Goal: Task Accomplishment & Management: Use online tool/utility

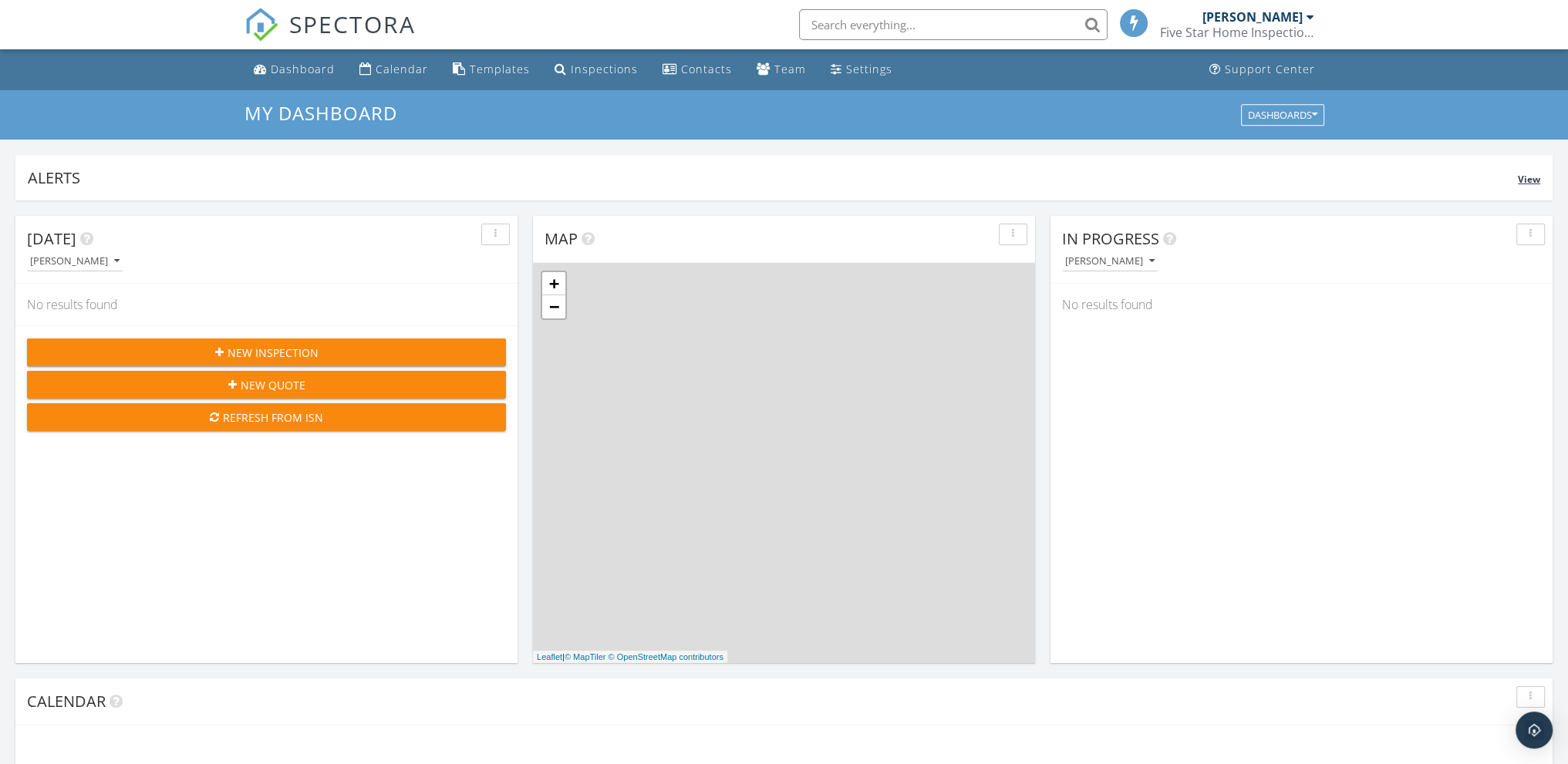
scroll to position [1428, 1592]
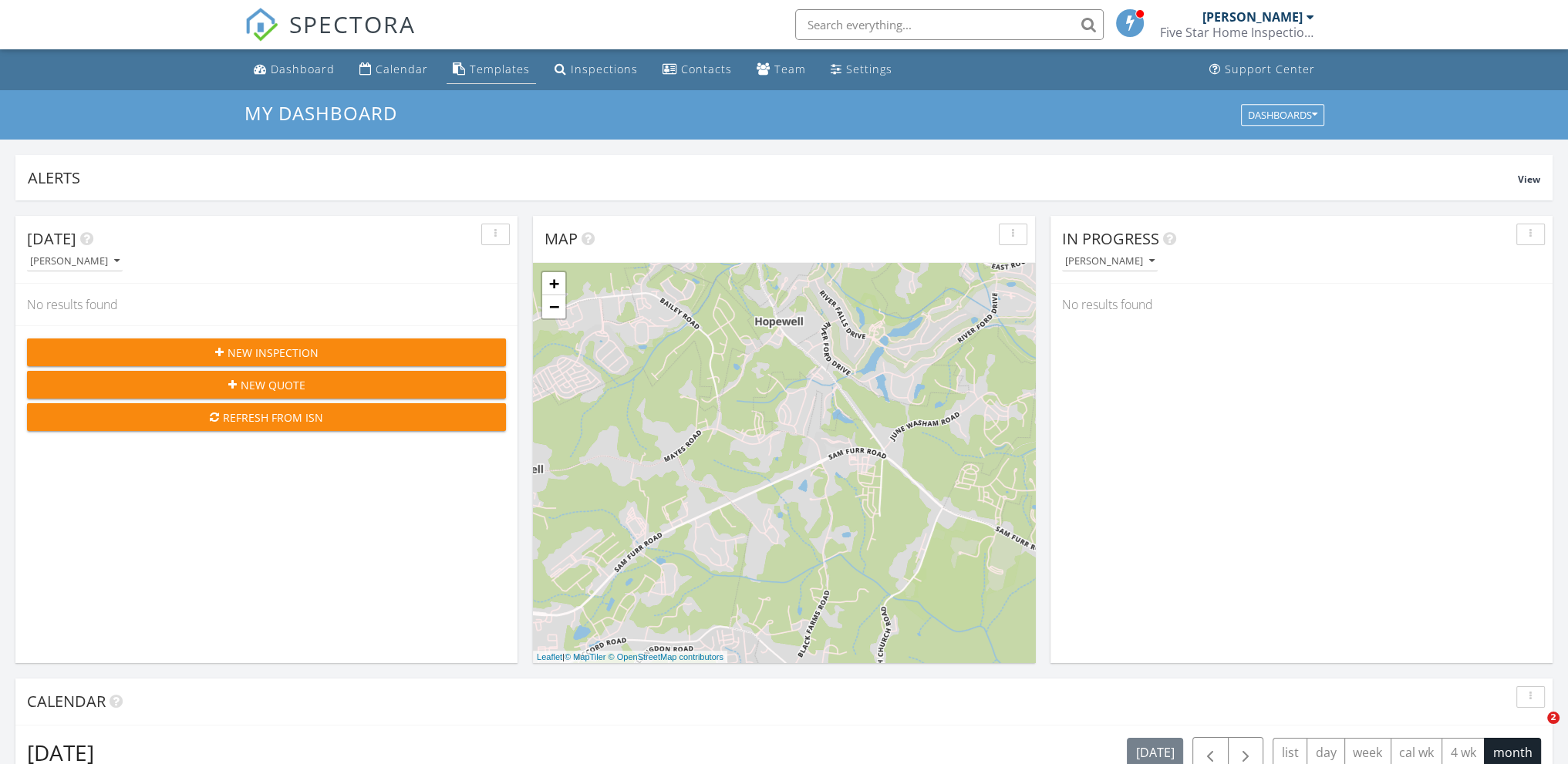
click at [497, 67] on div "Templates" at bounding box center [499, 69] width 60 height 15
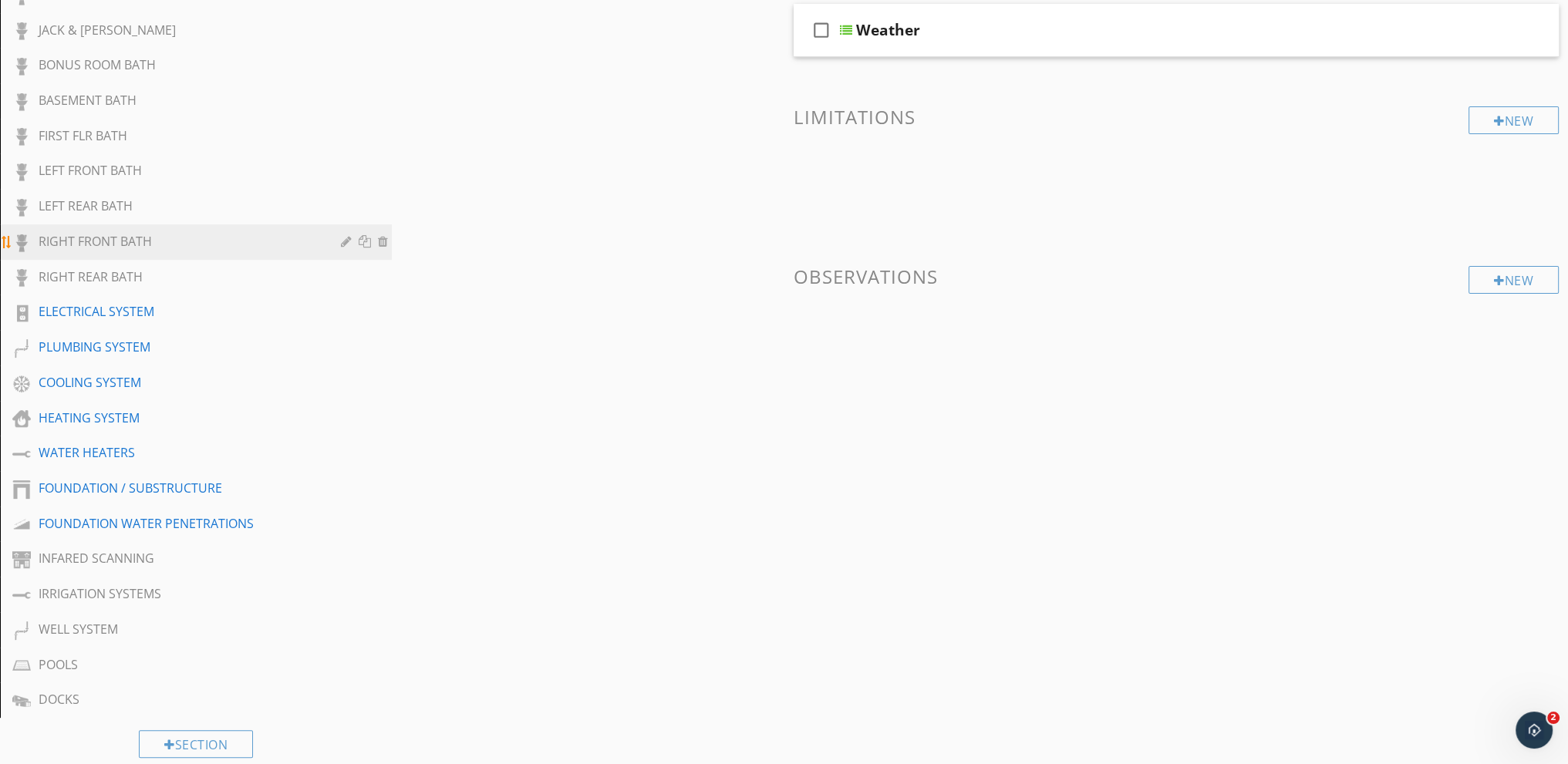
scroll to position [694, 0]
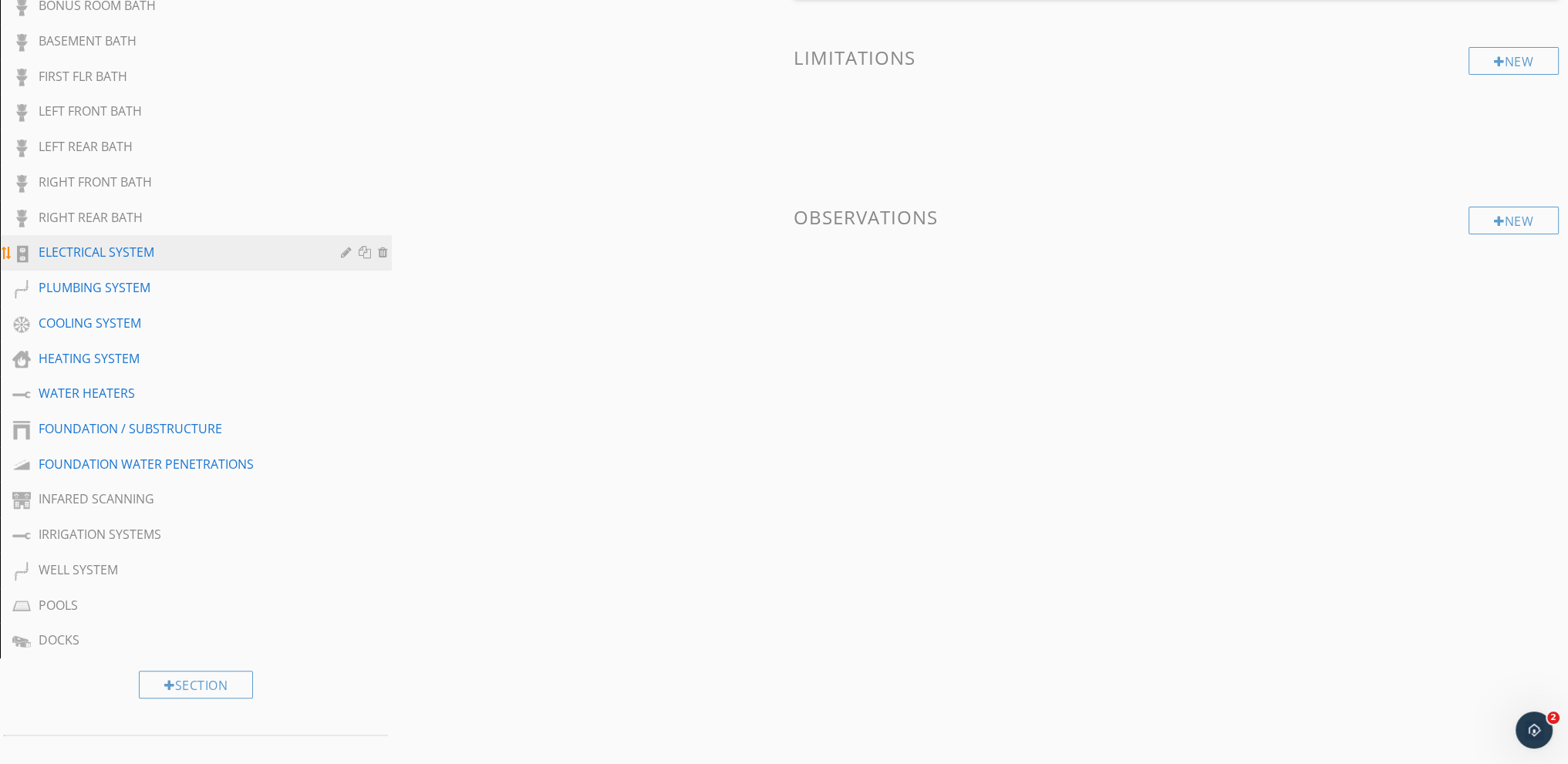
click at [133, 246] on div "ELECTRICAL SYSTEM" at bounding box center [179, 252] width 280 height 19
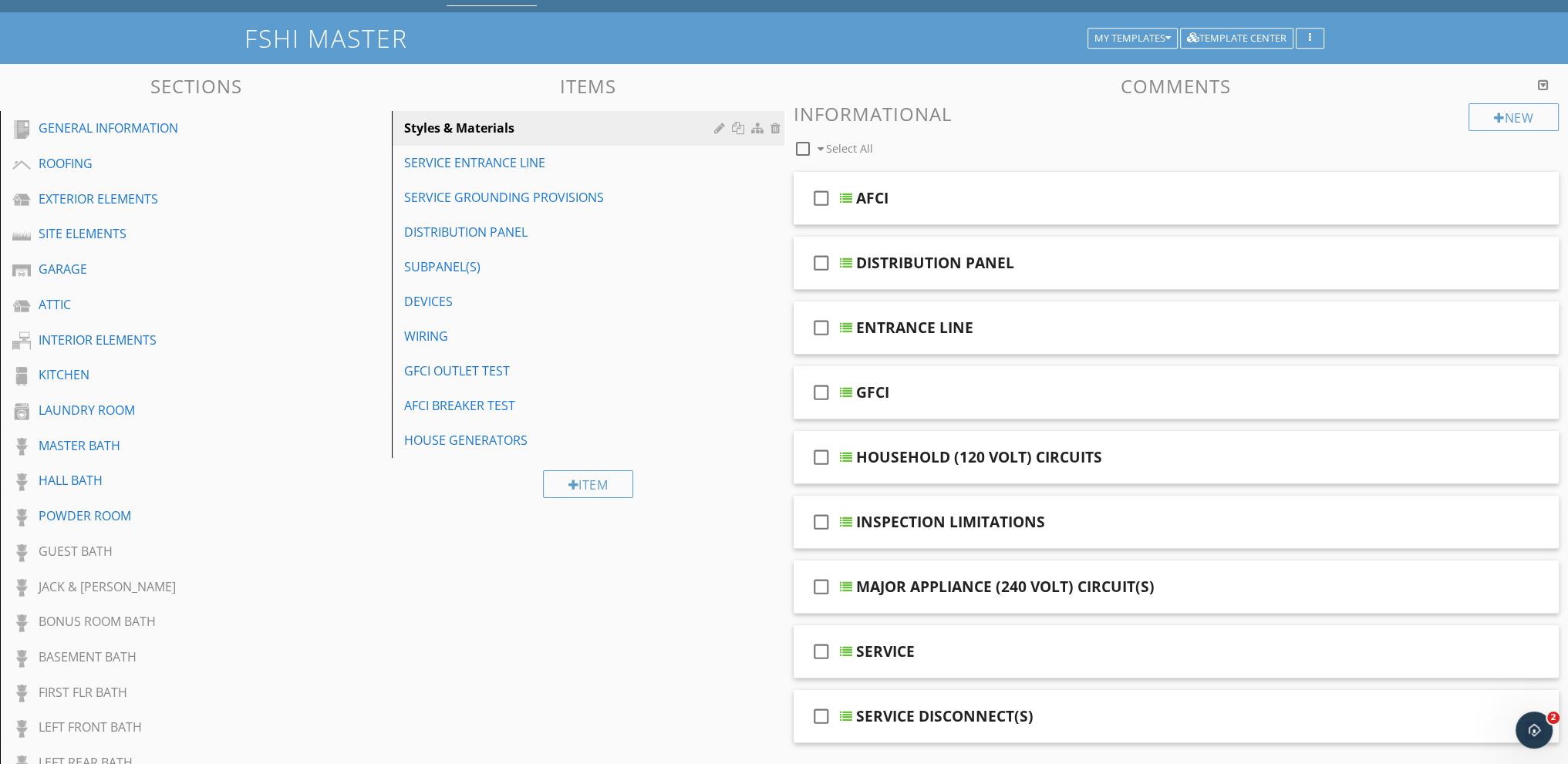
scroll to position [77, 0]
click at [499, 128] on div "Styles & Materials" at bounding box center [561, 129] width 314 height 19
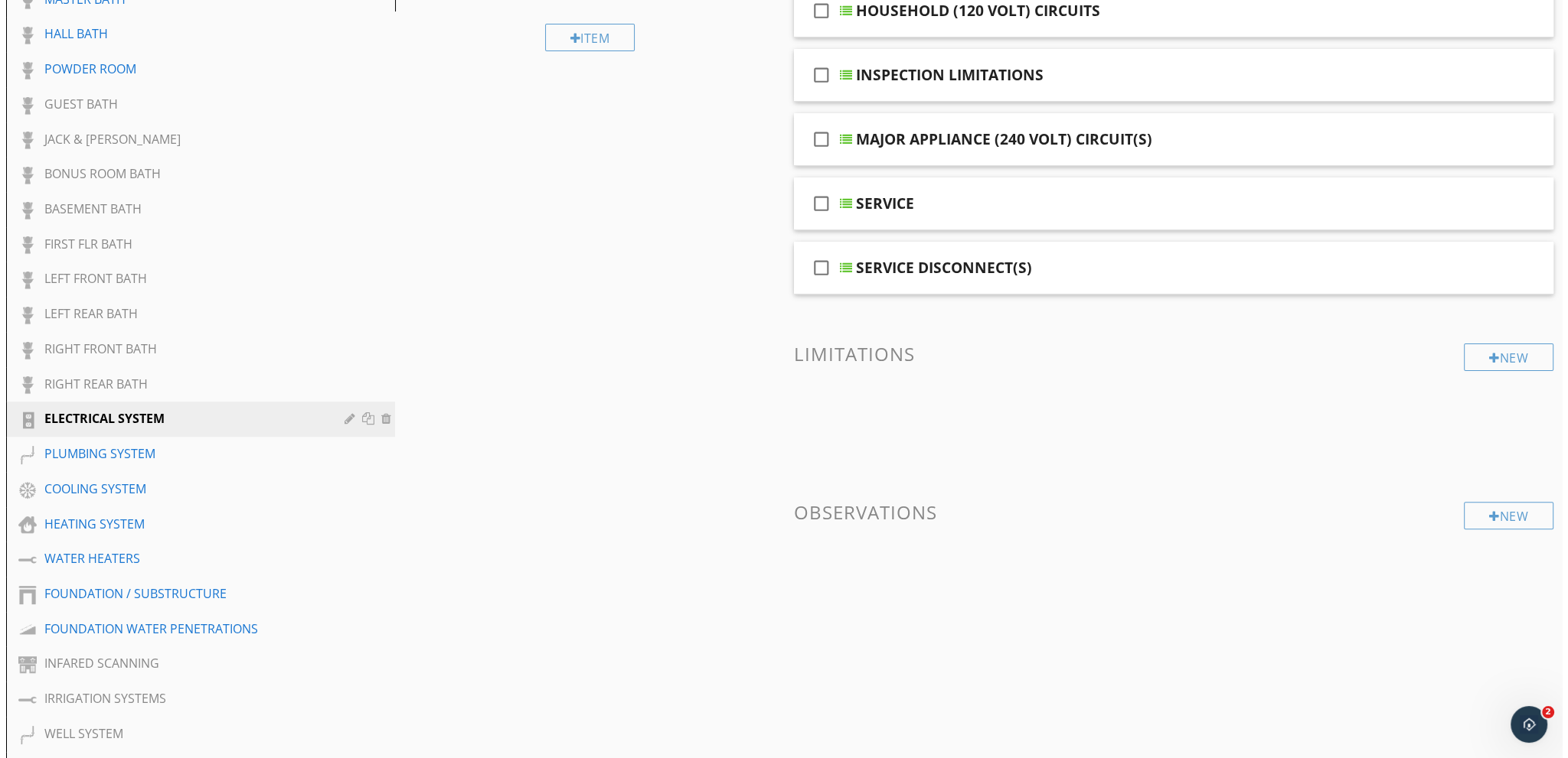
scroll to position [536, 0]
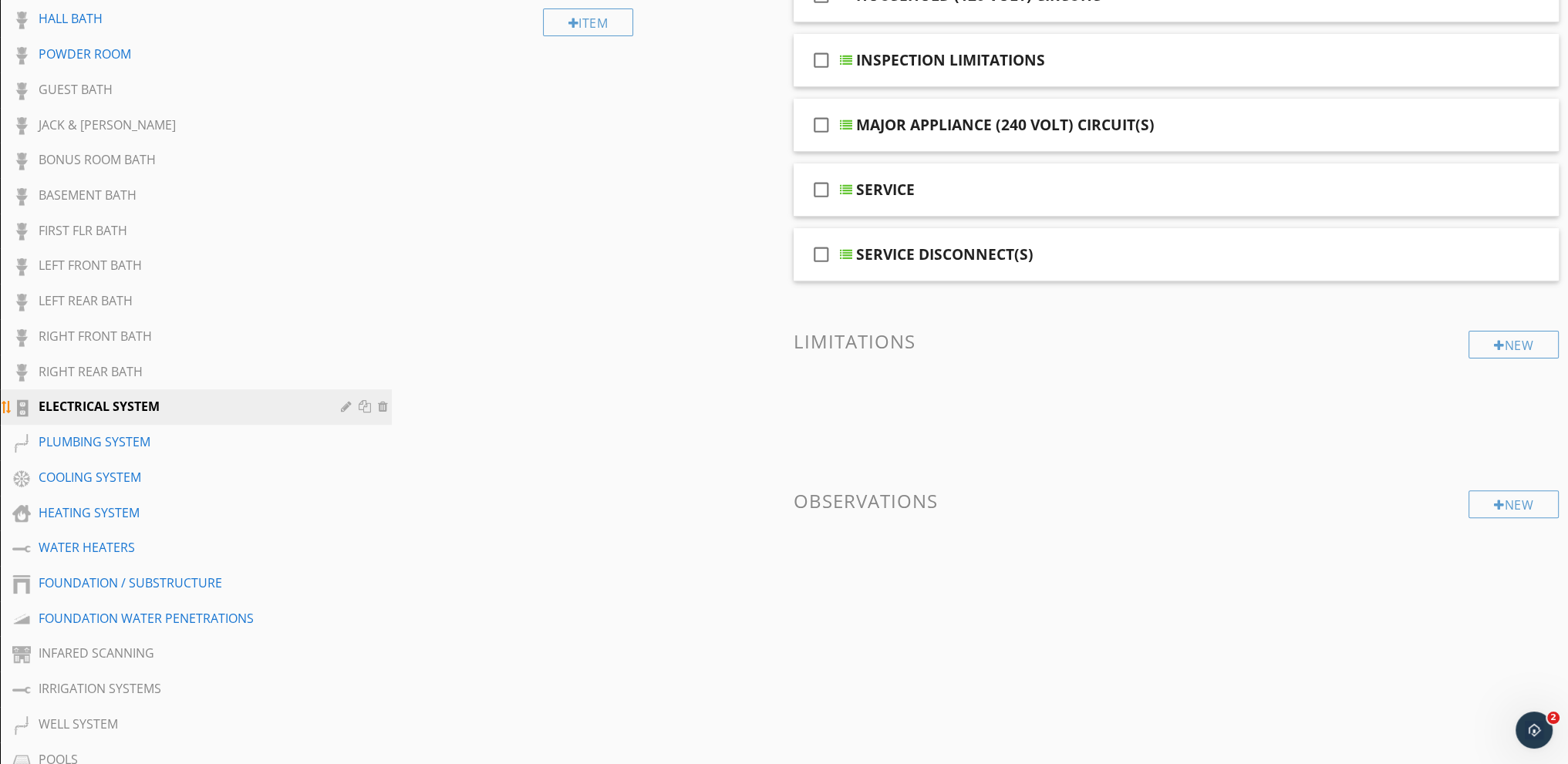
click at [343, 400] on div at bounding box center [348, 406] width 15 height 12
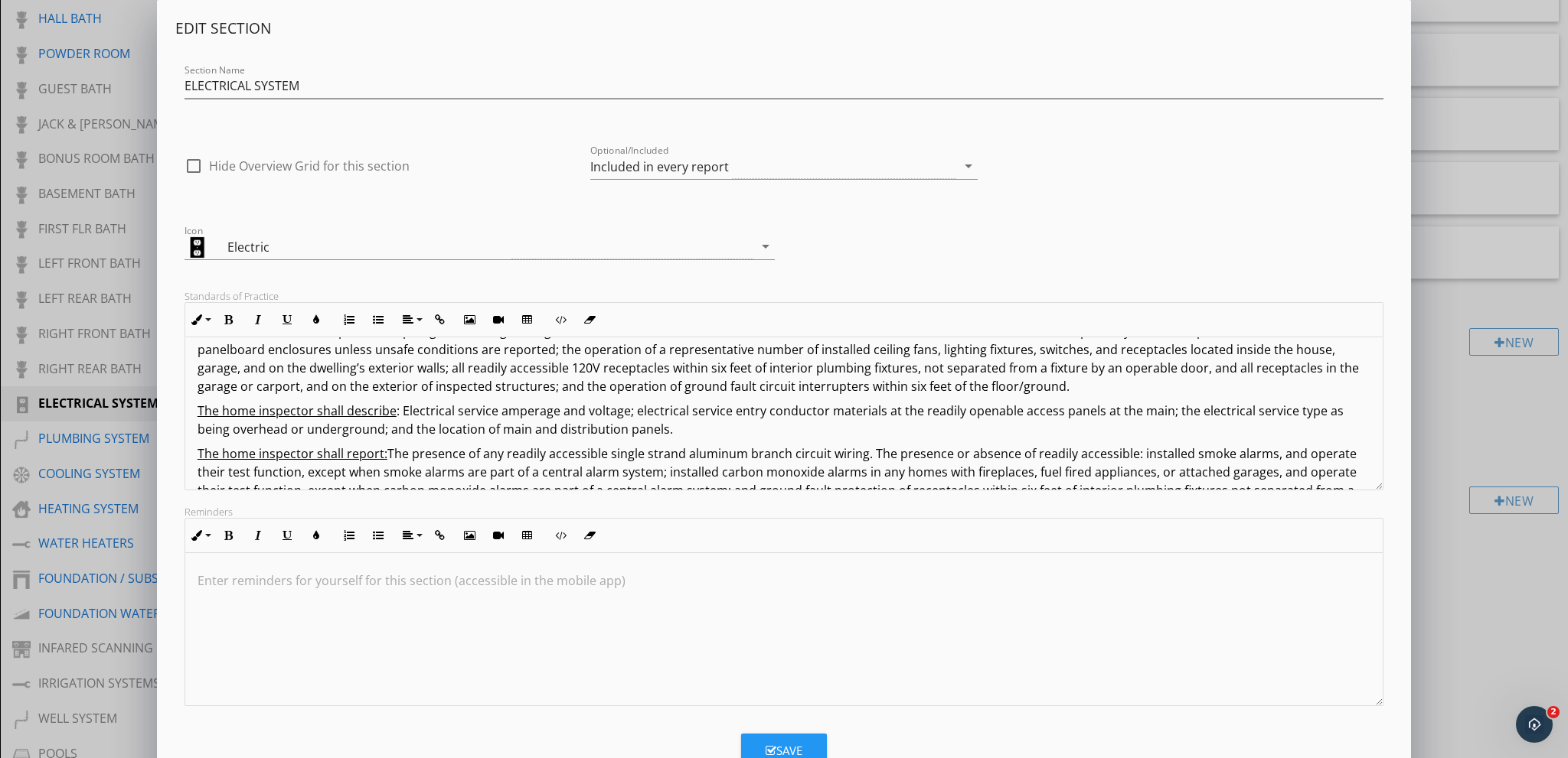
scroll to position [220, 0]
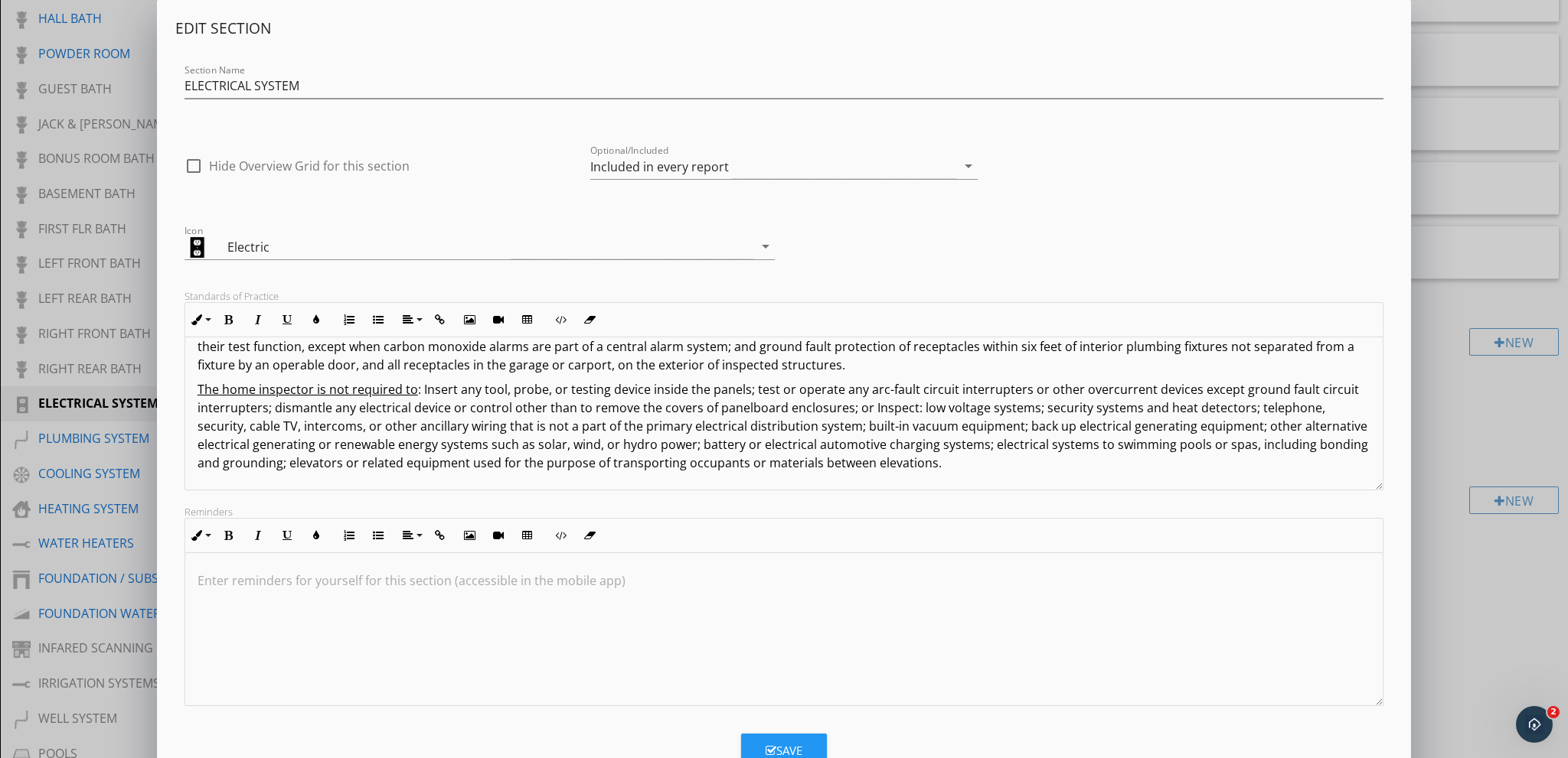
drag, startPoint x: 193, startPoint y: 363, endPoint x: 1129, endPoint y: 532, distance: 951.1
click at [1129, 532] on div "Edit Section Section Name ELECTRICAL SYSTEM check_box_outline_blank Hide Overvi…" at bounding box center [784, 363] width 1217 height 688
copy div ".7378 LOREMIPSUM: Dol sita consectet adipi elitsed : Doeiusmodt incidid utlabor…"
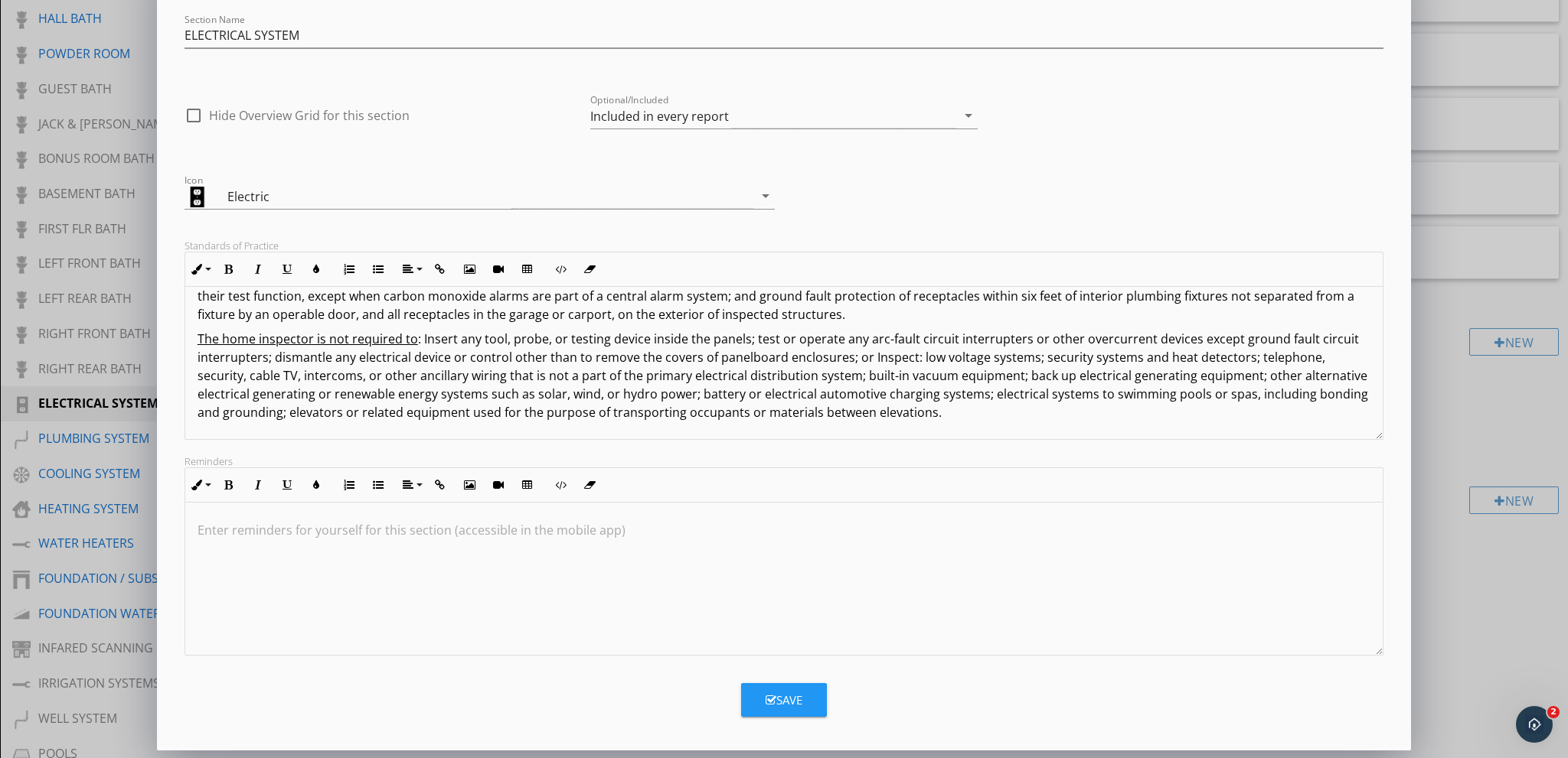
scroll to position [0, 0]
click at [787, 701] on div "Save" at bounding box center [783, 701] width 37 height 18
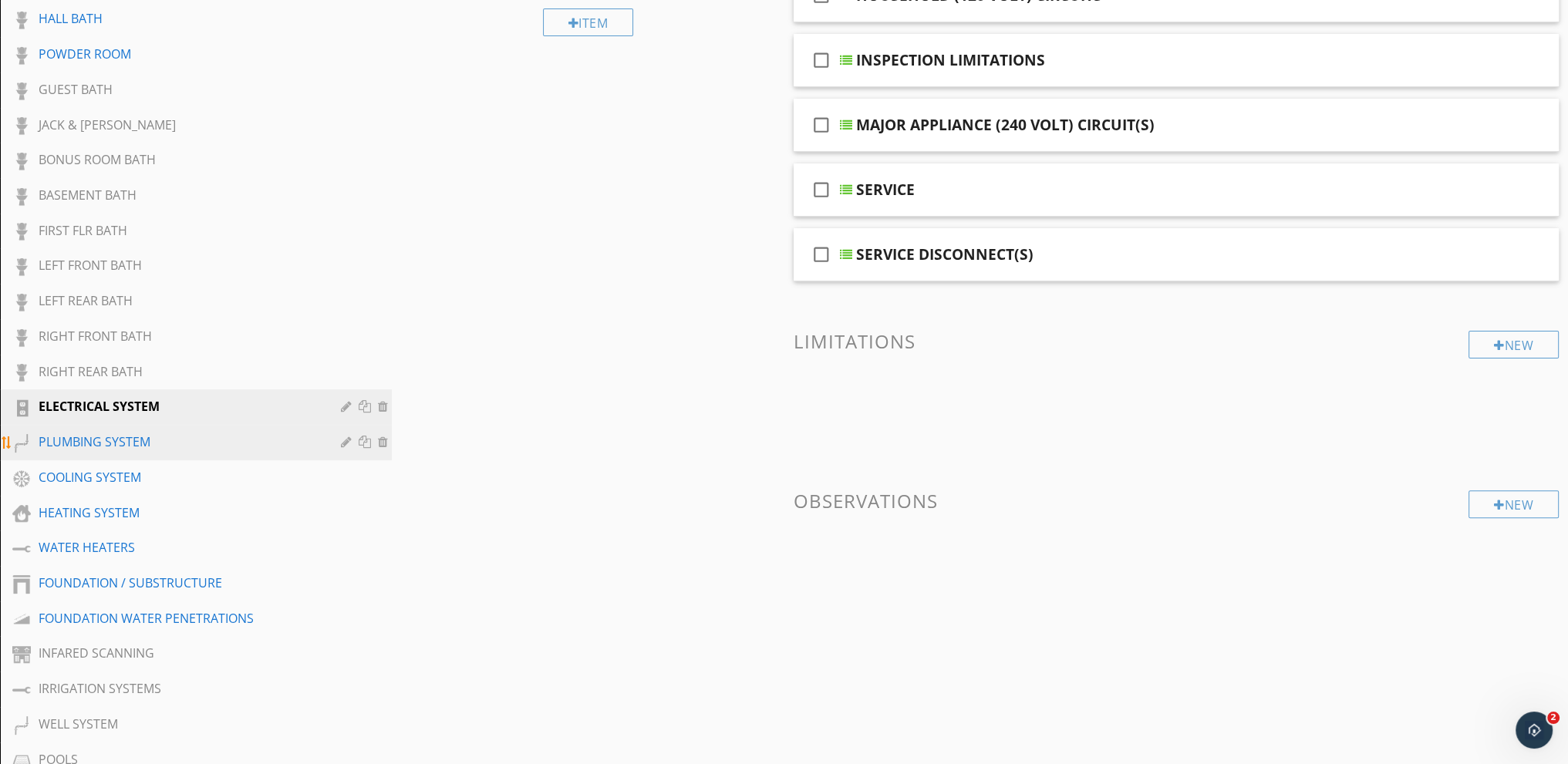
click at [347, 435] on div at bounding box center [348, 441] width 15 height 12
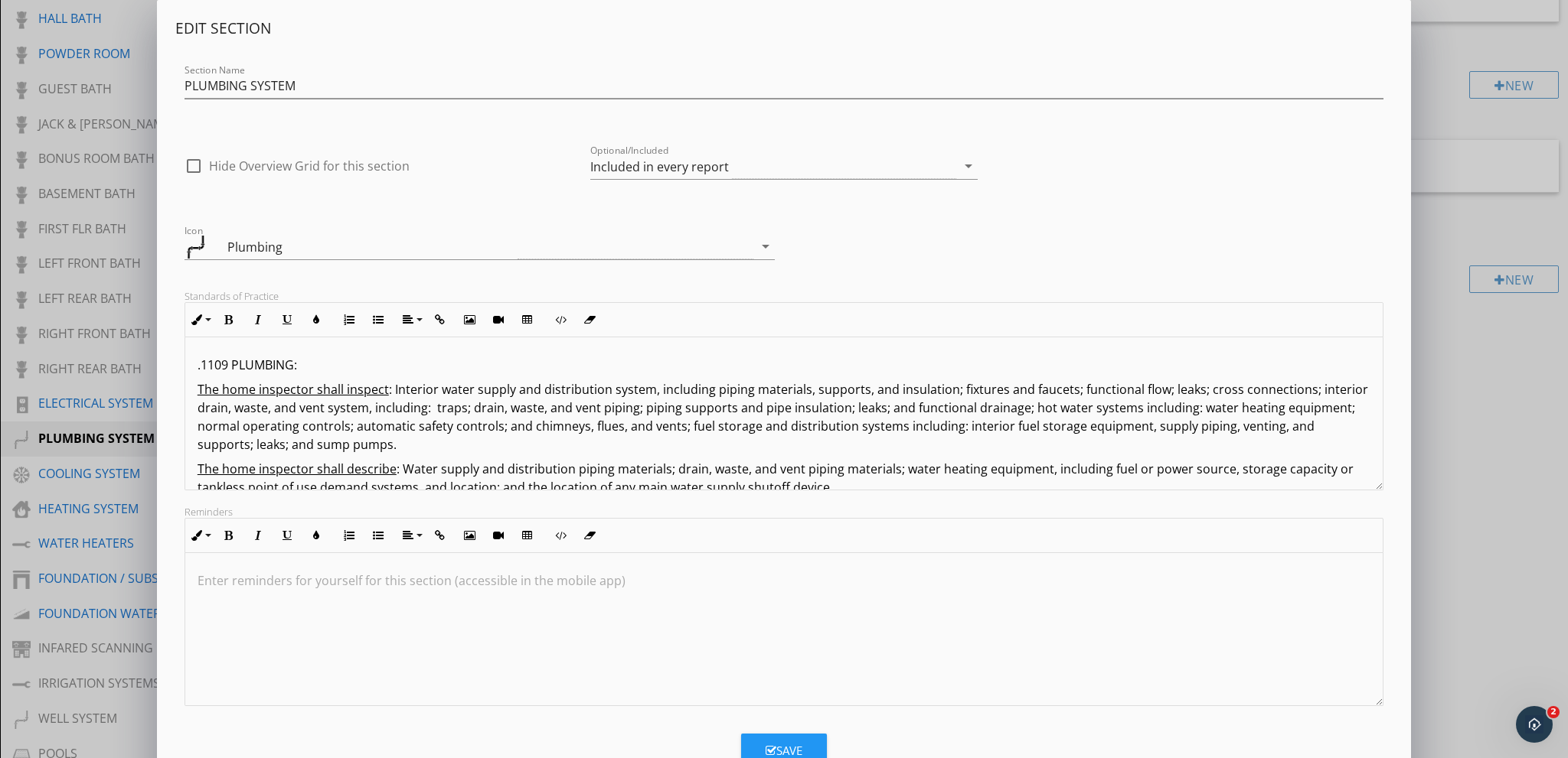
click at [192, 362] on div ".1109 PLUMBING: The home inspector shall inspect : Interior water supply and di…" at bounding box center [784, 479] width 1197 height 281
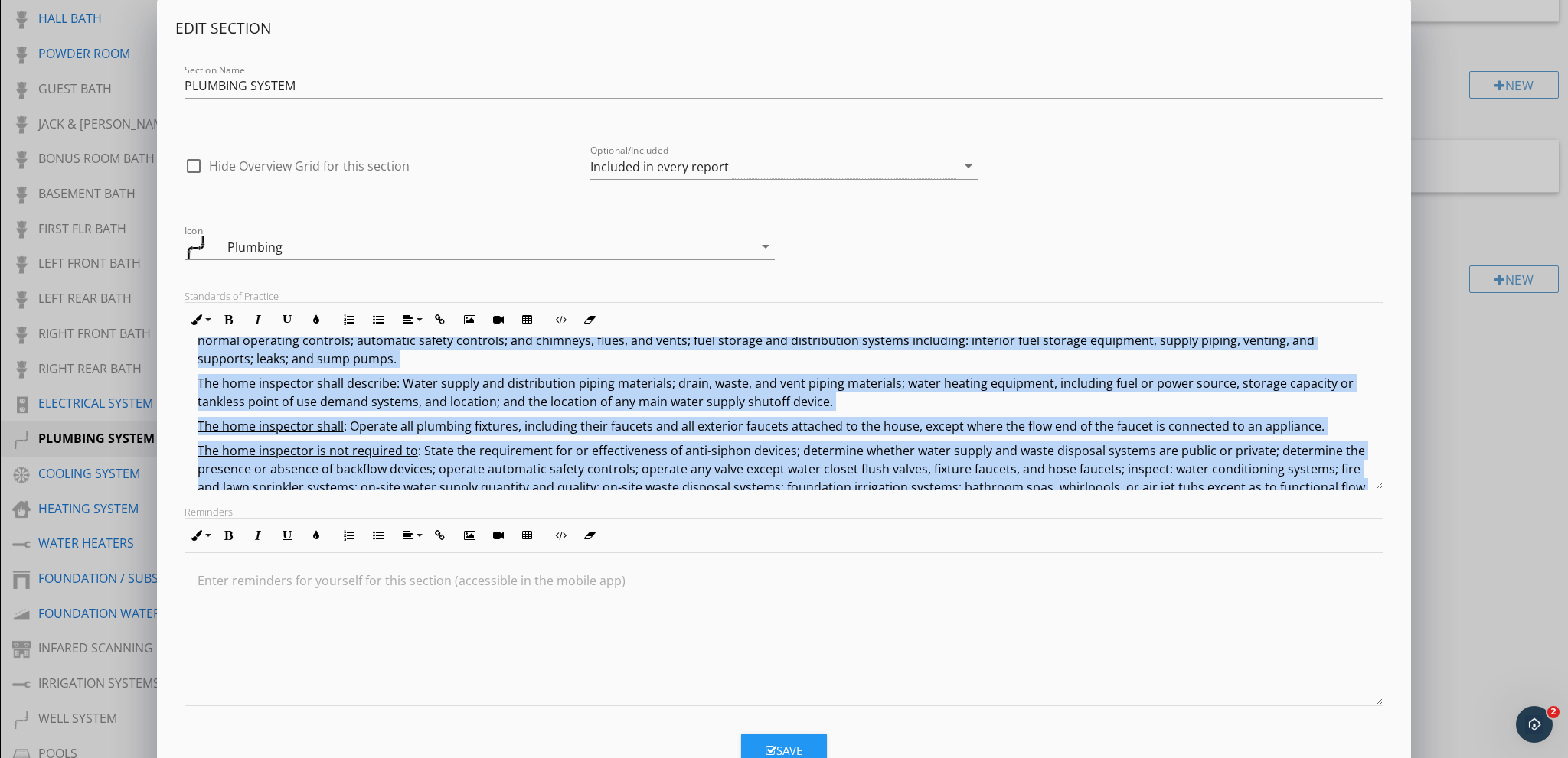
scroll to position [129, 0]
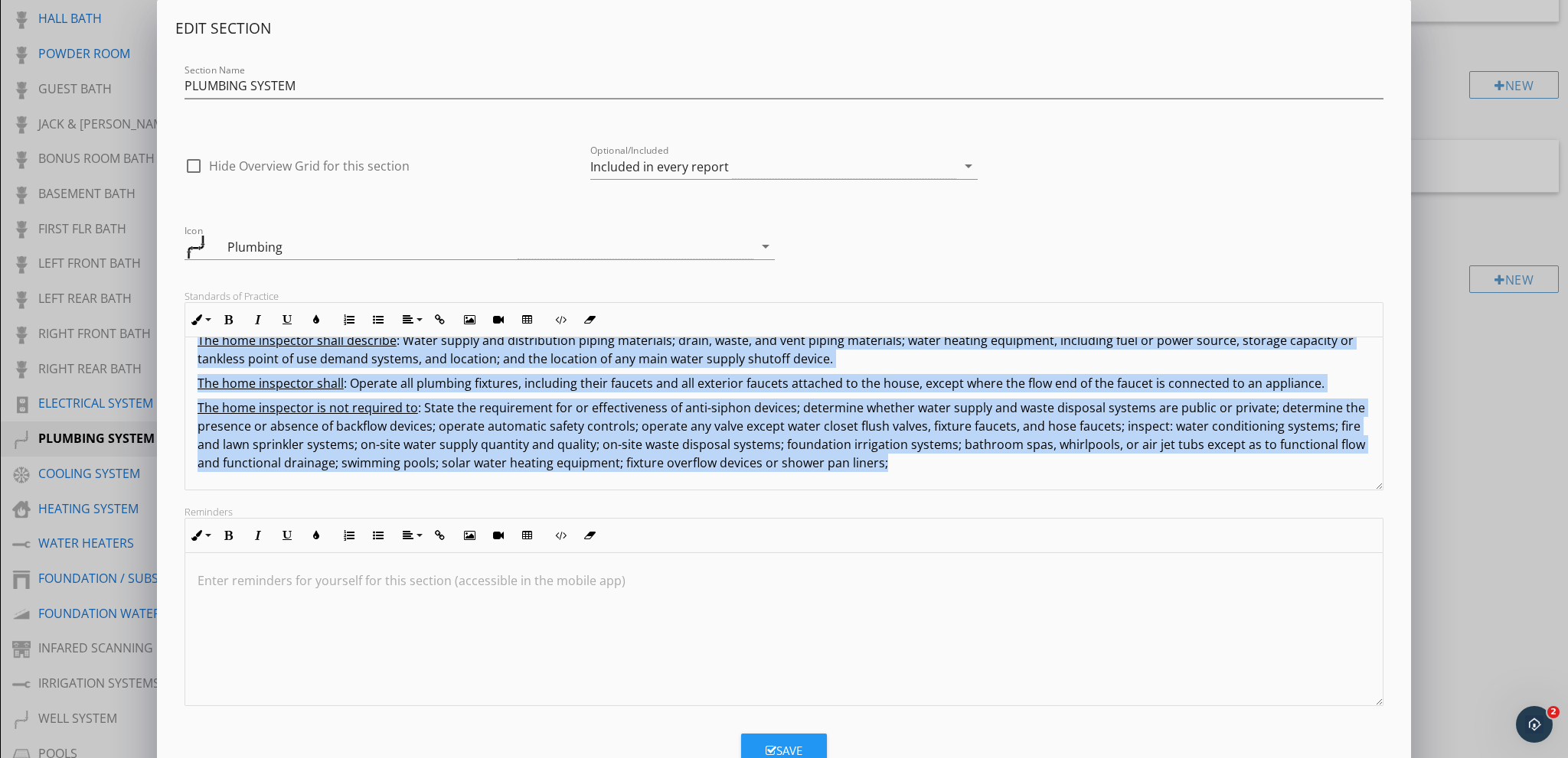
drag, startPoint x: 193, startPoint y: 362, endPoint x: 717, endPoint y: 445, distance: 530.5
click at [1099, 508] on div "Edit Section Section Name PLUMBING SYSTEM check_box_outline_blank Hide Overview…" at bounding box center [784, 363] width 1217 height 688
copy div ".6951 LOREMIPS: Dol sita consectet adipi elitsed : Doeiusmo tempo incidi utl et…"
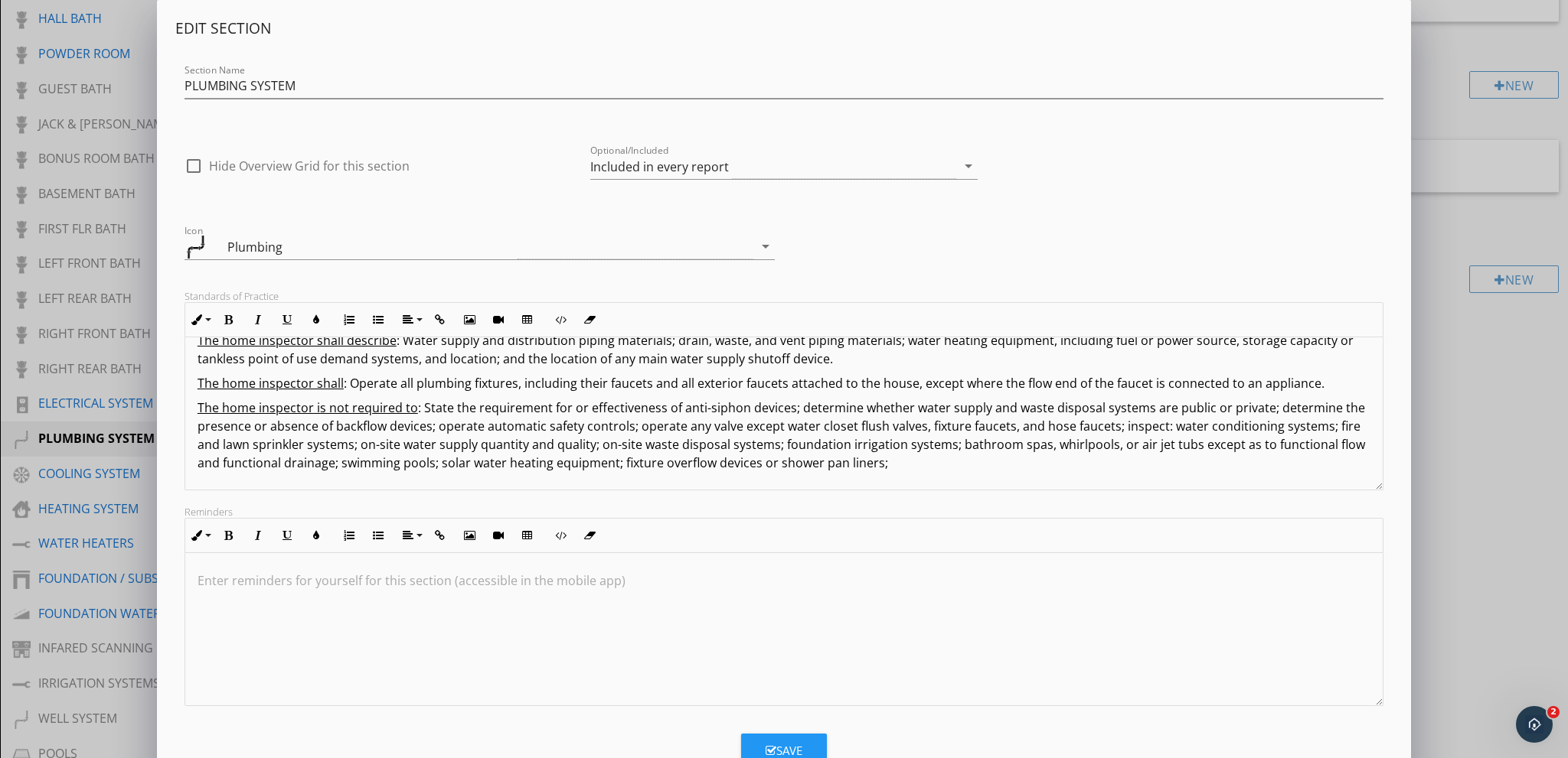
click at [113, 468] on div "Edit Section Section Name PLUMBING SYSTEM check_box_outline_blank Hide Overview…" at bounding box center [784, 405] width 1568 height 811
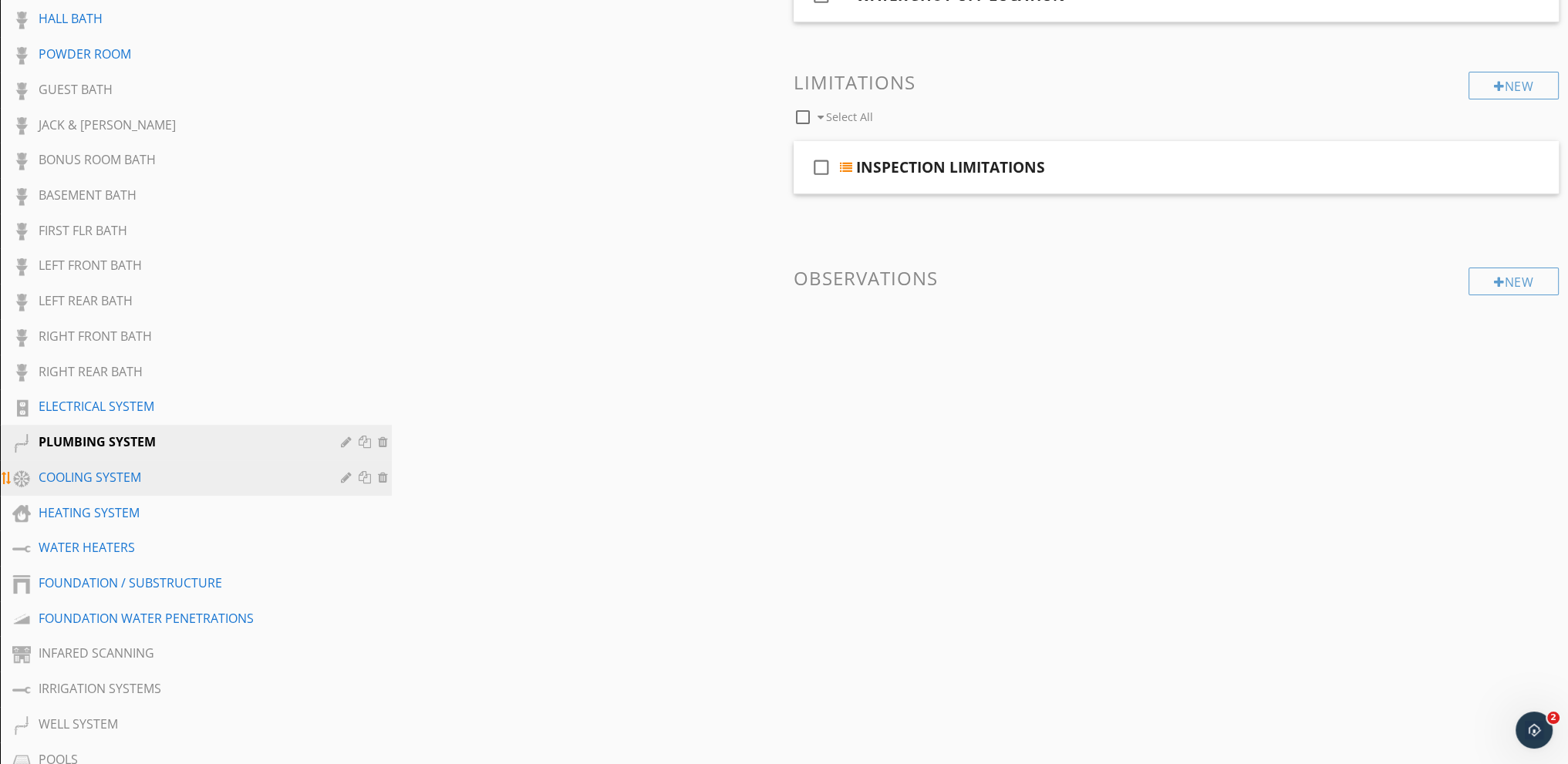
click at [345, 474] on div at bounding box center [348, 477] width 15 height 12
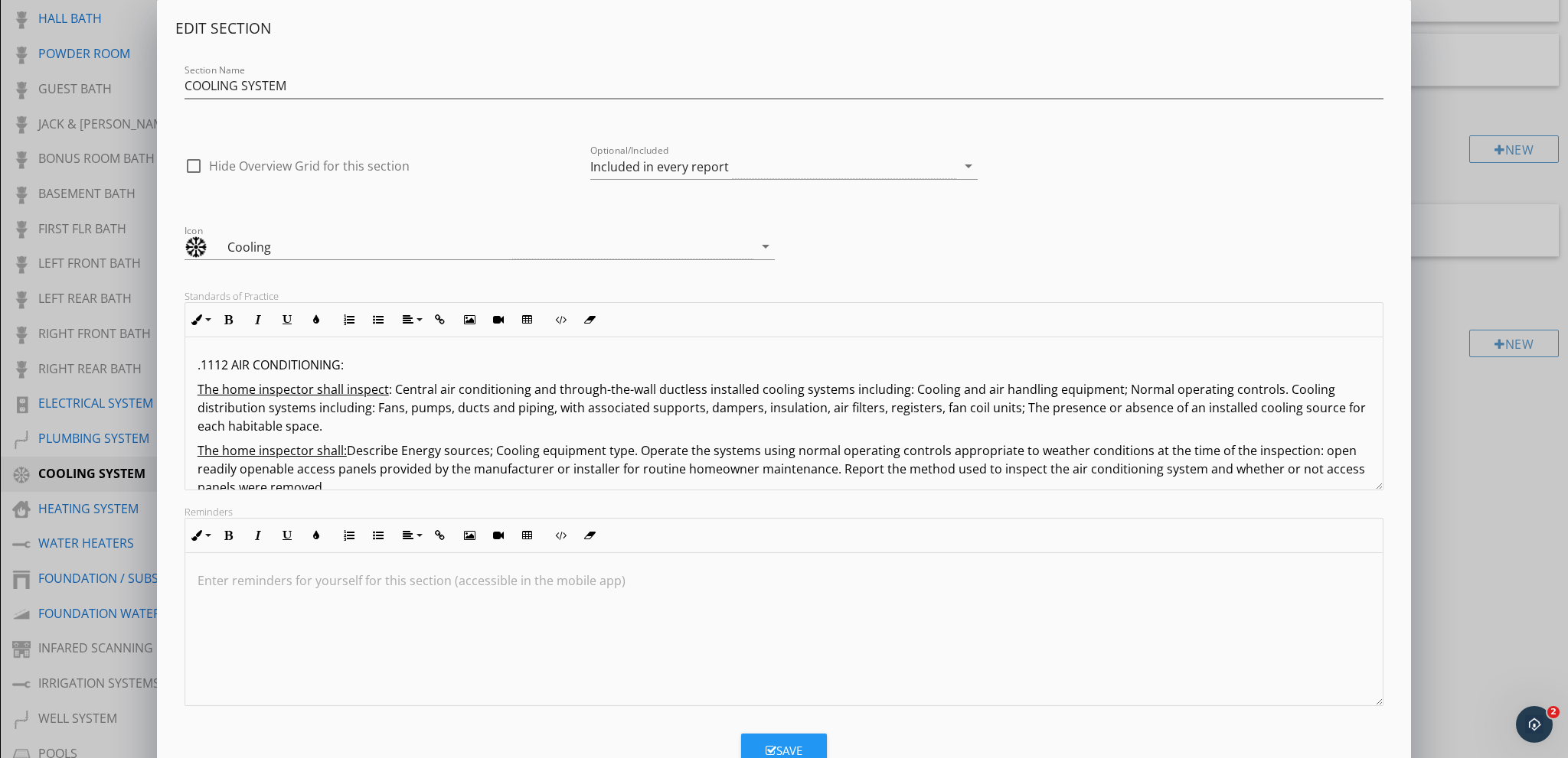
scroll to position [67, 0]
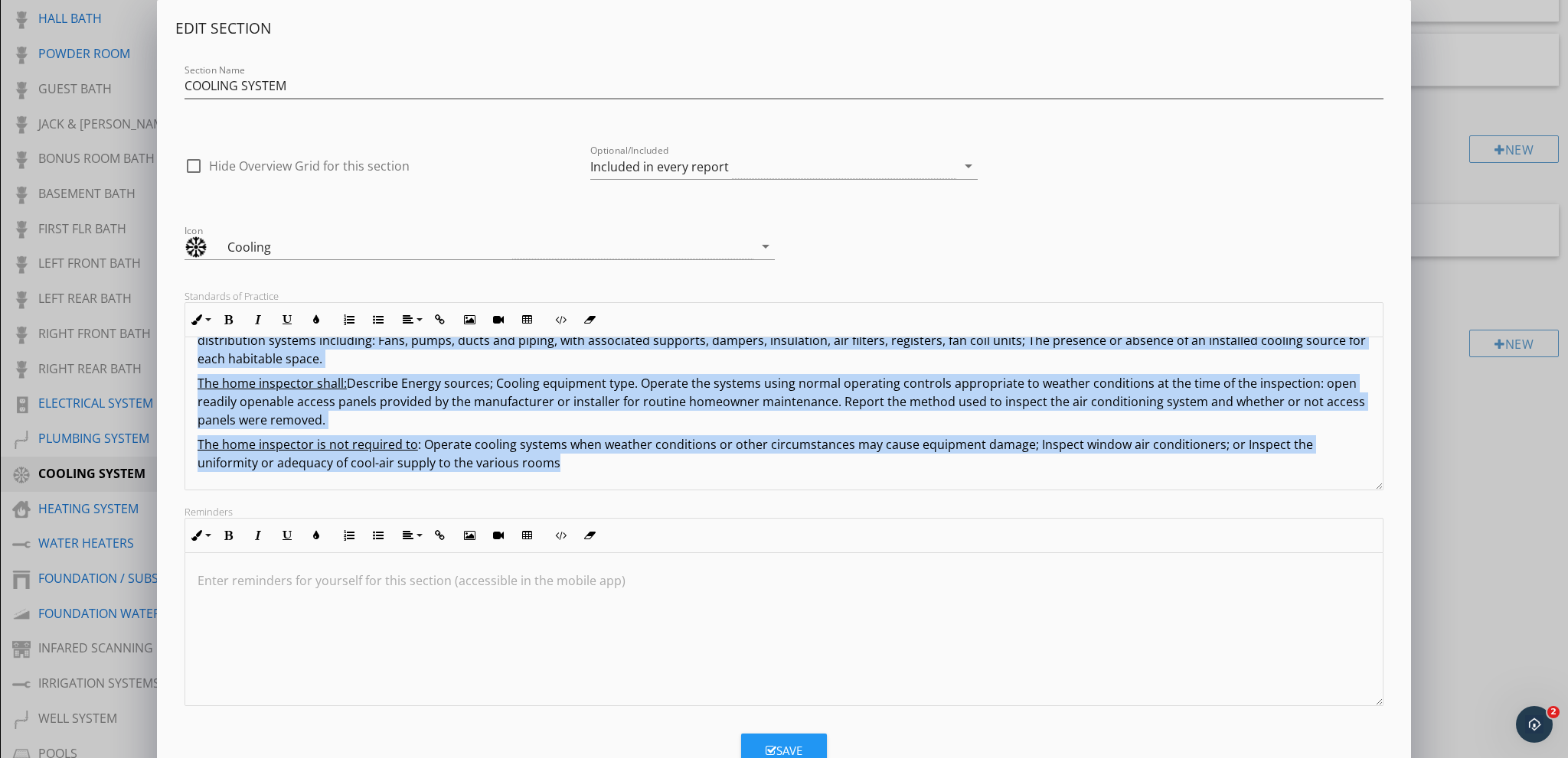
drag, startPoint x: 192, startPoint y: 365, endPoint x: 980, endPoint y: 517, distance: 802.5
click at [980, 517] on div "Edit Section Section Name COOLING SYSTEM check_box_outline_blank Hide Overview …" at bounding box center [784, 363] width 1217 height 688
copy div ".0552 LOR IPSUMDOLORSI: Ame cons adipiscin elits doeiusm : Tempori utl etdolore…"
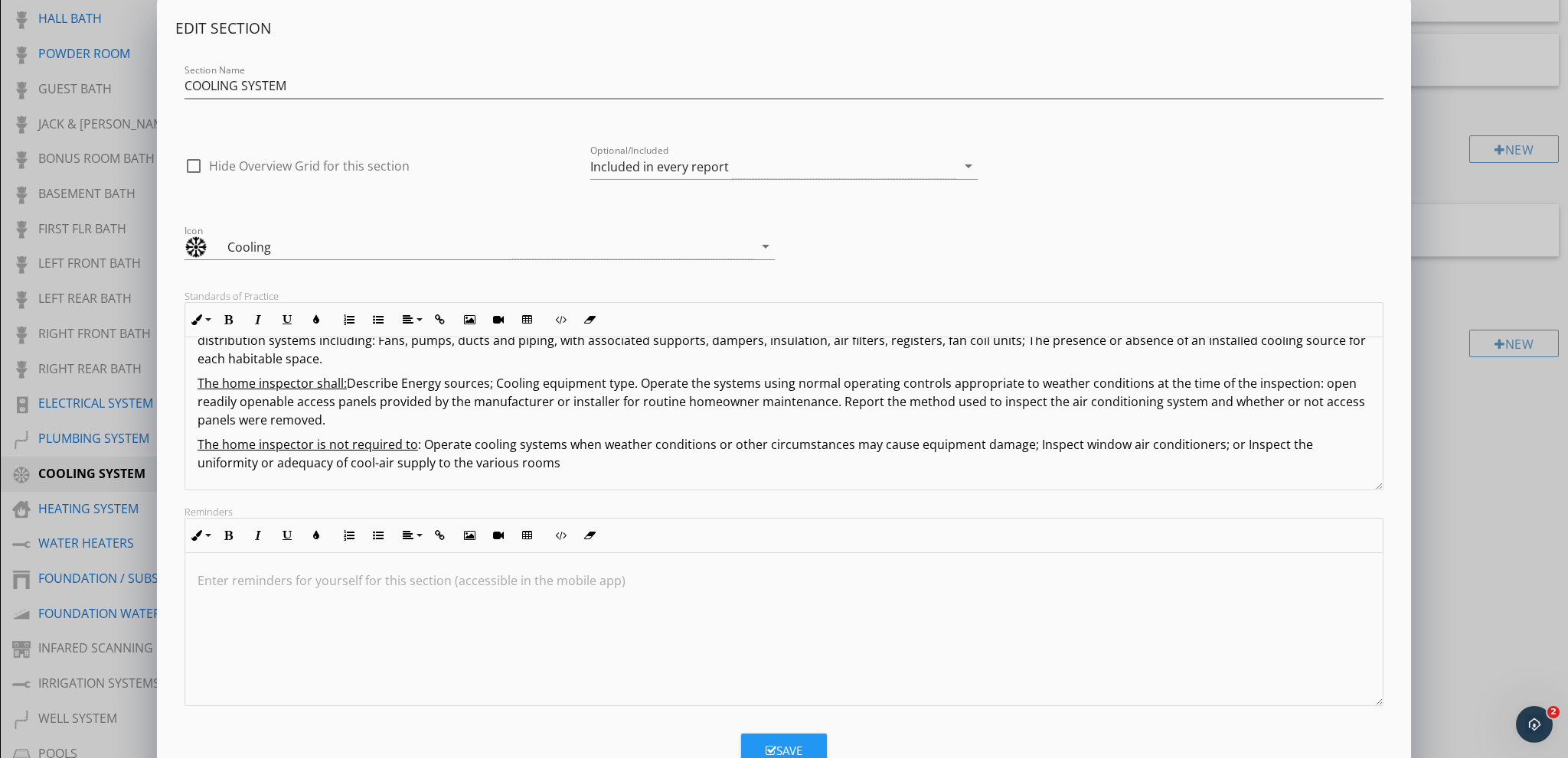
click at [96, 501] on div "Edit Section Section Name COOLING SYSTEM check_box_outline_blank Hide Overview …" at bounding box center [784, 405] width 1568 height 811
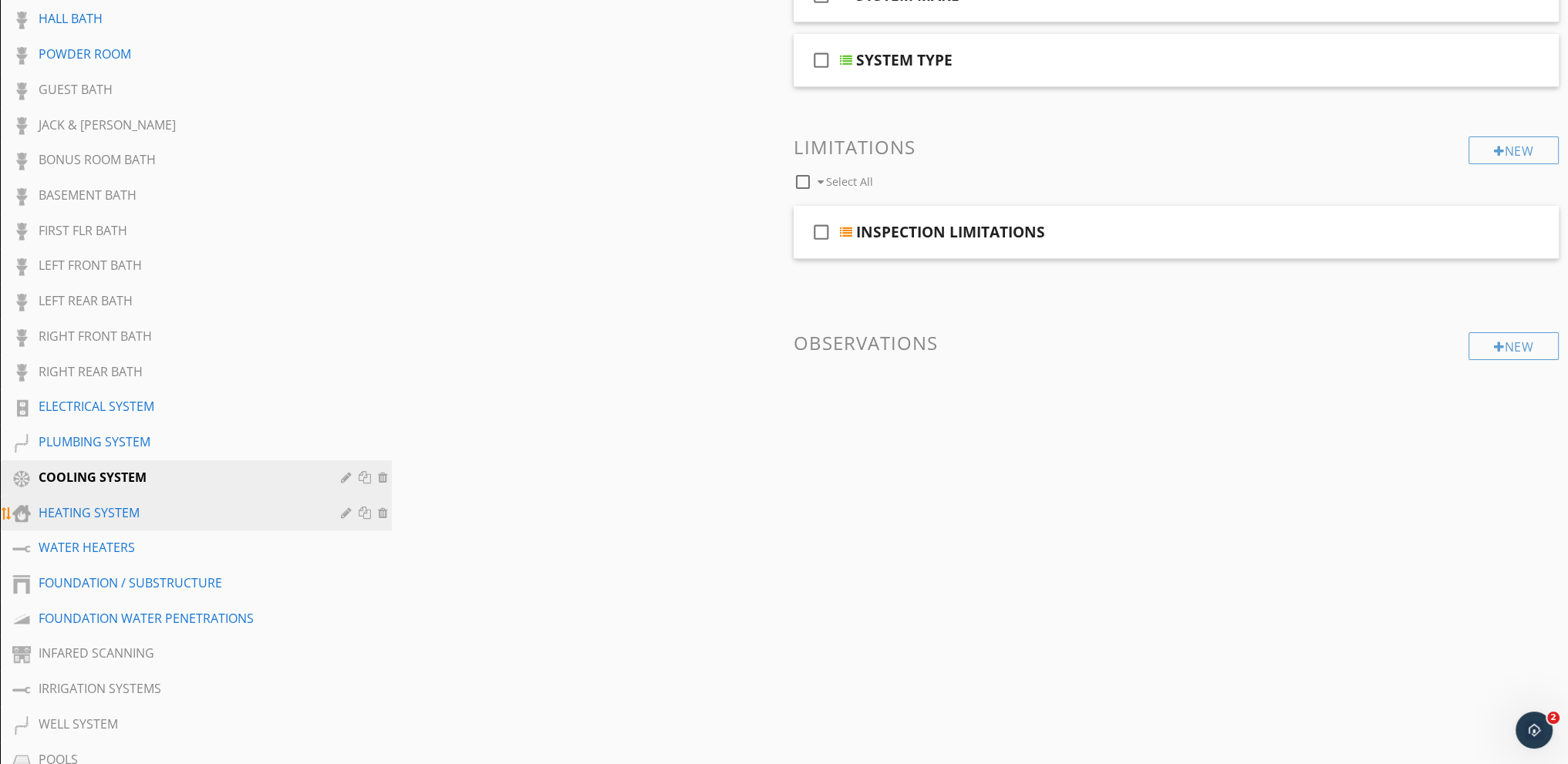
click at [347, 506] on div at bounding box center [348, 512] width 15 height 12
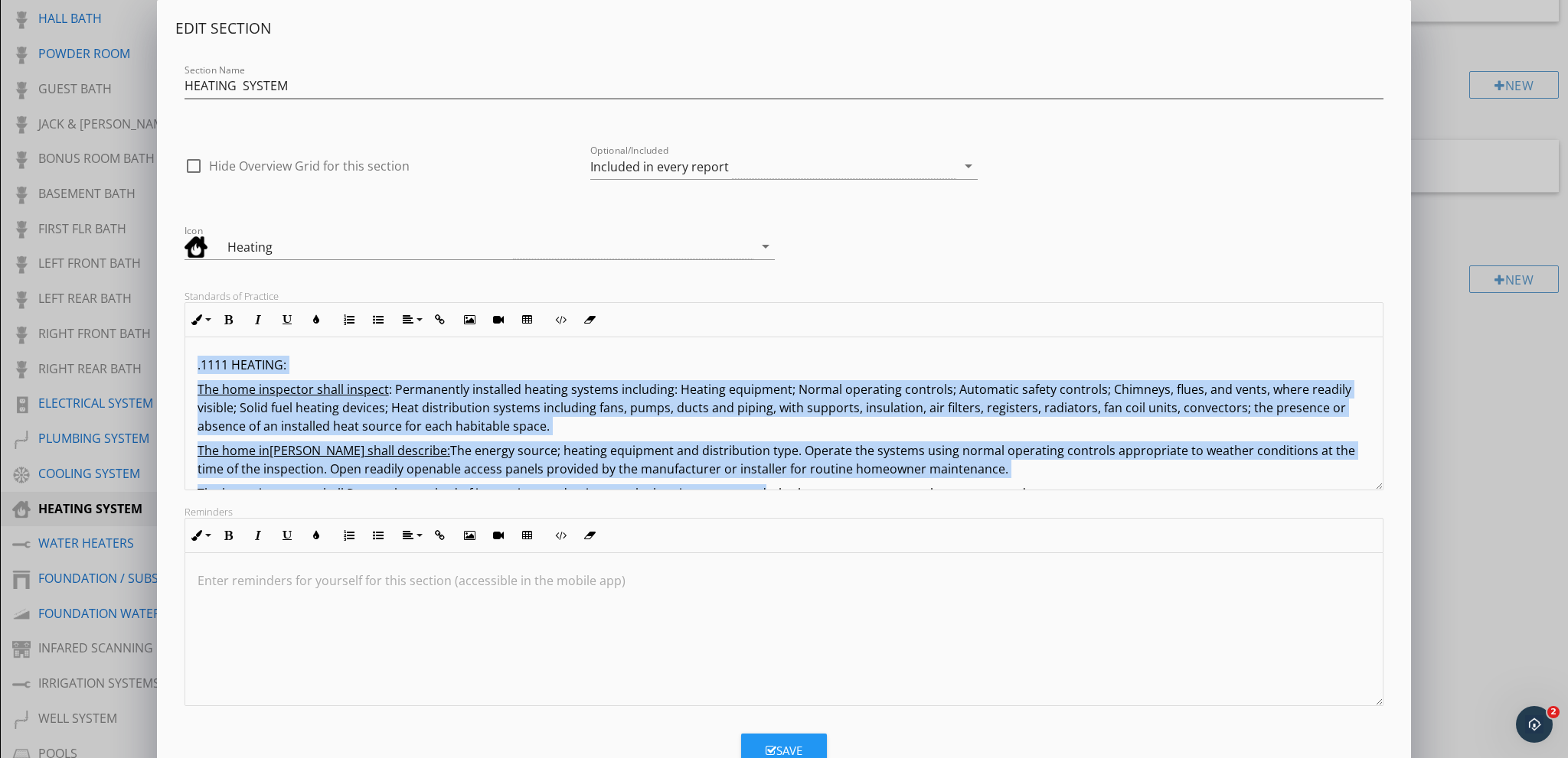
scroll to position [92, 0]
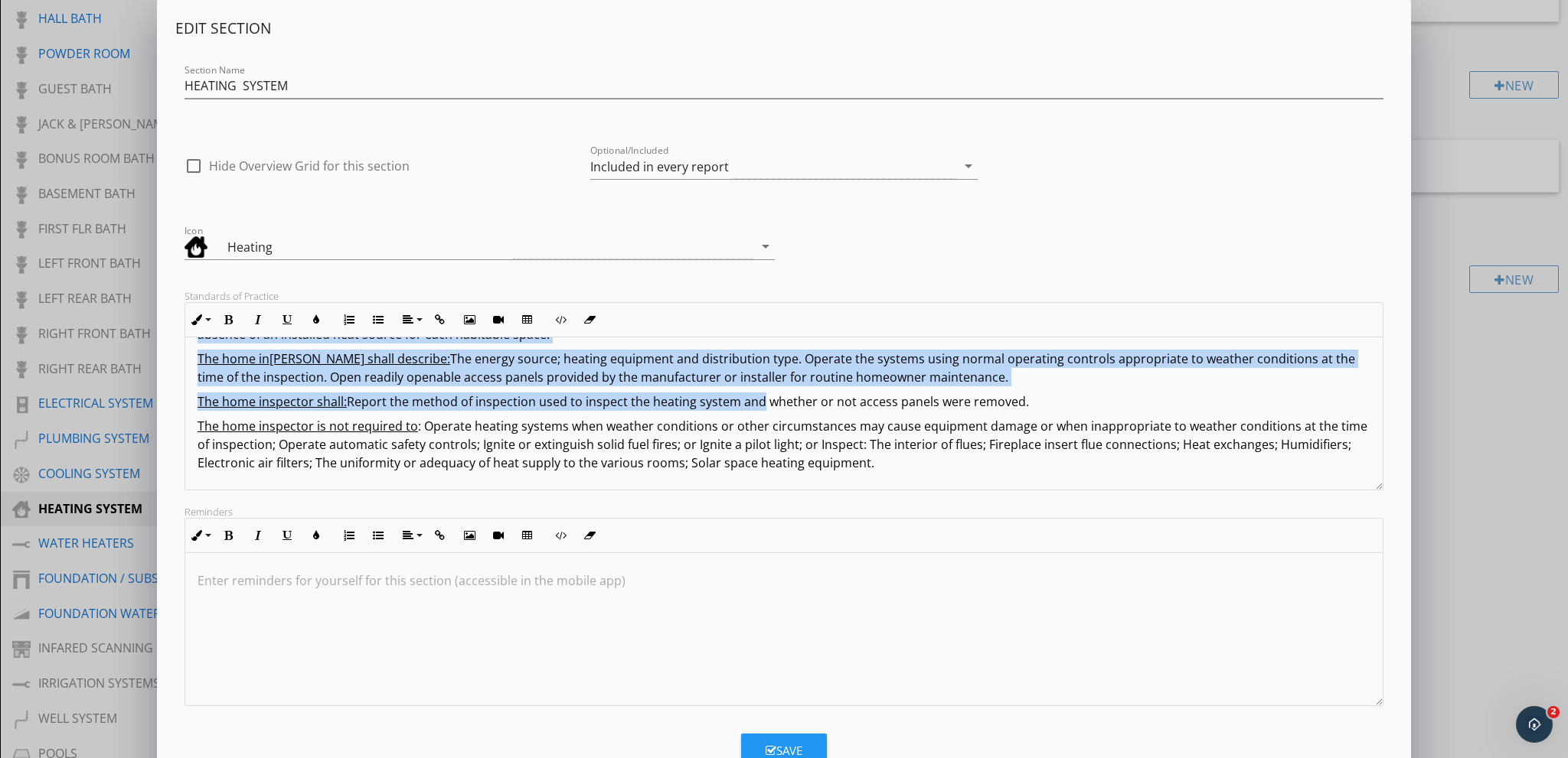
drag, startPoint x: 193, startPoint y: 367, endPoint x: 788, endPoint y: 489, distance: 607.4
click at [874, 502] on div "Edit Section Section Name HEATING SYSTEM check_box_outline_blank Hide Overview …" at bounding box center [784, 363] width 1217 height 688
copy div ".8459 LOREMIP: Dol sita consectet adipi elitsed : Doeiusmodte incididun utlabor…"
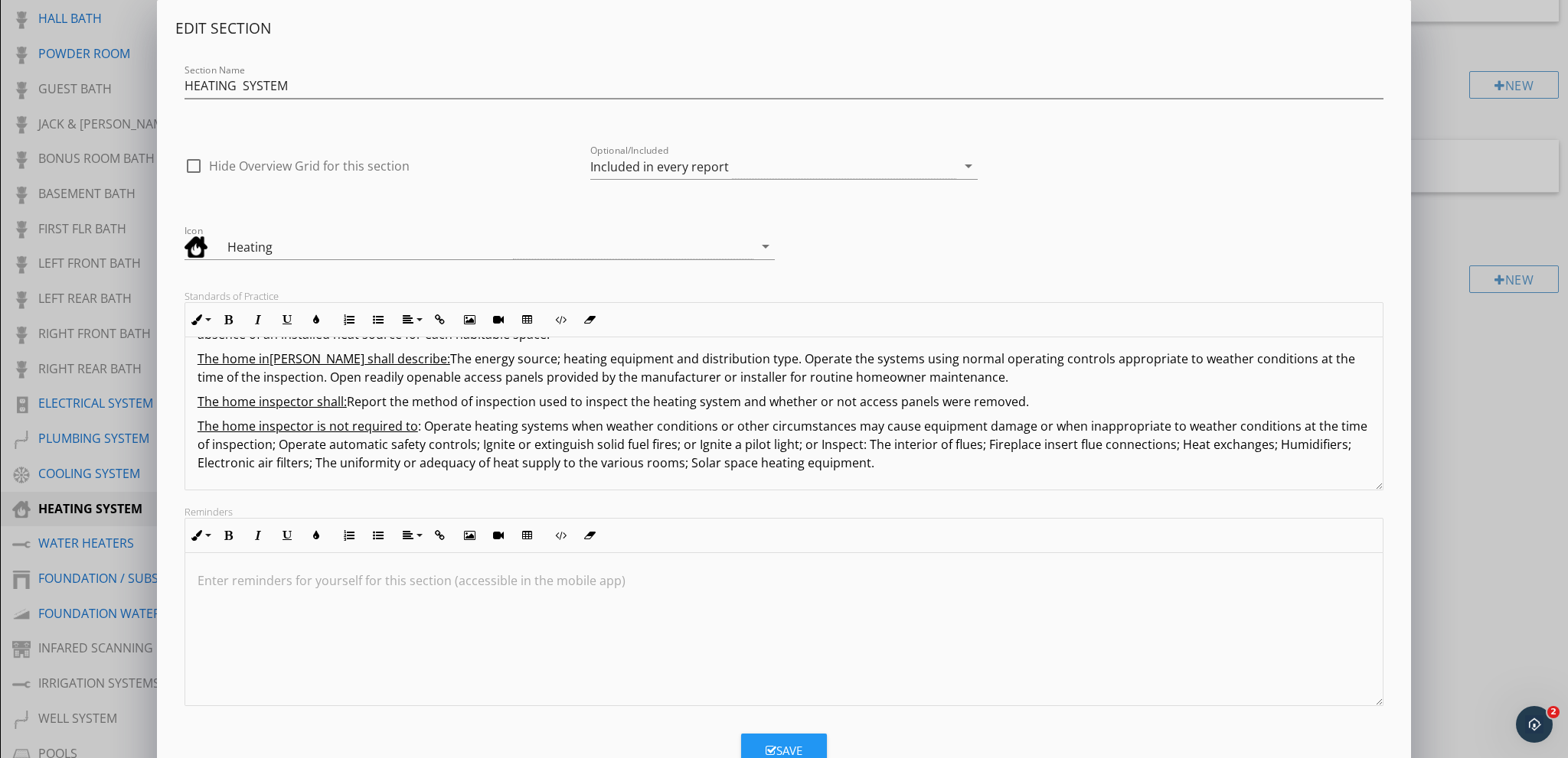
click at [89, 533] on div "Edit Section Section Name HEATING SYSTEM check_box_outline_blank Hide Overview …" at bounding box center [784, 405] width 1568 height 811
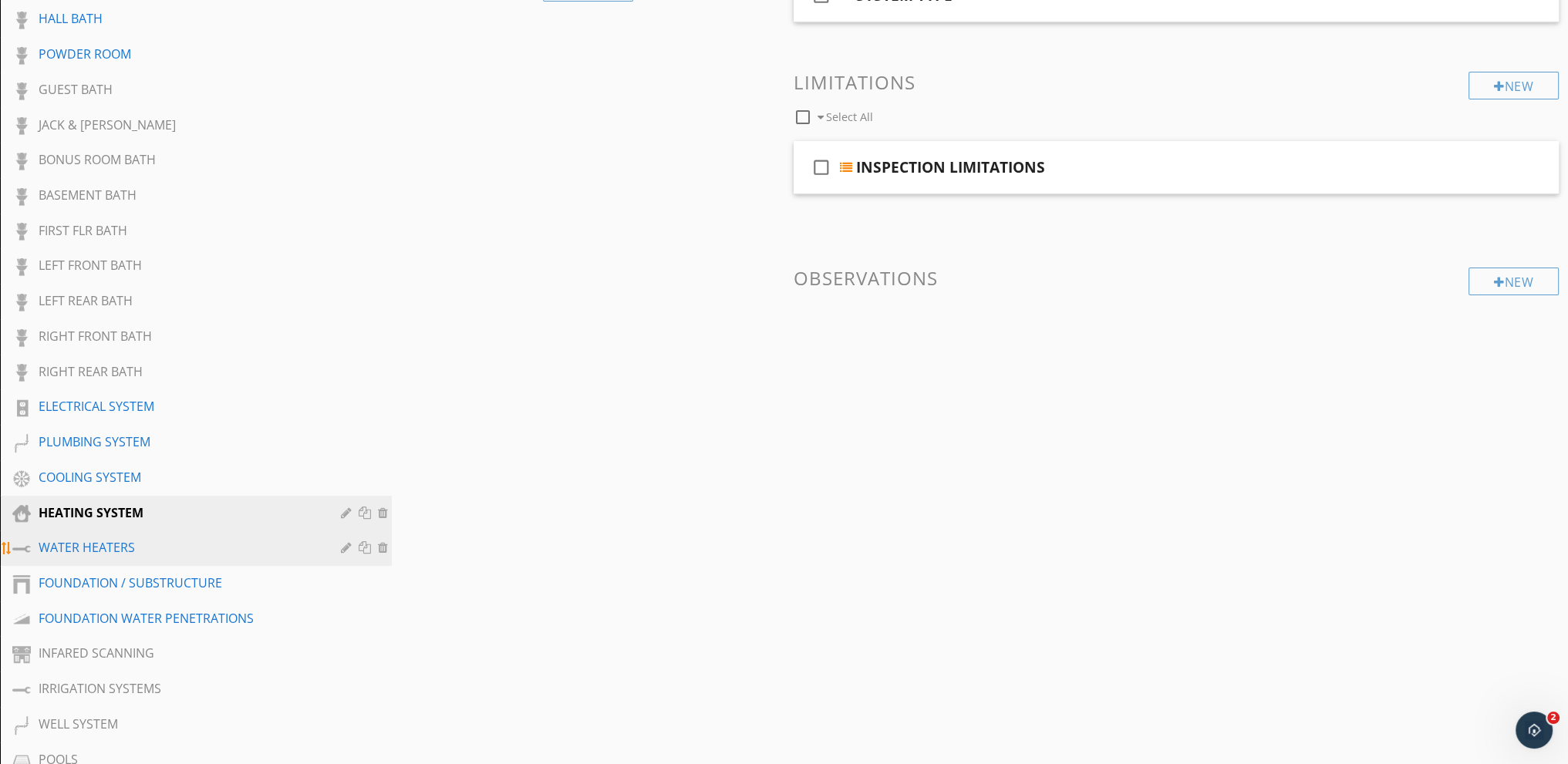
click at [346, 542] on div at bounding box center [348, 547] width 15 height 12
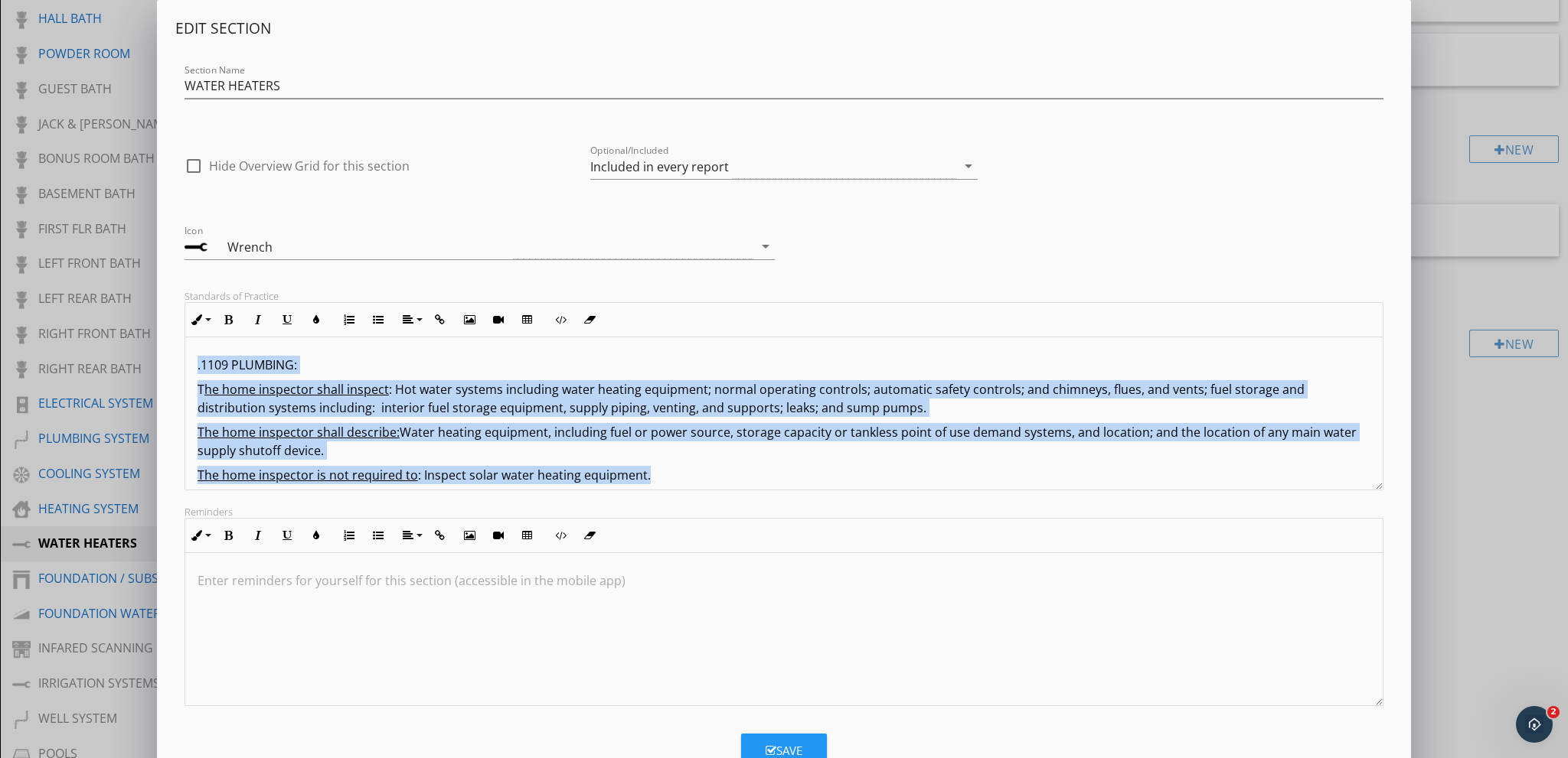
scroll to position [12, 0]
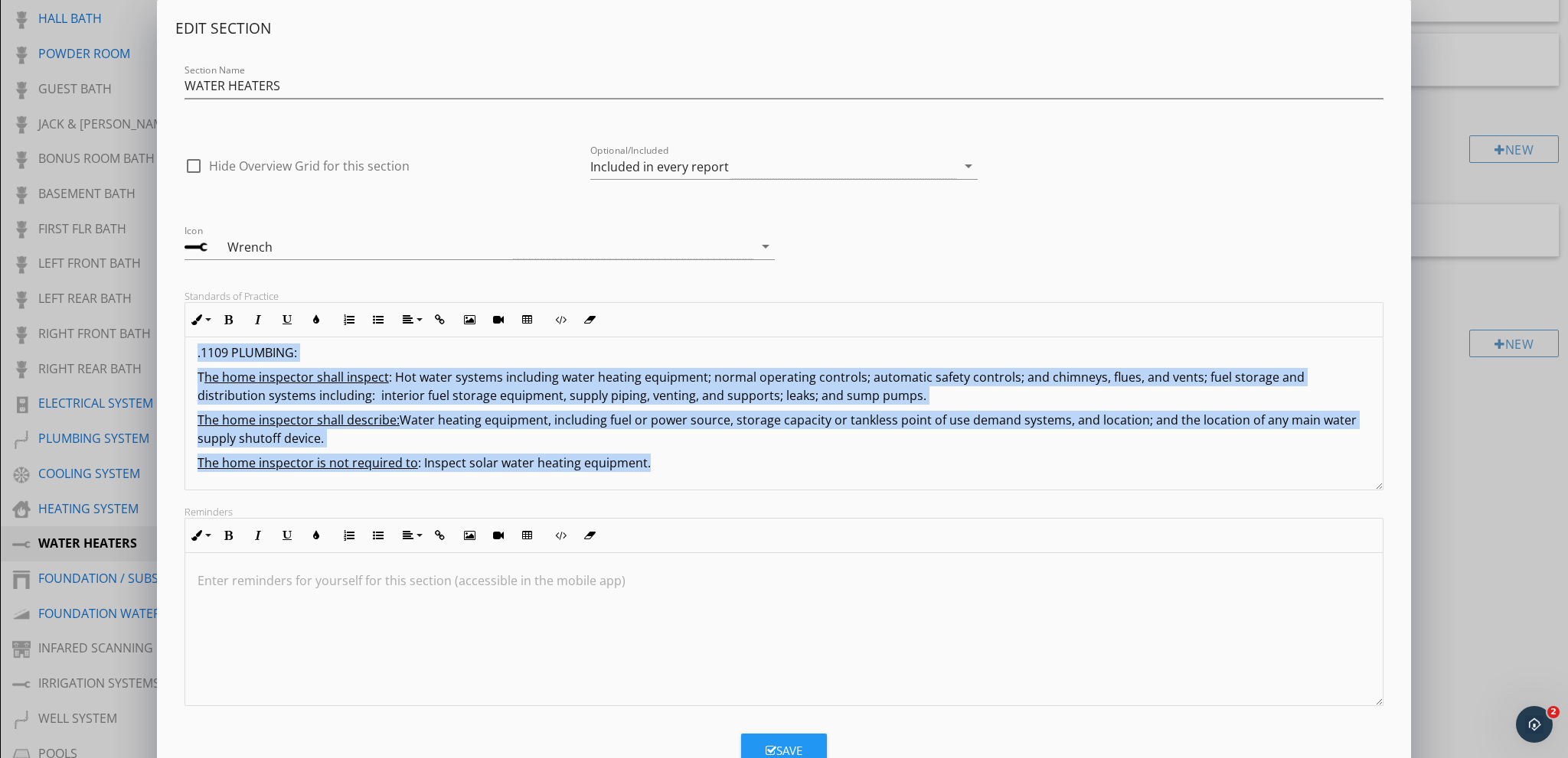
drag, startPoint x: 202, startPoint y: 370, endPoint x: 853, endPoint y: 514, distance: 666.7
click at [880, 524] on div "Edit Section Section Name WATER HEATERS check_box_outline_blank Hide Overview G…" at bounding box center [784, 363] width 1217 height 688
copy div ".1109 PLUMBING: T he home inspector shall inspect : Hot water systems including…"
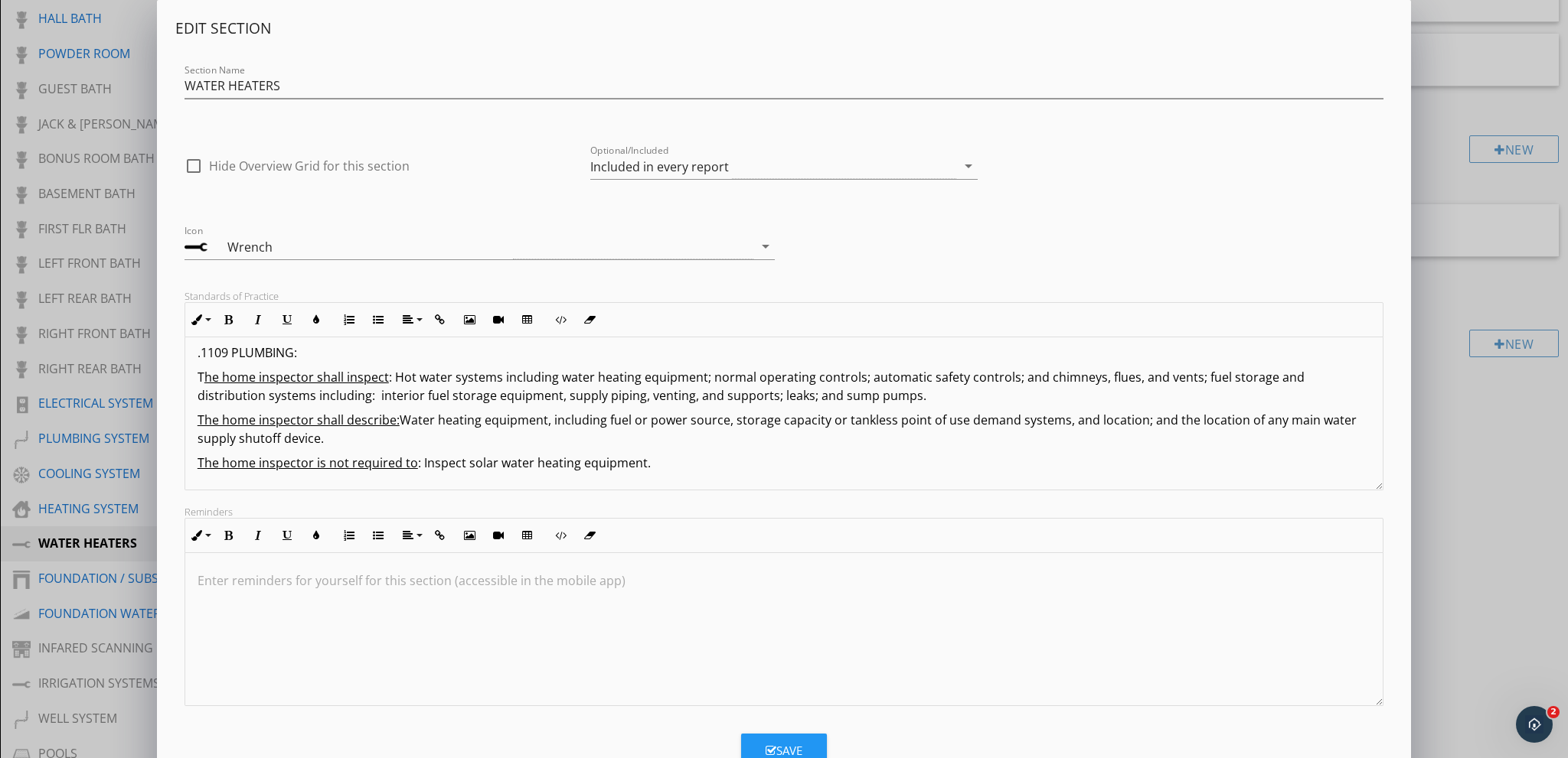
click at [102, 565] on div "Edit Section Section Name WATER HEATERS check_box_outline_blank Hide Overview G…" at bounding box center [784, 405] width 1568 height 811
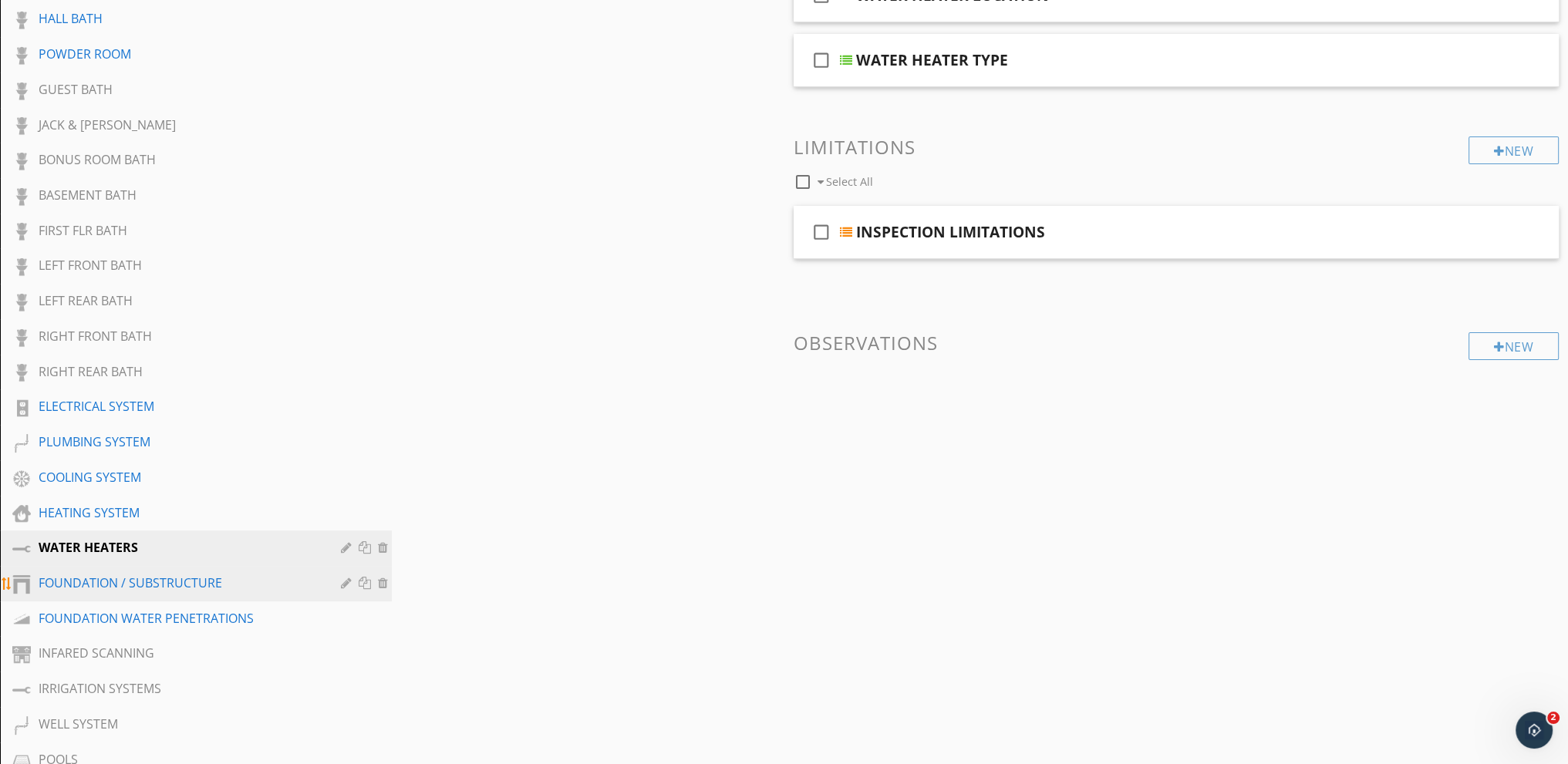
click at [345, 577] on div at bounding box center [348, 583] width 15 height 12
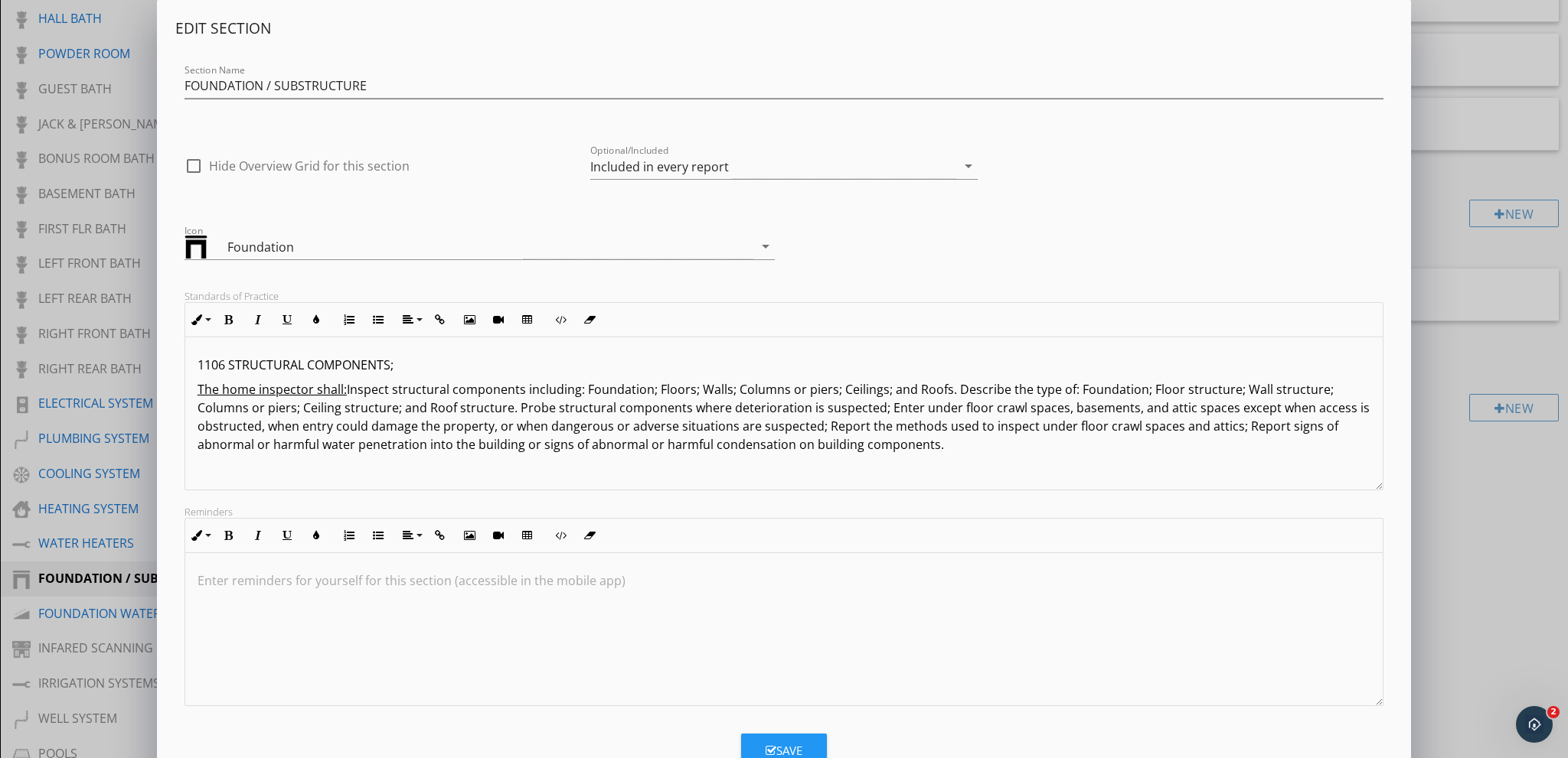
click at [196, 365] on div "1106 STRUCTURAL COMPONENTS; The home inspector shall: Inspect structural compon…" at bounding box center [784, 414] width 1197 height 153
click at [398, 361] on p ":1106 STRUCTURAL COMPONENTS;" at bounding box center [783, 365] width 1173 height 19
drag, startPoint x: 200, startPoint y: 369, endPoint x: 193, endPoint y: 372, distance: 7.6
click at [193, 372] on div ":1106 STRUCTURAL COMPONENTS: The home inspector shall: Inspect structural compo…" at bounding box center [784, 414] width 1197 height 153
drag, startPoint x: 203, startPoint y: 370, endPoint x: 334, endPoint y: 418, distance: 139.5
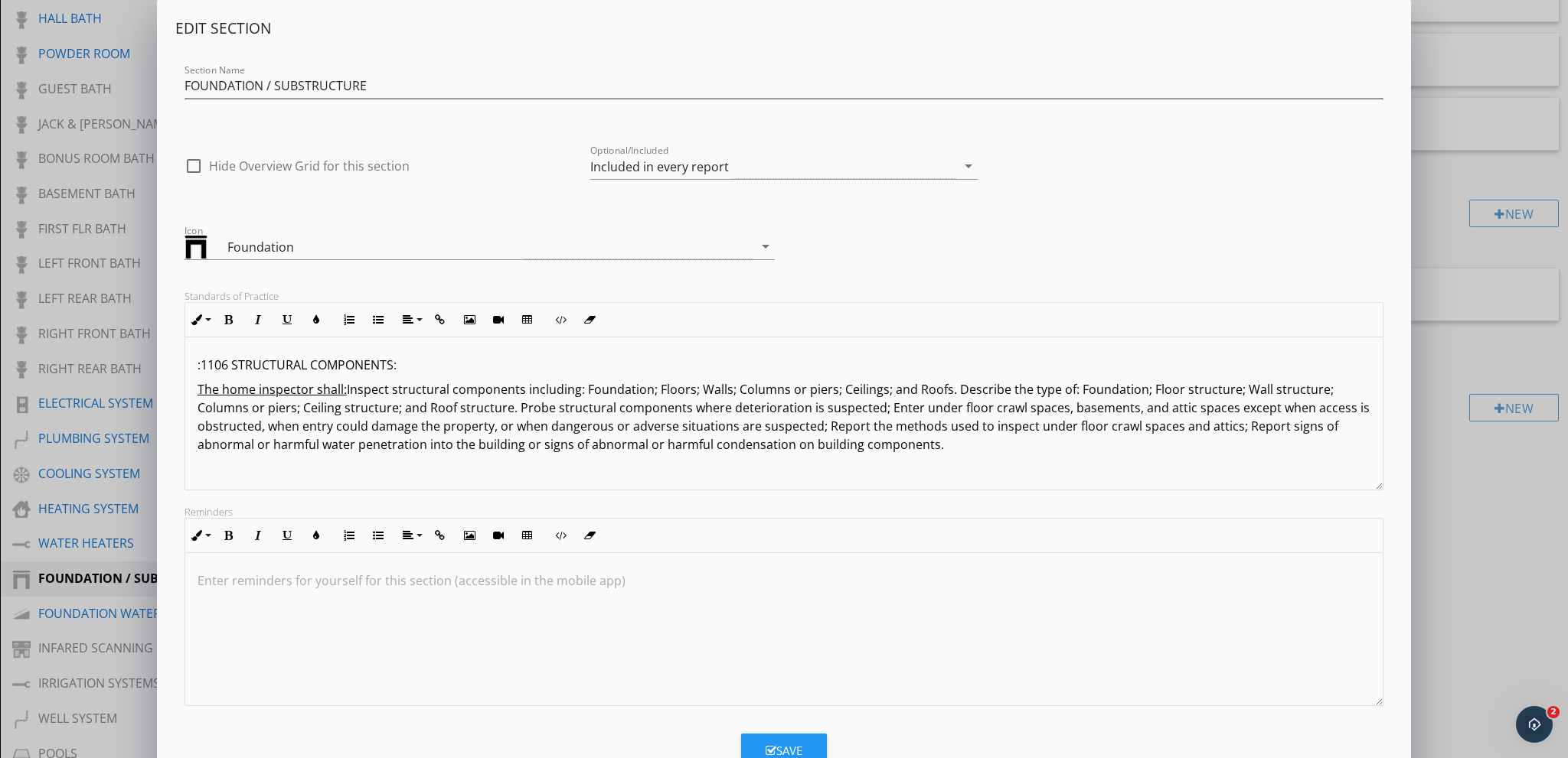
click at [220, 374] on div ":1106 STRUCTURAL COMPONENTS: The home inspector shall: Inspect structural compo…" at bounding box center [784, 414] width 1197 height 153
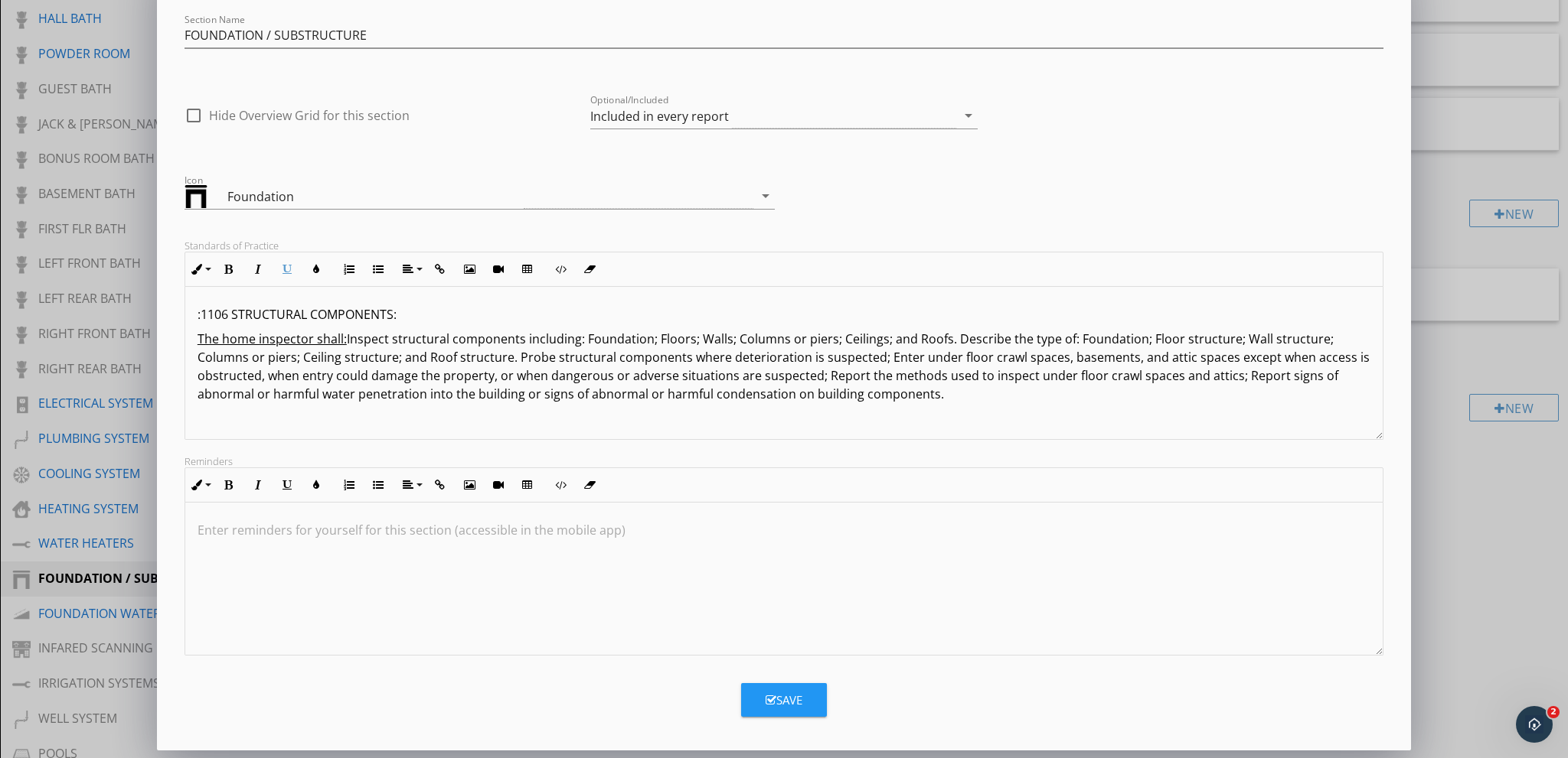
scroll to position [0, 0]
drag, startPoint x: 897, startPoint y: 391, endPoint x: 117, endPoint y: 297, distance: 785.6
click at [117, 297] on div "Edit Section Section Name FOUNDATION / SUBSTRUCTURE check_box_outline_blank Hid…" at bounding box center [784, 355] width 1568 height 811
copy div ":1106 STRUCTURAL COMPONENTS: The home inspector shall: Inspect structural compo…"
click at [98, 602] on div "Edit Section Section Name FOUNDATION / SUBSTRUCTURE check_box_outline_blank Hid…" at bounding box center [784, 355] width 1568 height 811
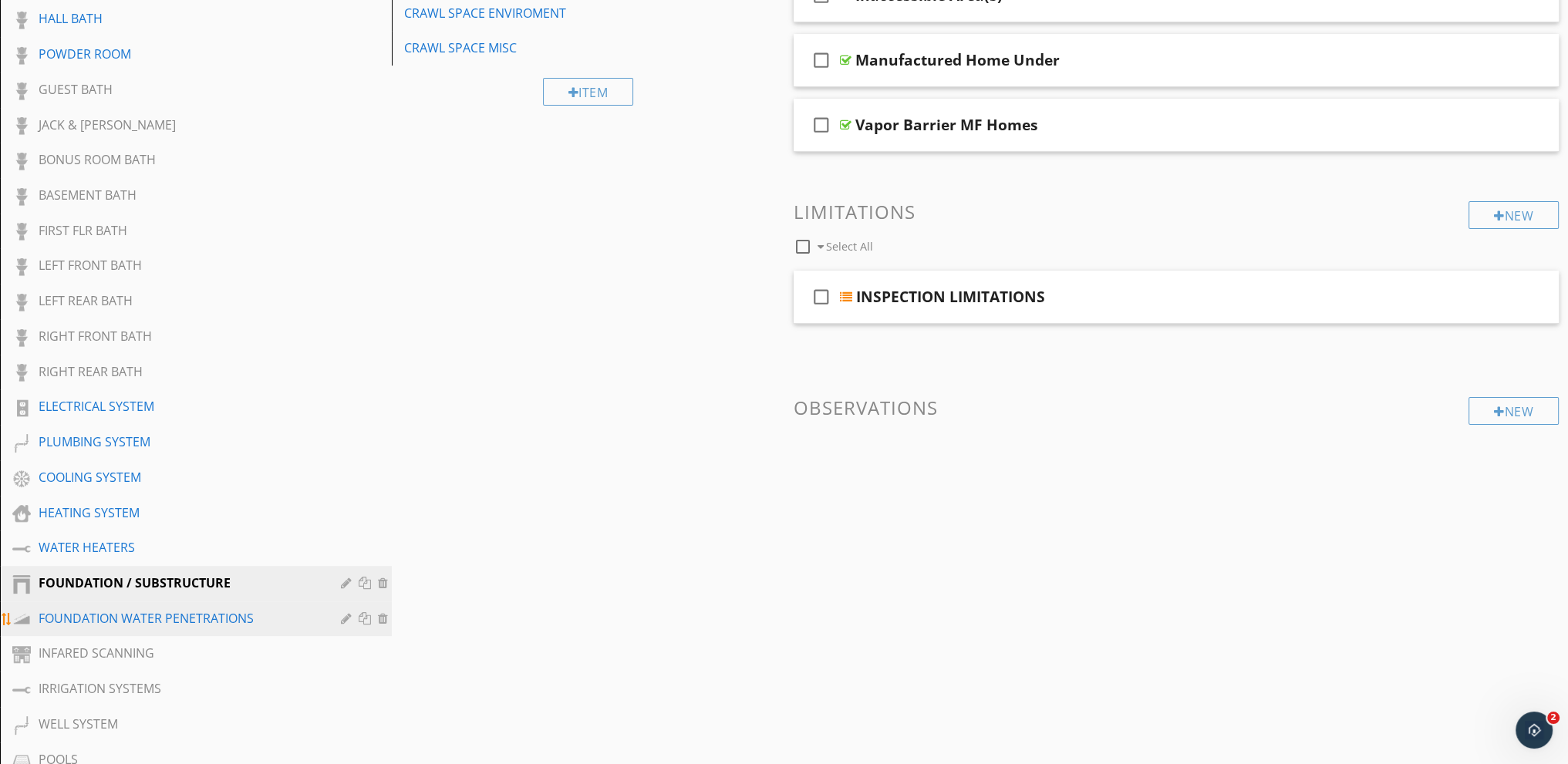
click at [345, 612] on div at bounding box center [348, 618] width 15 height 12
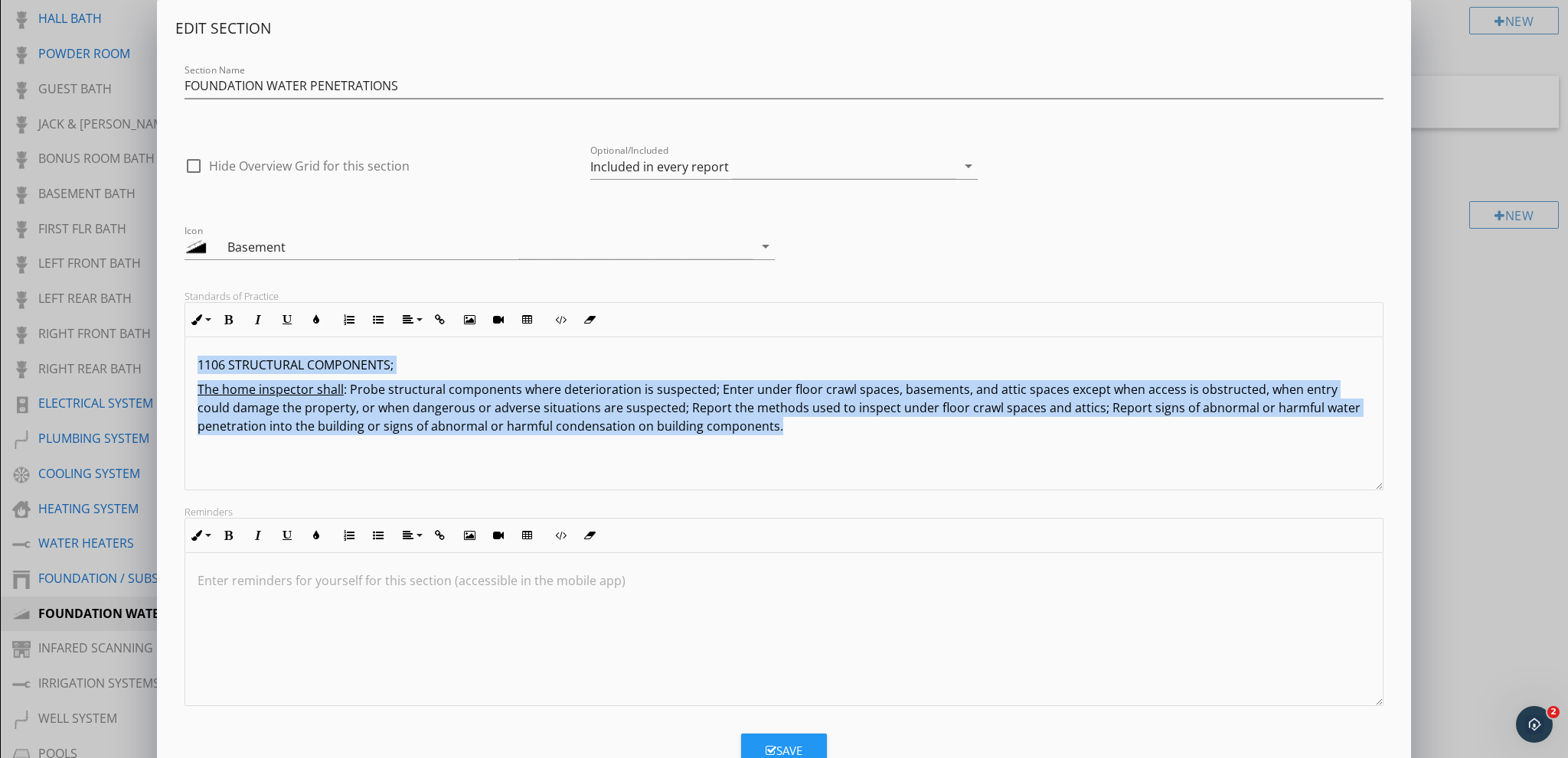
drag, startPoint x: 836, startPoint y: 439, endPoint x: 144, endPoint y: 320, distance: 702.2
click at [128, 308] on div "Edit Section Section Name FOUNDATION WATER PENETRATIONS check_box_outline_blank…" at bounding box center [784, 405] width 1568 height 811
copy div "1106 STRUCTURAL COMPONENTS; T he home inspector shall : Probe structural compon…"
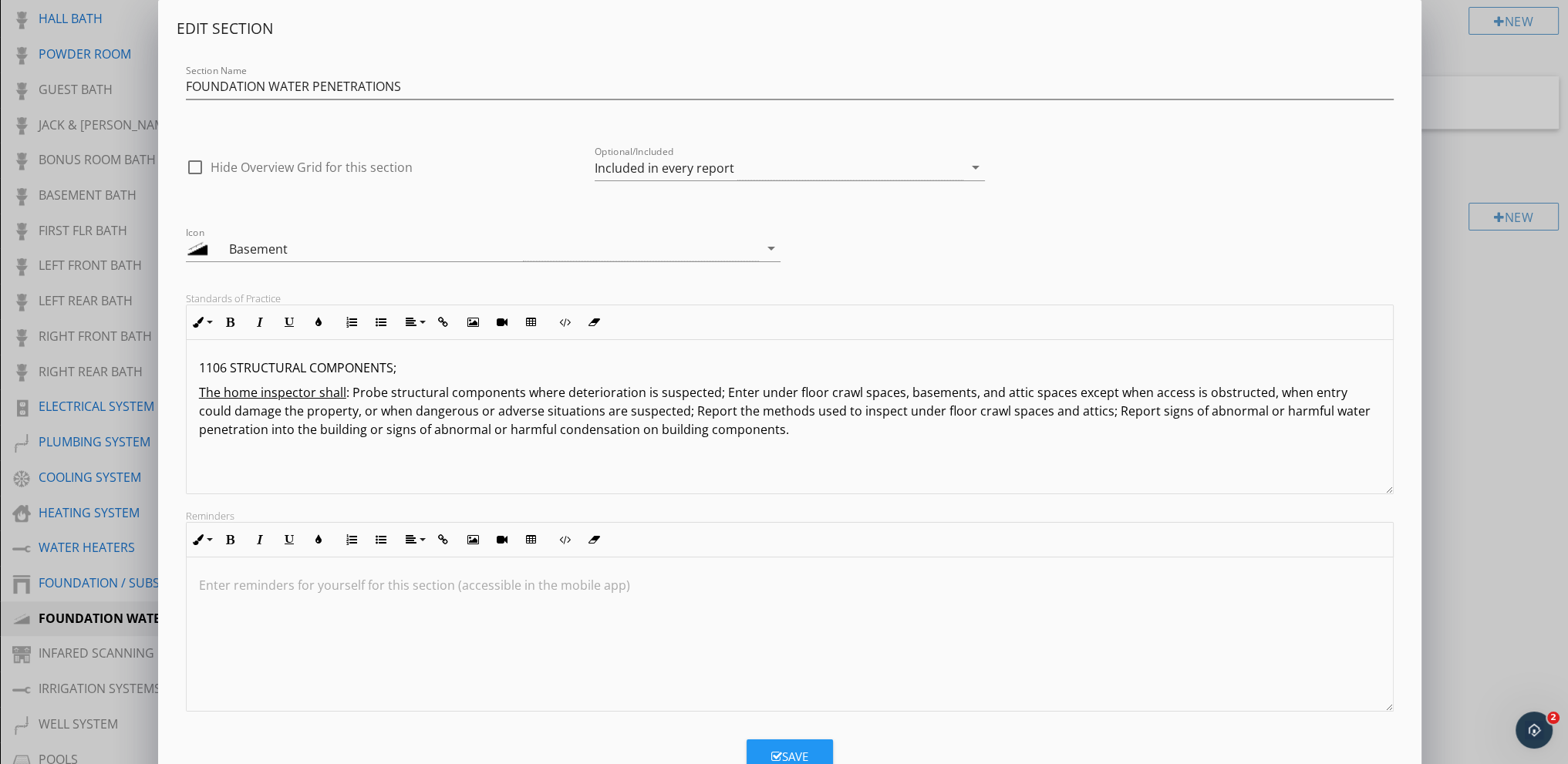
click at [127, 712] on div "Edit Section Section Name FOUNDATION WATER PENETRATIONS check_box_outline_blank…" at bounding box center [784, 408] width 1568 height 817
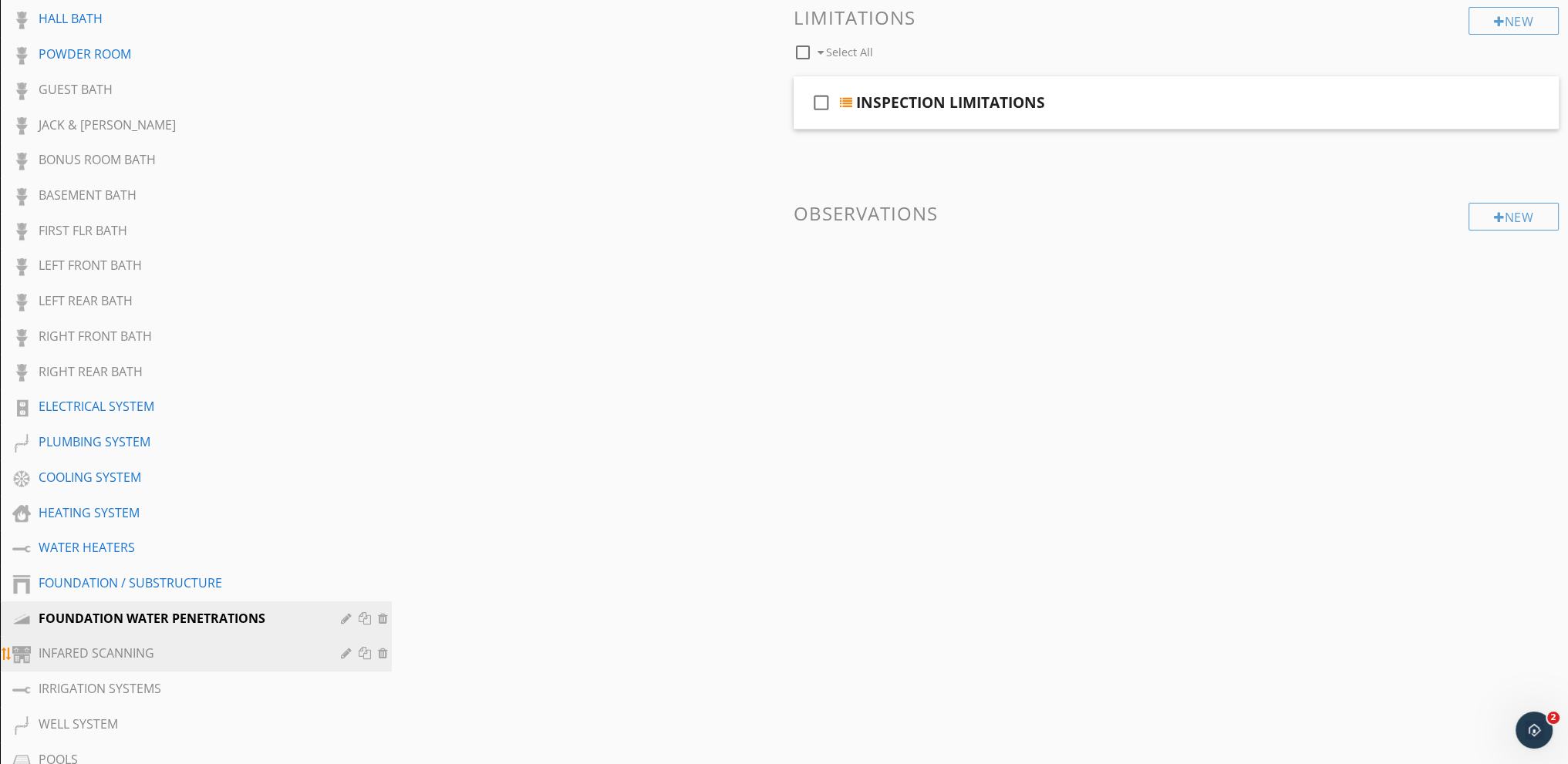
click at [344, 647] on div at bounding box center [348, 653] width 15 height 12
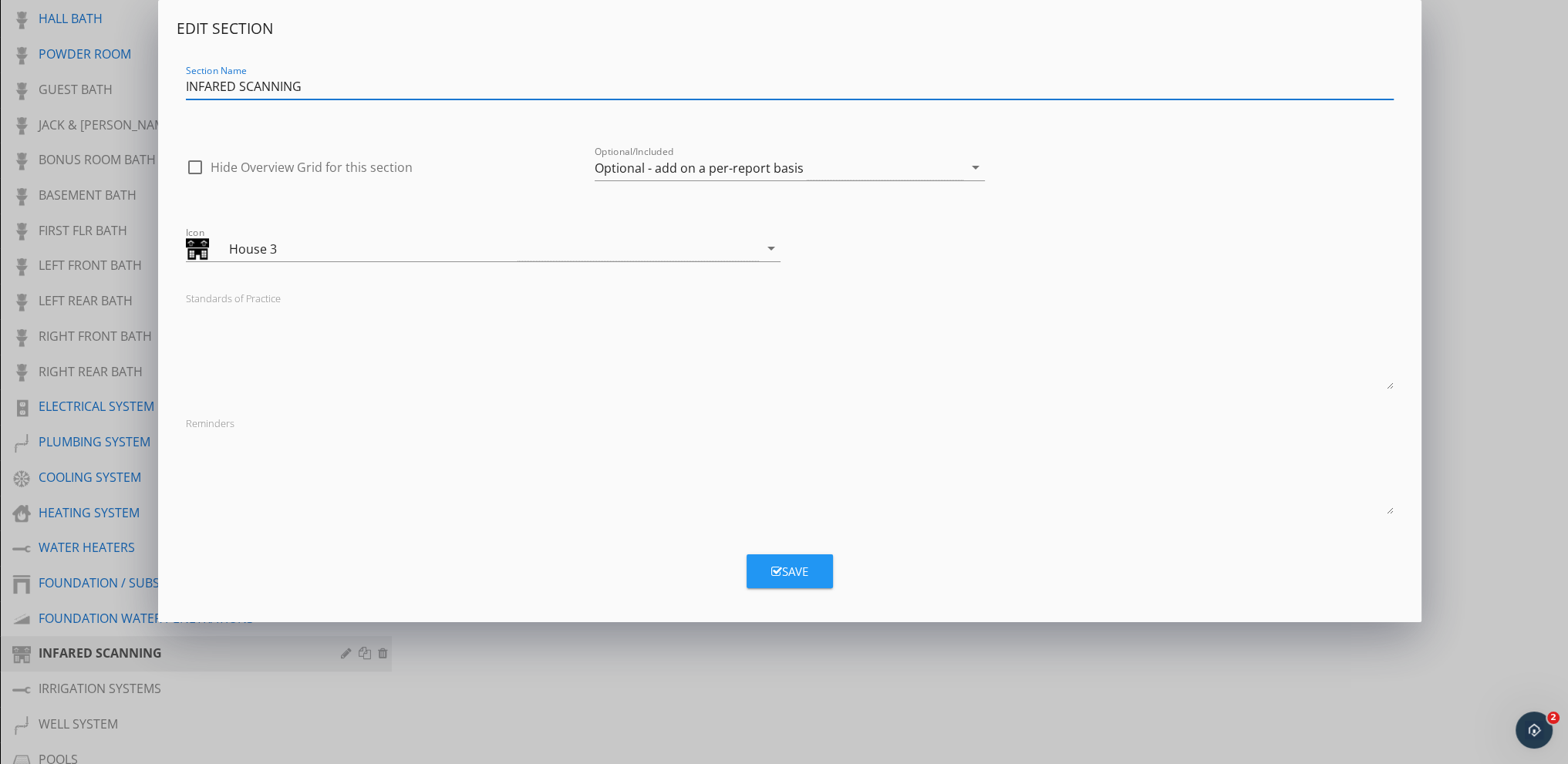
click at [97, 677] on div "Edit Section Section Name INFARED SCANNING check_box_outline_blank Hide Overvie…" at bounding box center [784, 382] width 1568 height 764
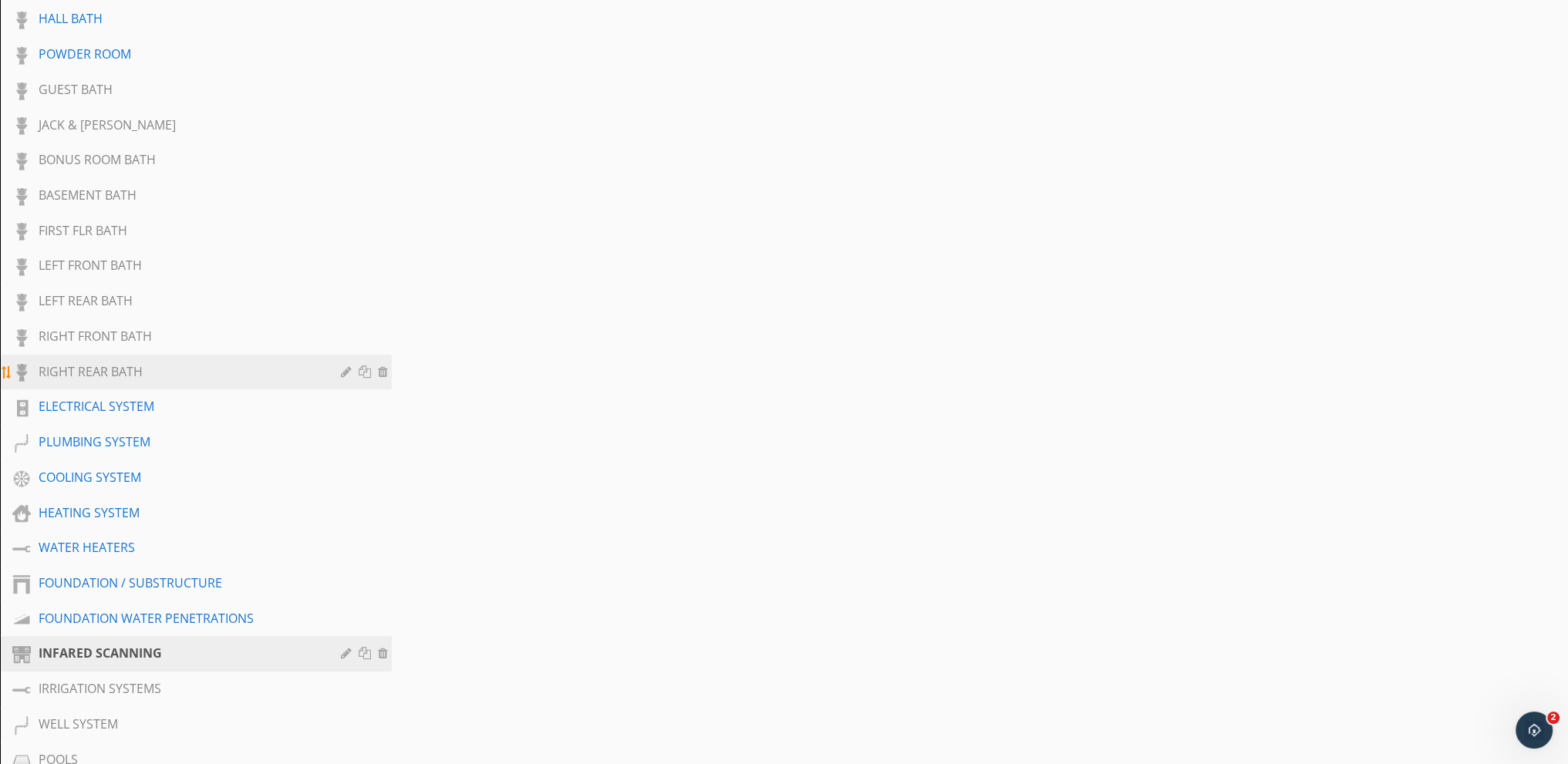
click at [131, 363] on div "RIGHT REAR BATH" at bounding box center [179, 372] width 280 height 19
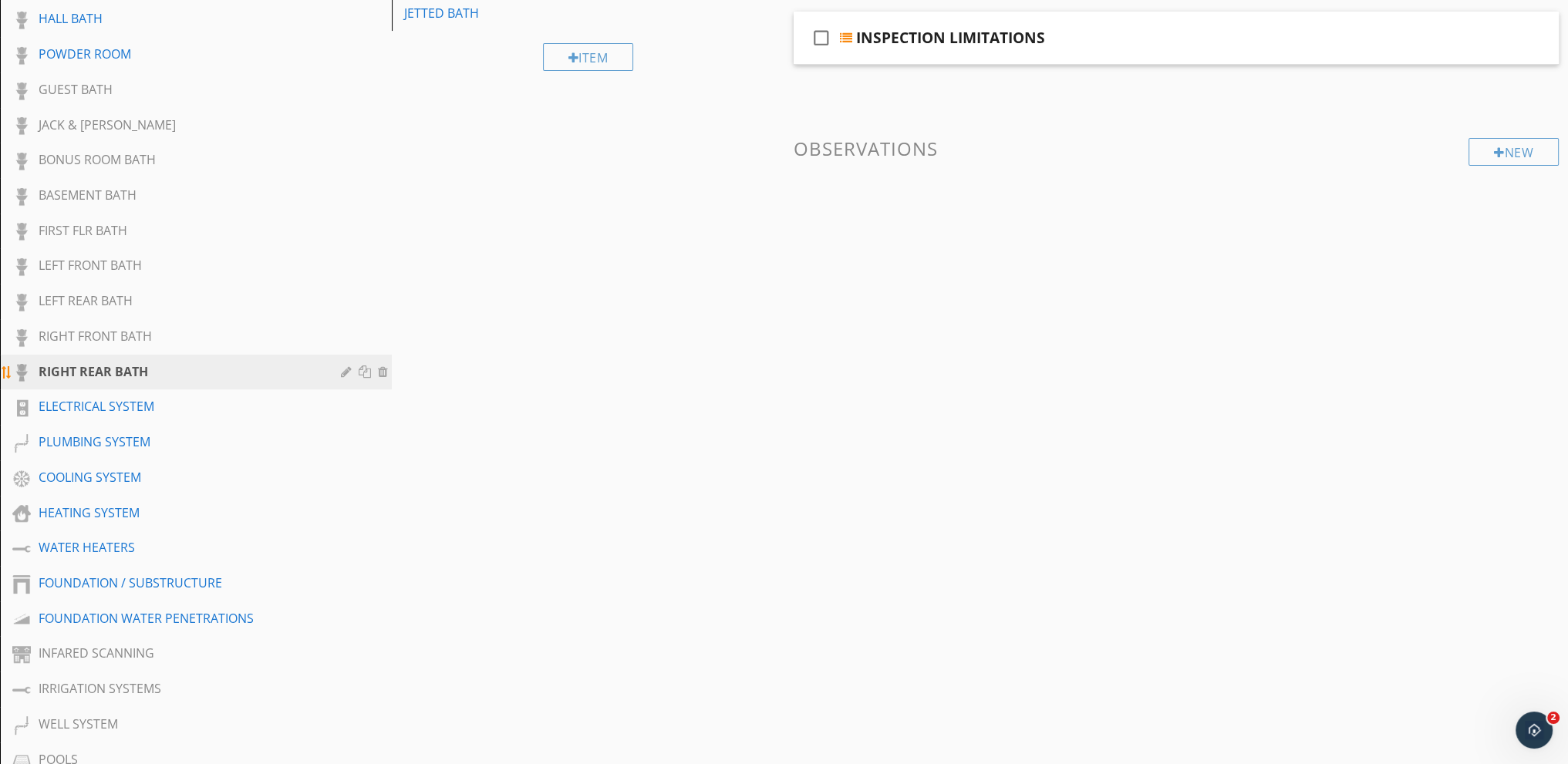
click at [346, 368] on div at bounding box center [348, 372] width 15 height 12
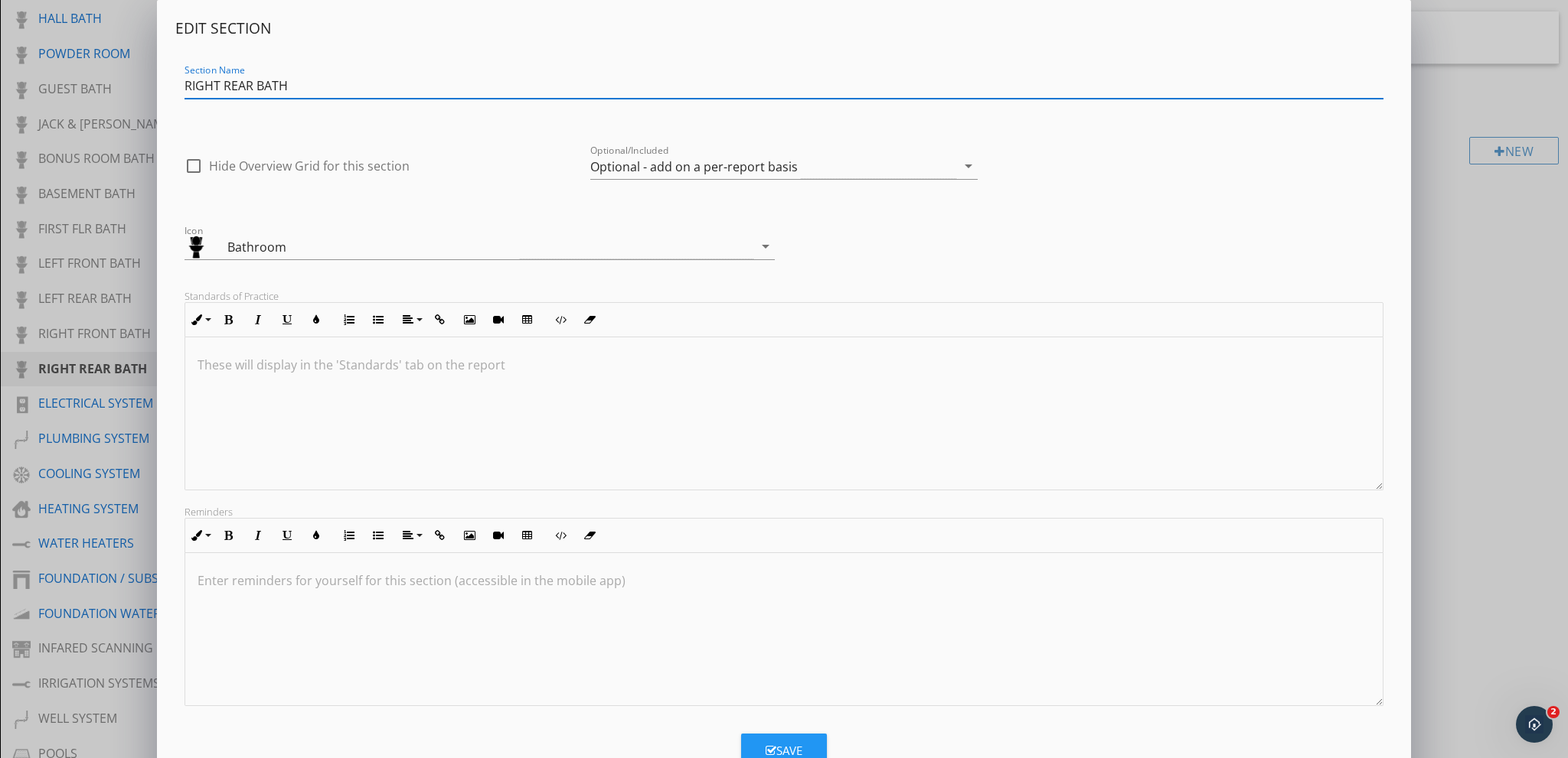
click at [82, 324] on div "Edit Section Section Name RIGHT REAR BATH check_box_outline_blank Hide Overview…" at bounding box center [784, 405] width 1568 height 811
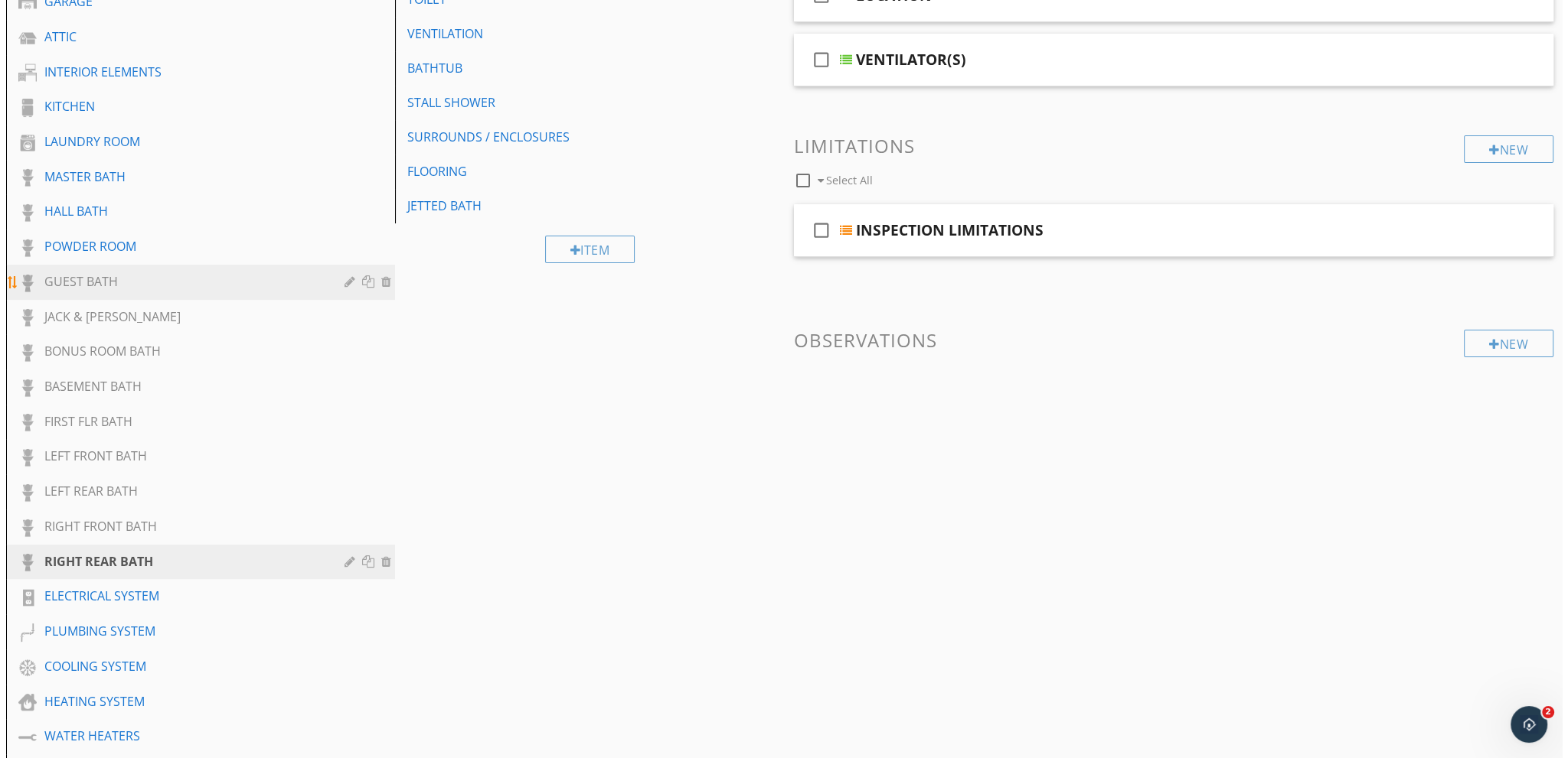
scroll to position [306, 0]
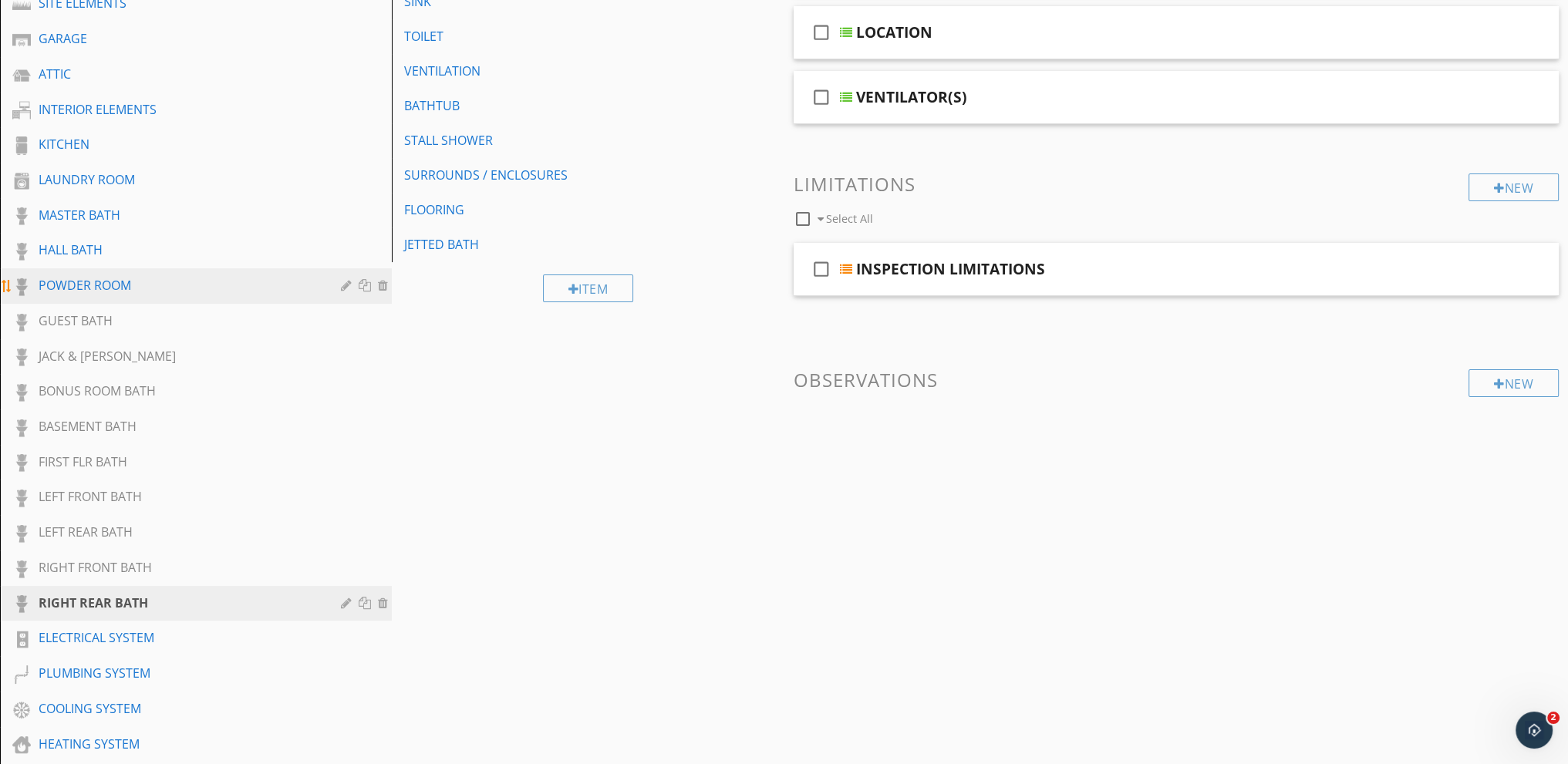
click at [343, 283] on div at bounding box center [348, 286] width 15 height 12
drag, startPoint x: 90, startPoint y: 281, endPoint x: 96, endPoint y: 287, distance: 8.5
click at [90, 285] on div at bounding box center [784, 382] width 1568 height 764
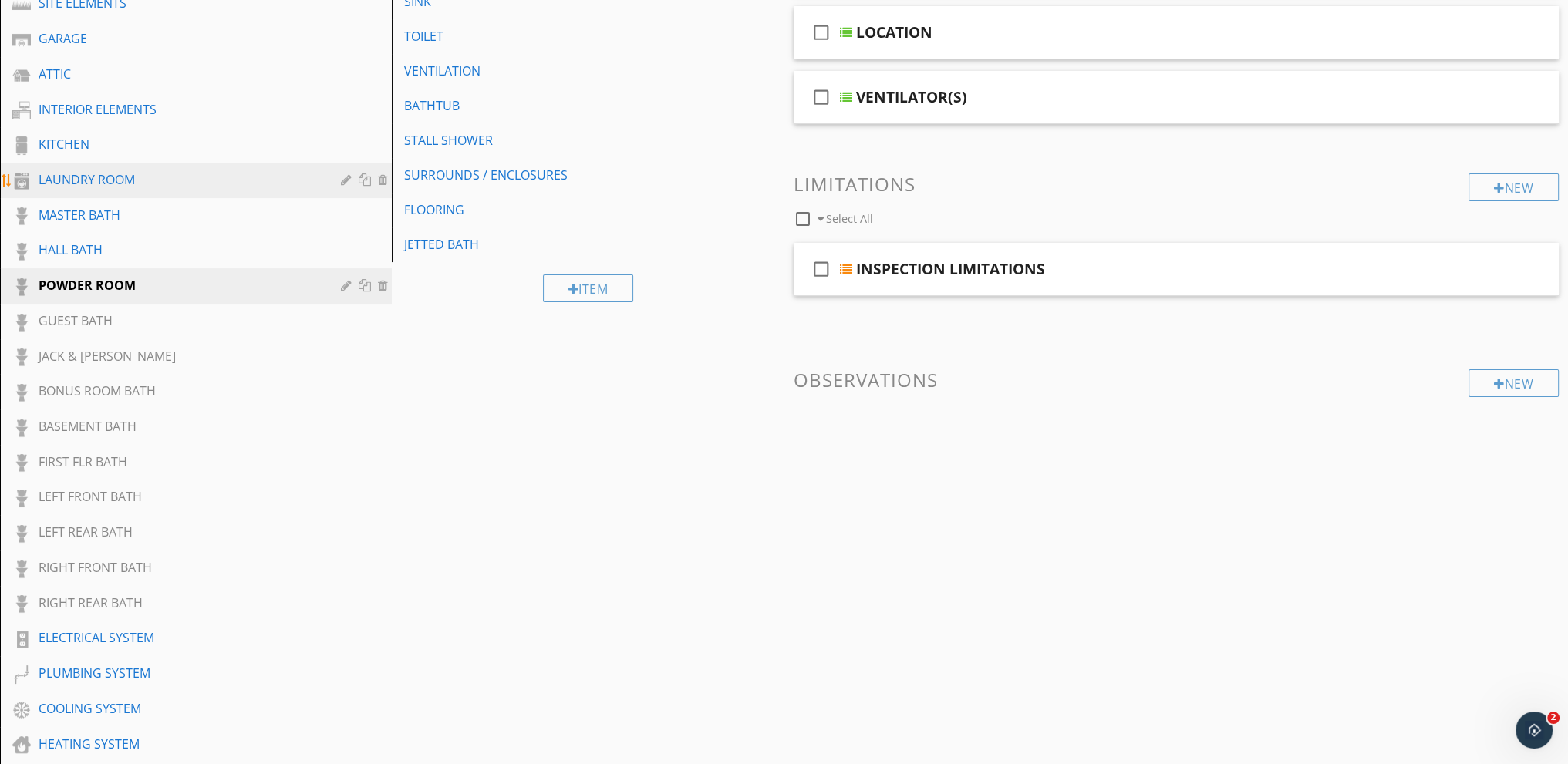
click at [345, 178] on div at bounding box center [348, 180] width 15 height 12
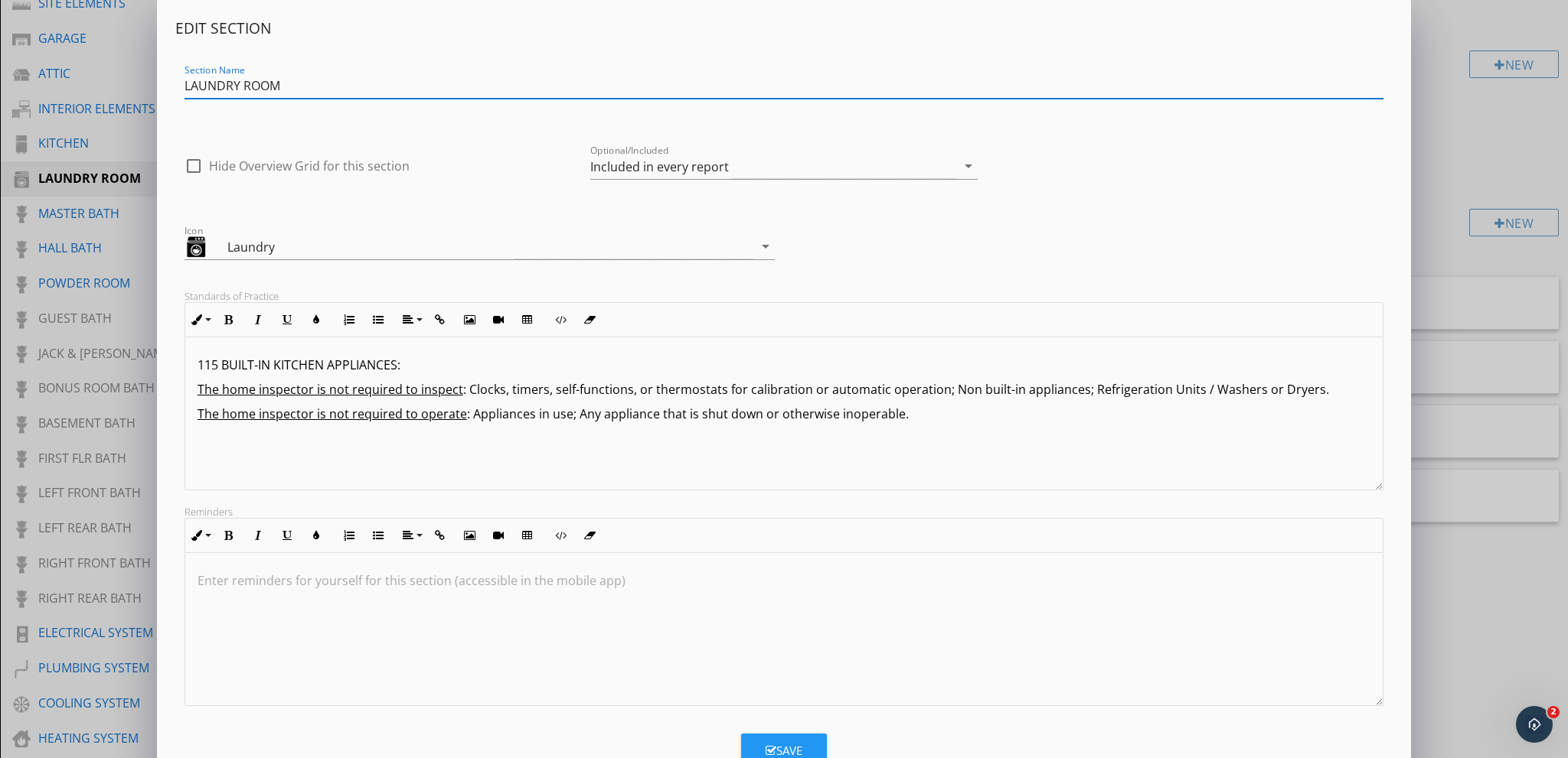
click at [71, 305] on div "Edit Section Section Name LAUNDRY ROOM check_box_outline_blank Hide Overview Gr…" at bounding box center [784, 405] width 1568 height 811
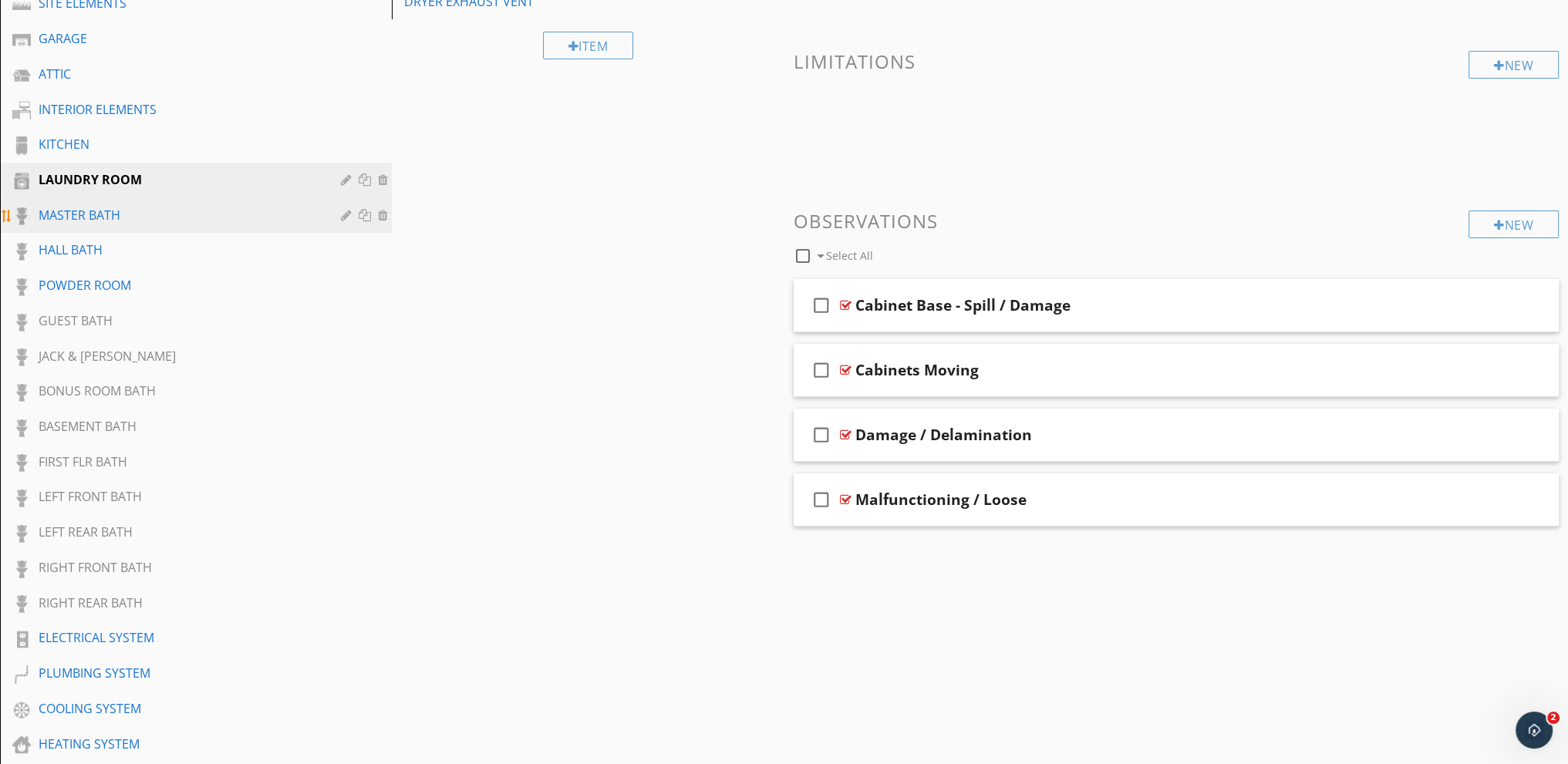
click at [108, 207] on div "MASTER BATH" at bounding box center [179, 215] width 280 height 19
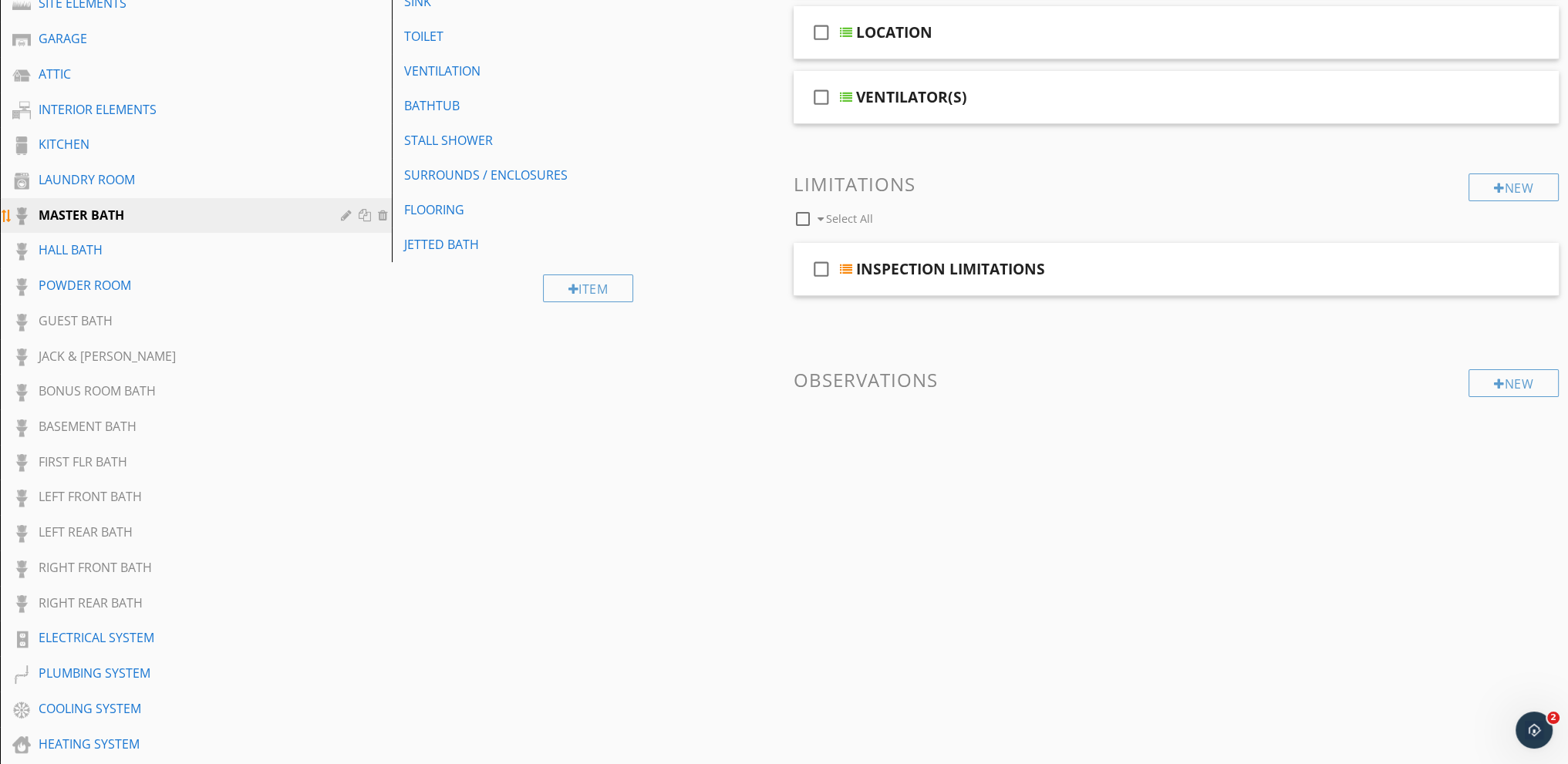
click at [348, 211] on div at bounding box center [348, 215] width 15 height 12
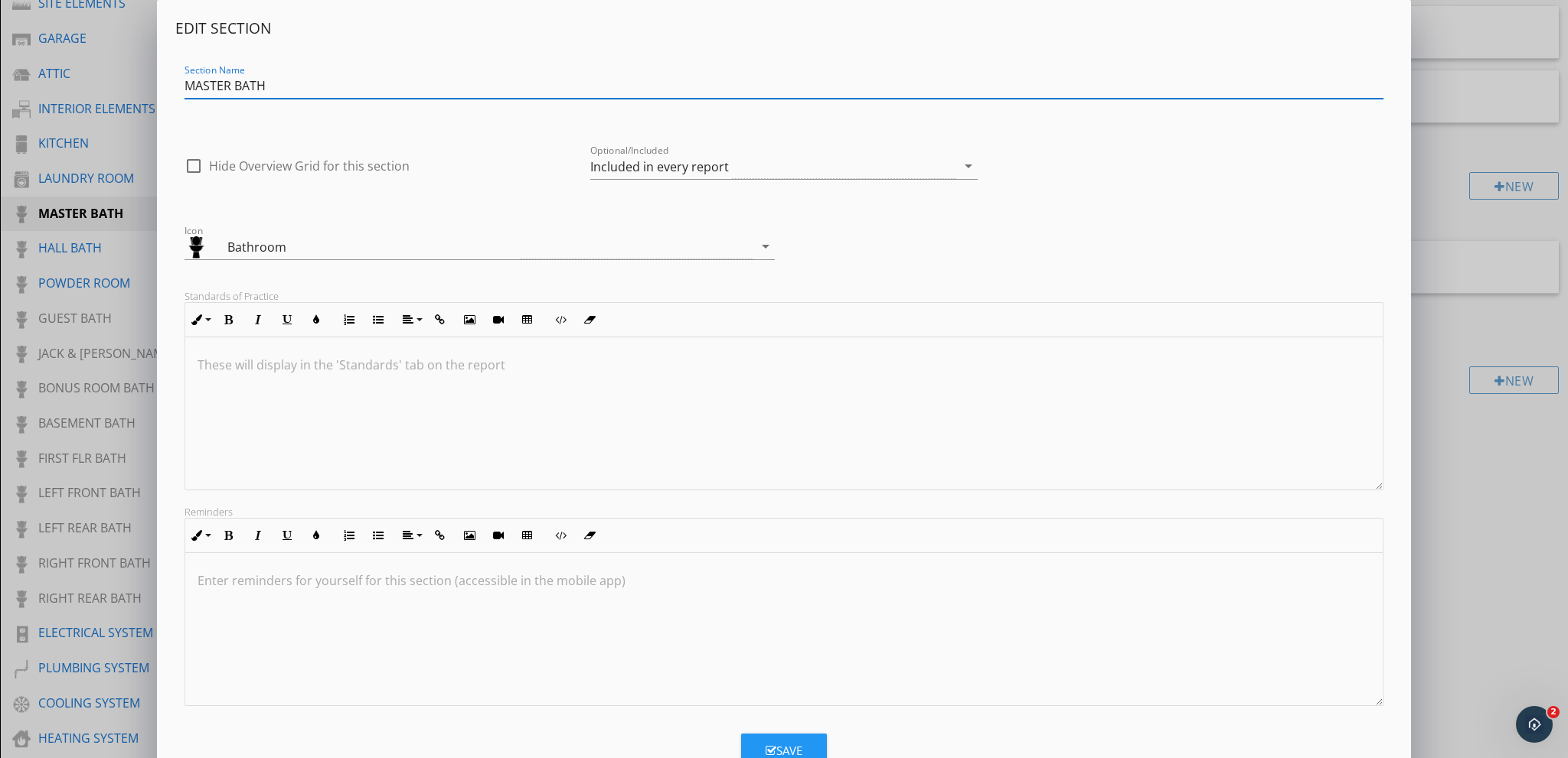
click at [102, 271] on div "Edit Section Section Name MASTER BATH check_box_outline_blank Hide Overview Gri…" at bounding box center [784, 405] width 1568 height 811
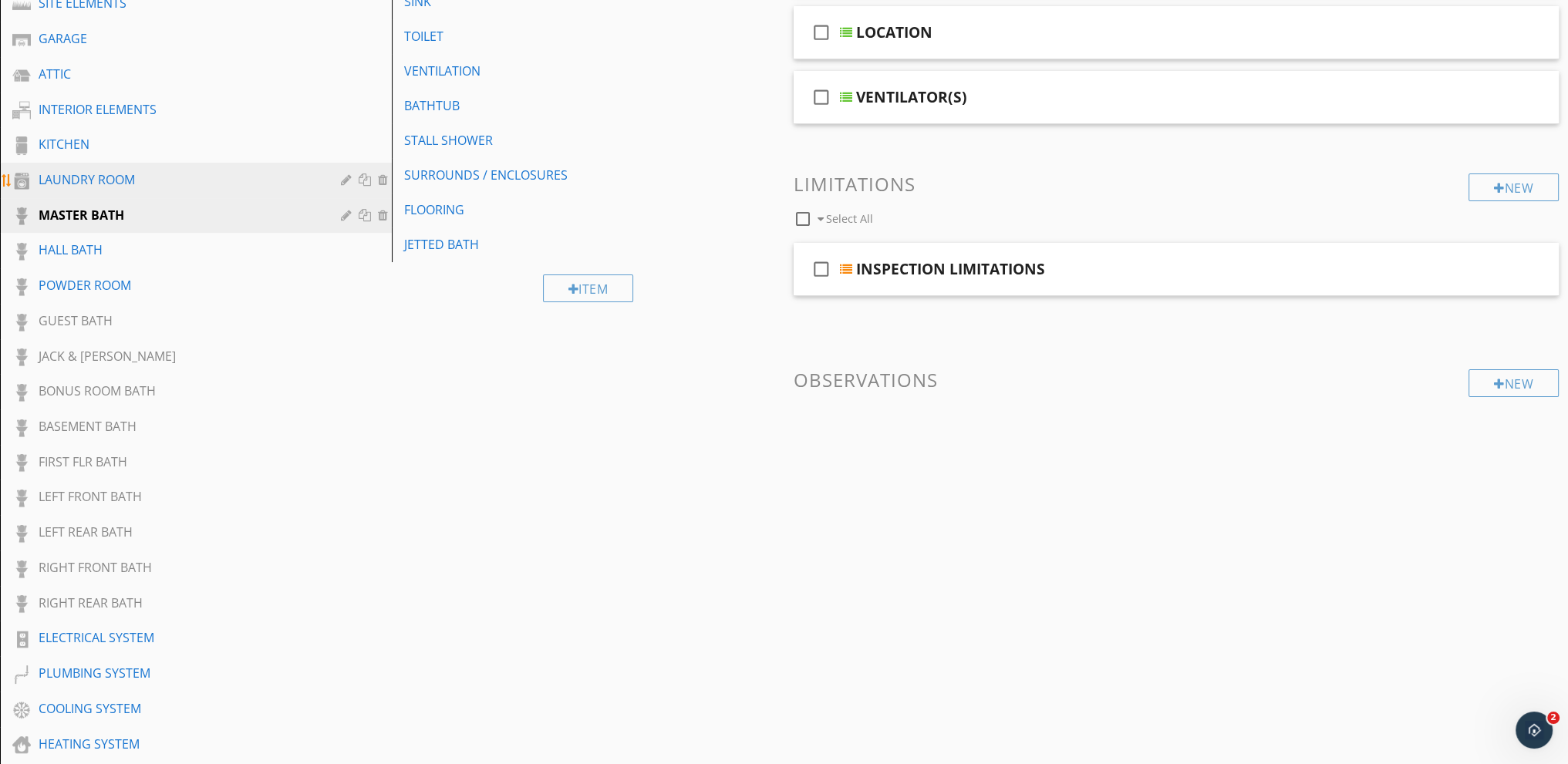
click at [348, 175] on div at bounding box center [348, 180] width 15 height 12
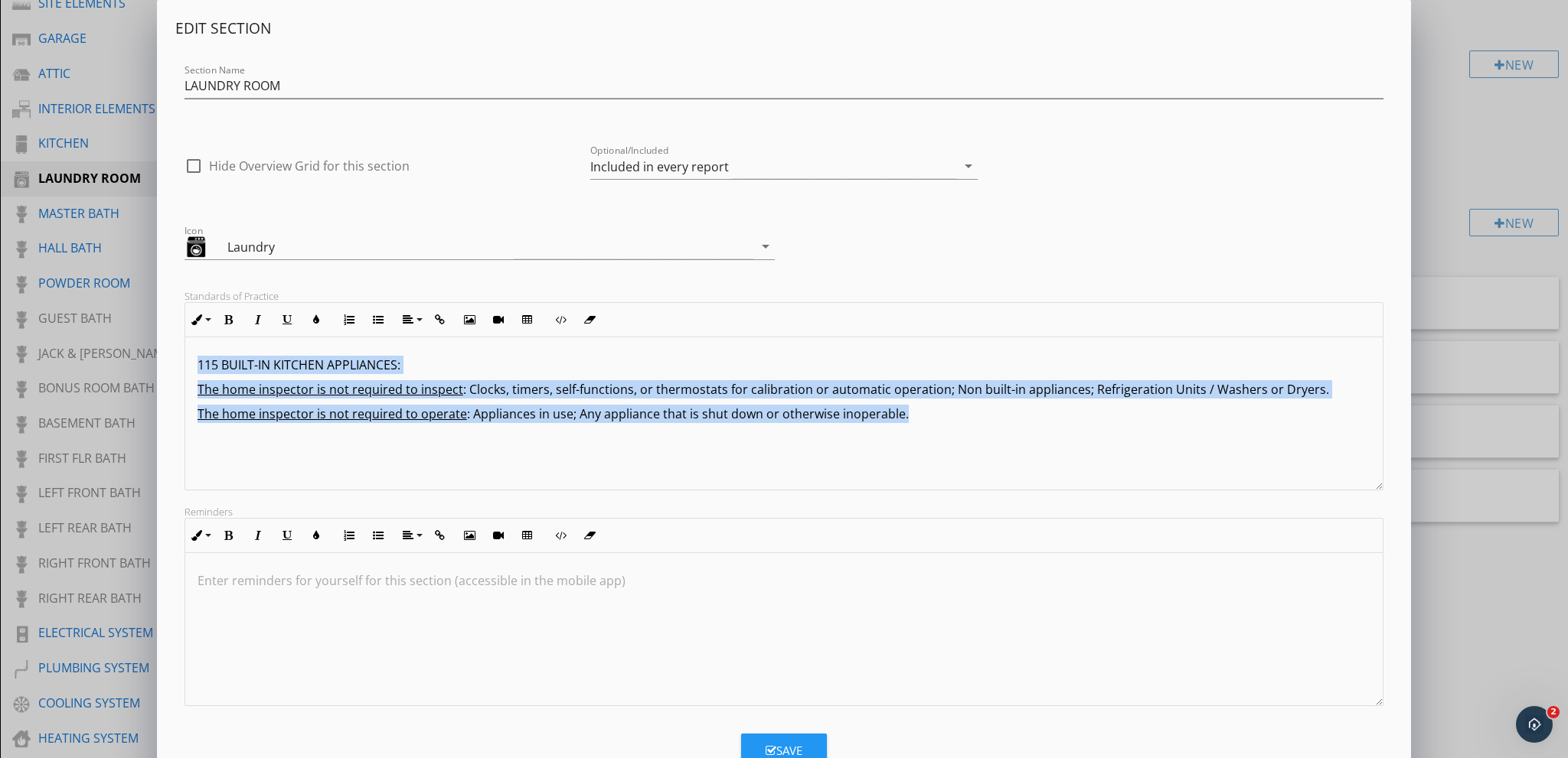
drag, startPoint x: 1017, startPoint y: 430, endPoint x: 153, endPoint y: 309, distance: 872.4
click at [104, 277] on div "Edit Section Section Name LAUNDRY ROOM check_box_outline_blank Hide Overview Gr…" at bounding box center [784, 405] width 1568 height 811
copy div "115 BUILT-IN KITCHEN APPLIANCES: The home inspector is not required to inspect …"
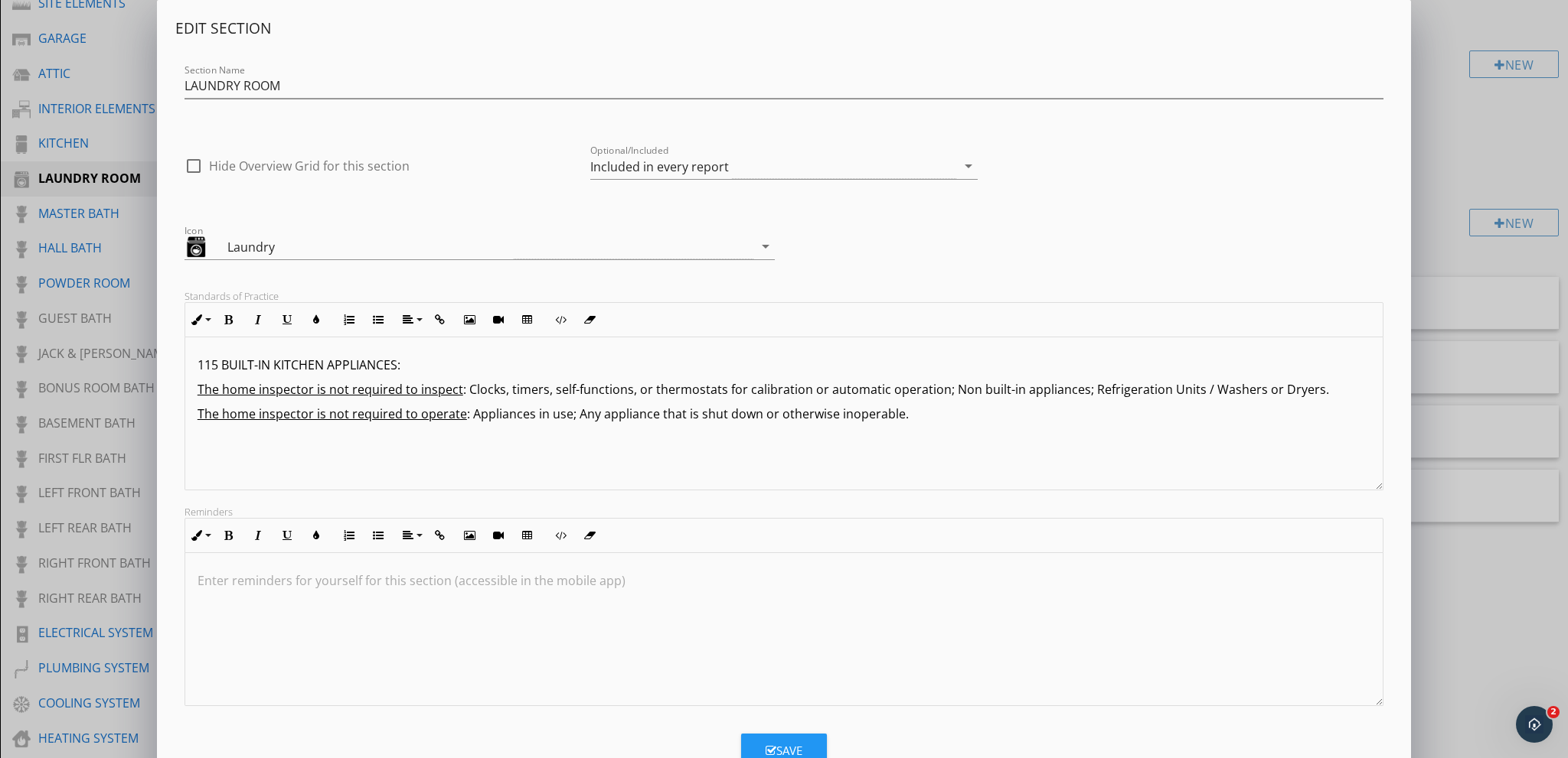
click at [75, 135] on div "Edit Section Section Name LAUNDRY ROOM check_box_outline_blank Hide Overview Gr…" at bounding box center [784, 405] width 1568 height 811
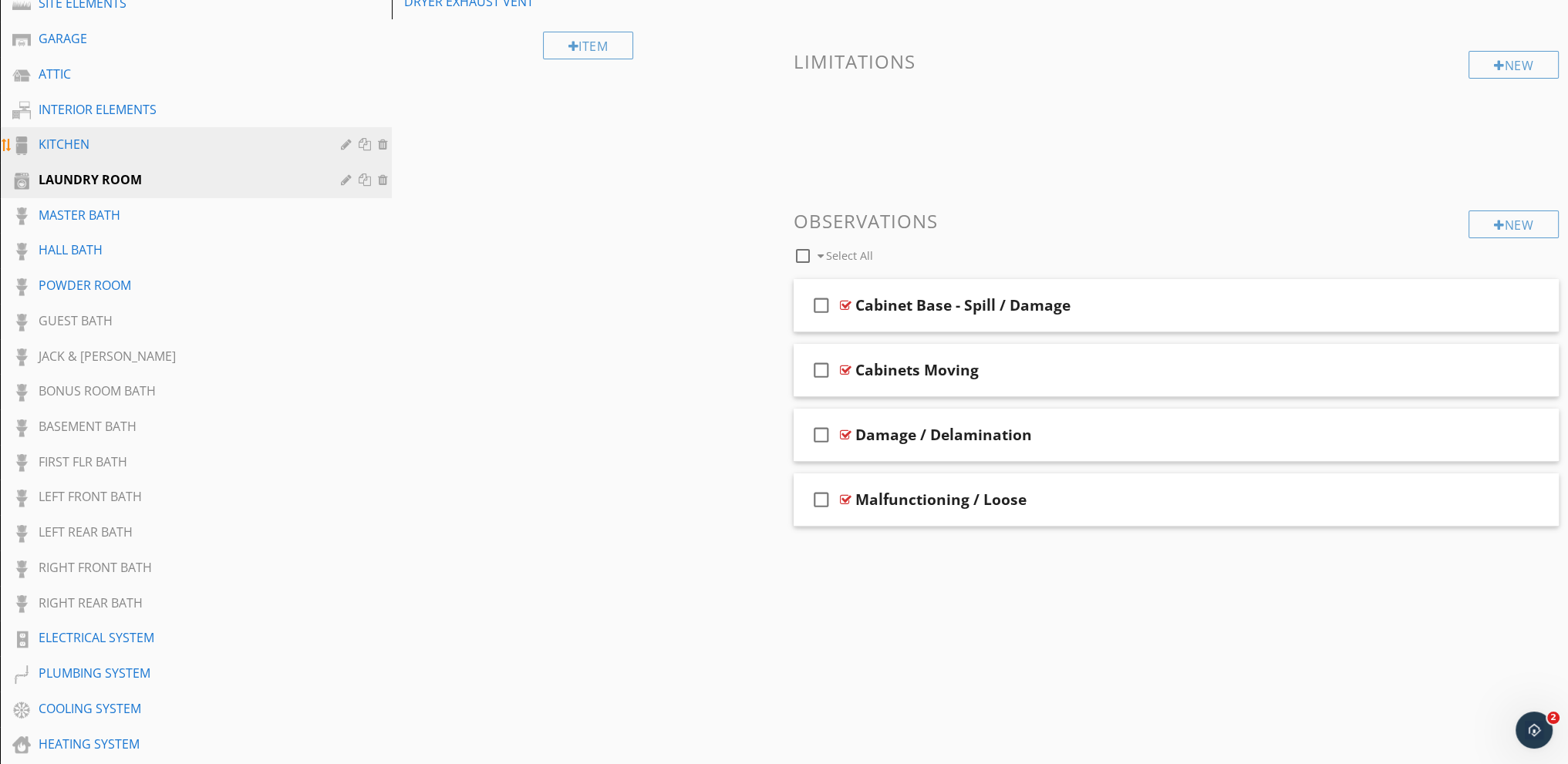
click at [346, 141] on div at bounding box center [348, 144] width 15 height 12
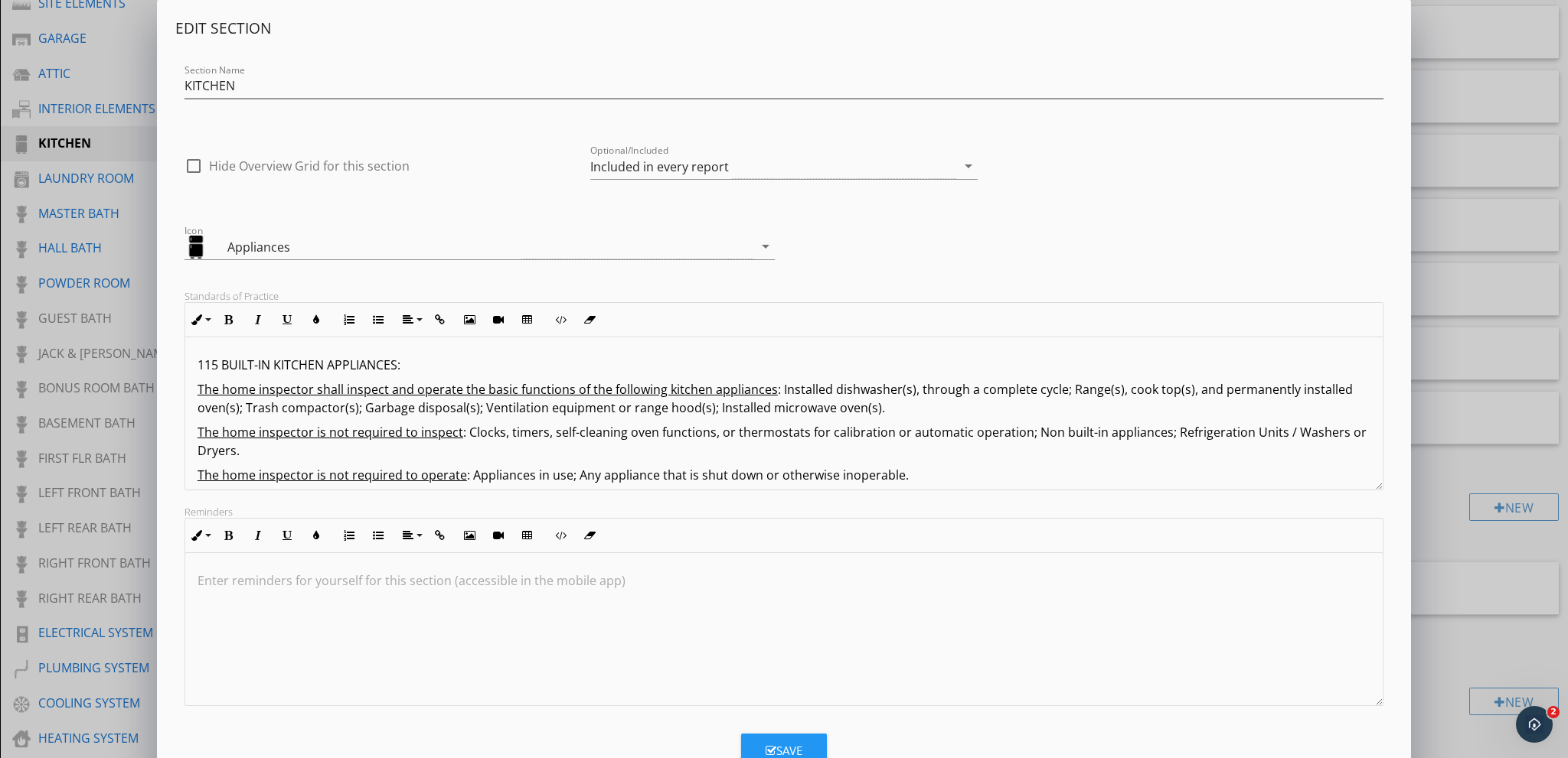
click at [195, 362] on div "115 BUILT-IN KITCHEN APPLIANCES: The home inspector shall inspect and operate t…" at bounding box center [784, 420] width 1197 height 165
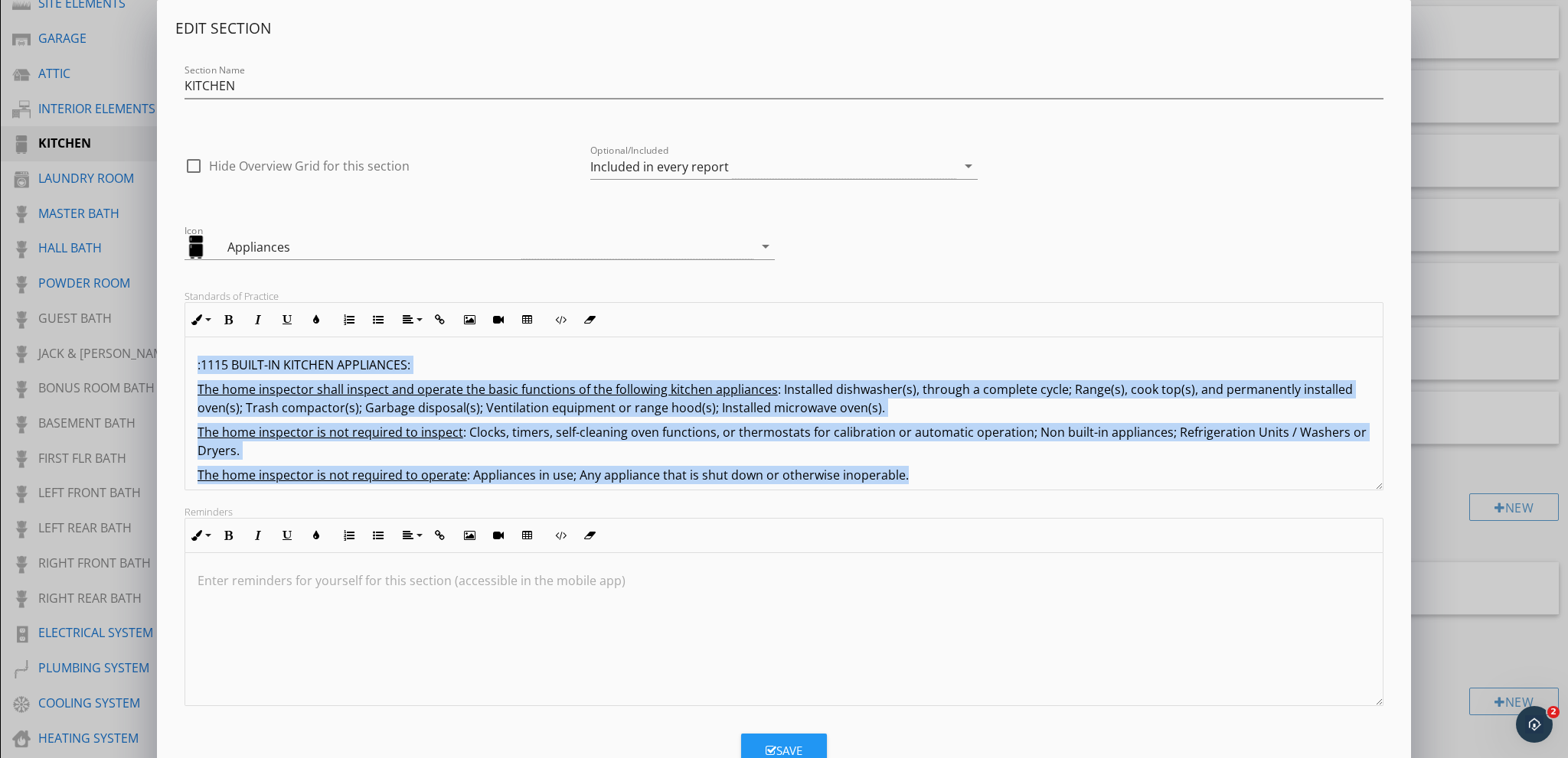
scroll to position [12, 0]
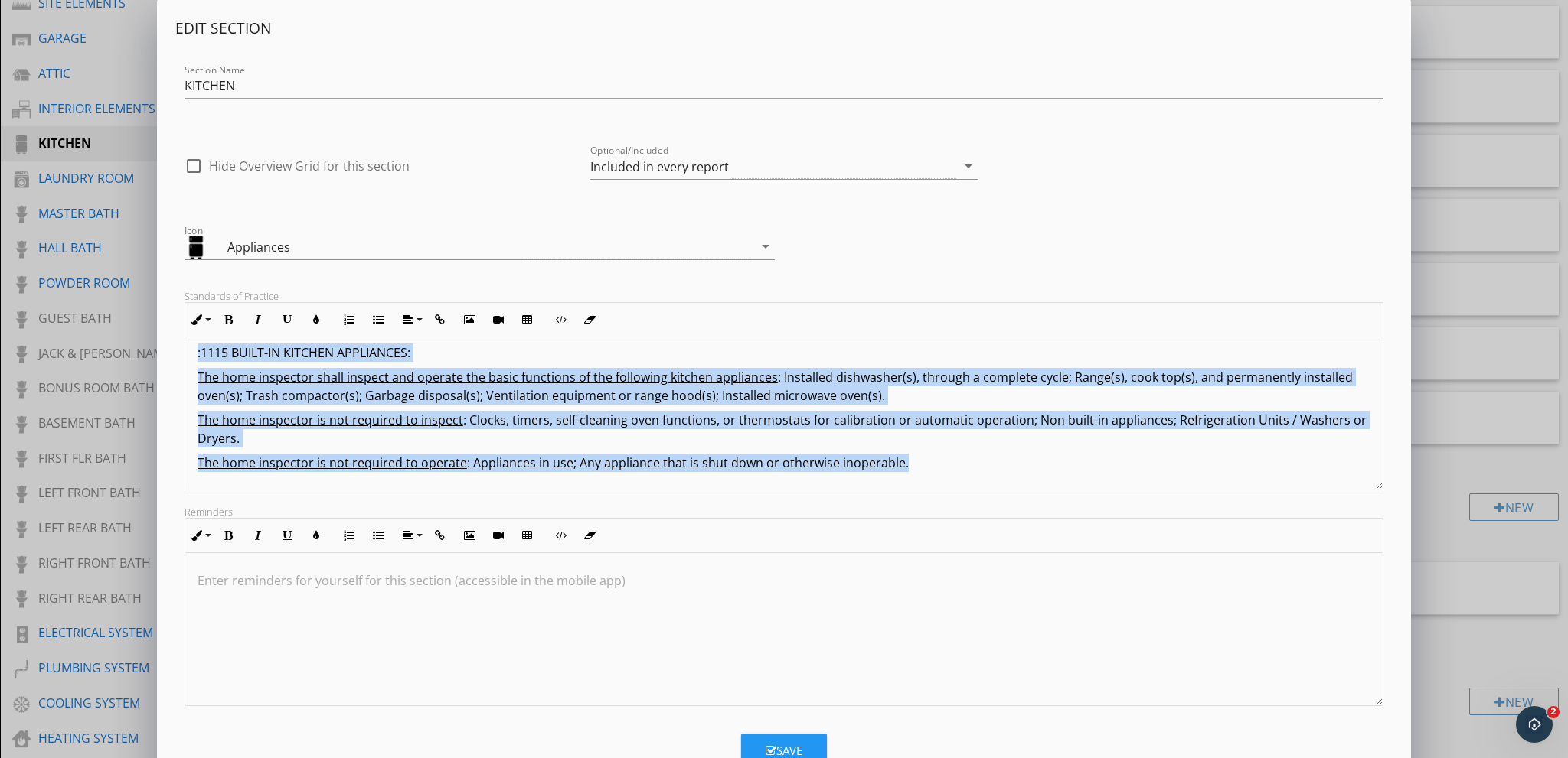
drag, startPoint x: 203, startPoint y: 364, endPoint x: 1002, endPoint y: 482, distance: 807.7
click at [1002, 482] on div ":1115 BUILT-IN KITCHEN APPLIANCES: The home inspector shall inspect and operate…" at bounding box center [784, 407] width 1197 height 165
copy div ":1115 BUILT-IN KITCHEN APPLIANCES: The home inspector shall inspect and operate…"
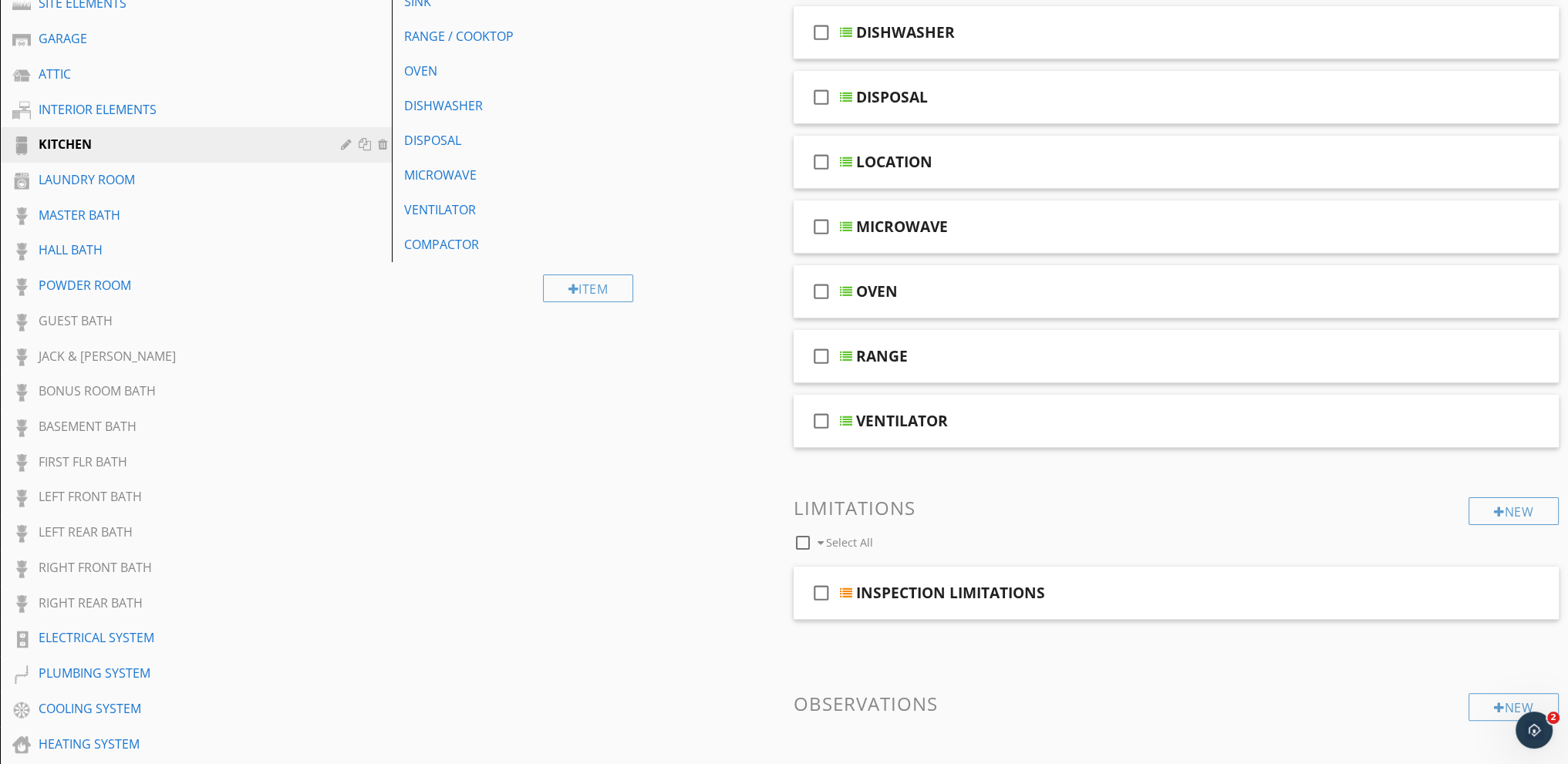
click at [128, 404] on div at bounding box center [784, 382] width 1568 height 764
click at [346, 212] on div at bounding box center [348, 215] width 15 height 12
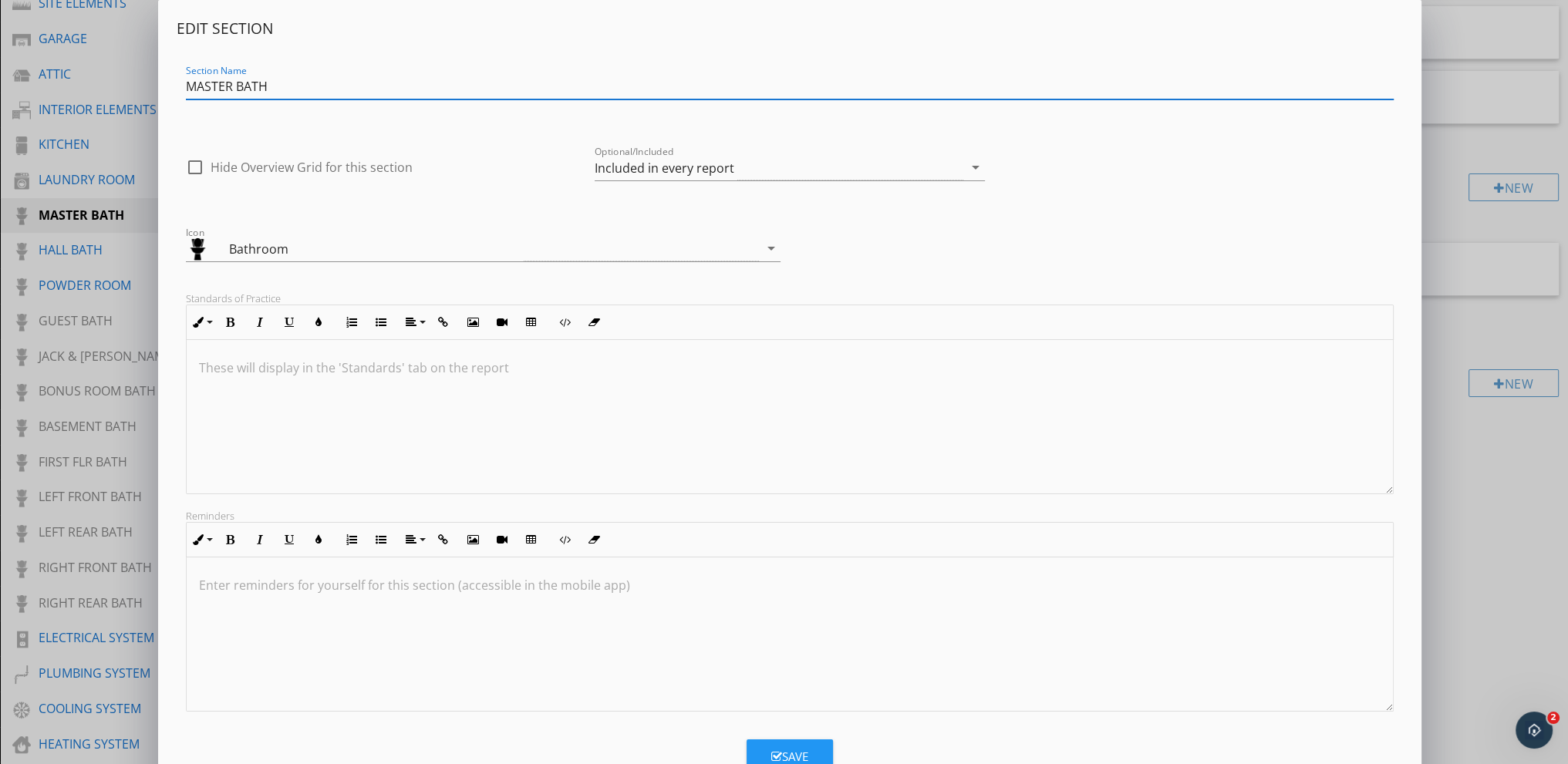
drag, startPoint x: 1470, startPoint y: 36, endPoint x: 1462, endPoint y: 46, distance: 12.8
click at [1468, 38] on div "Edit Section Section Name MASTER BATH check_box_outline_blank Hide Overview Gri…" at bounding box center [784, 408] width 1568 height 817
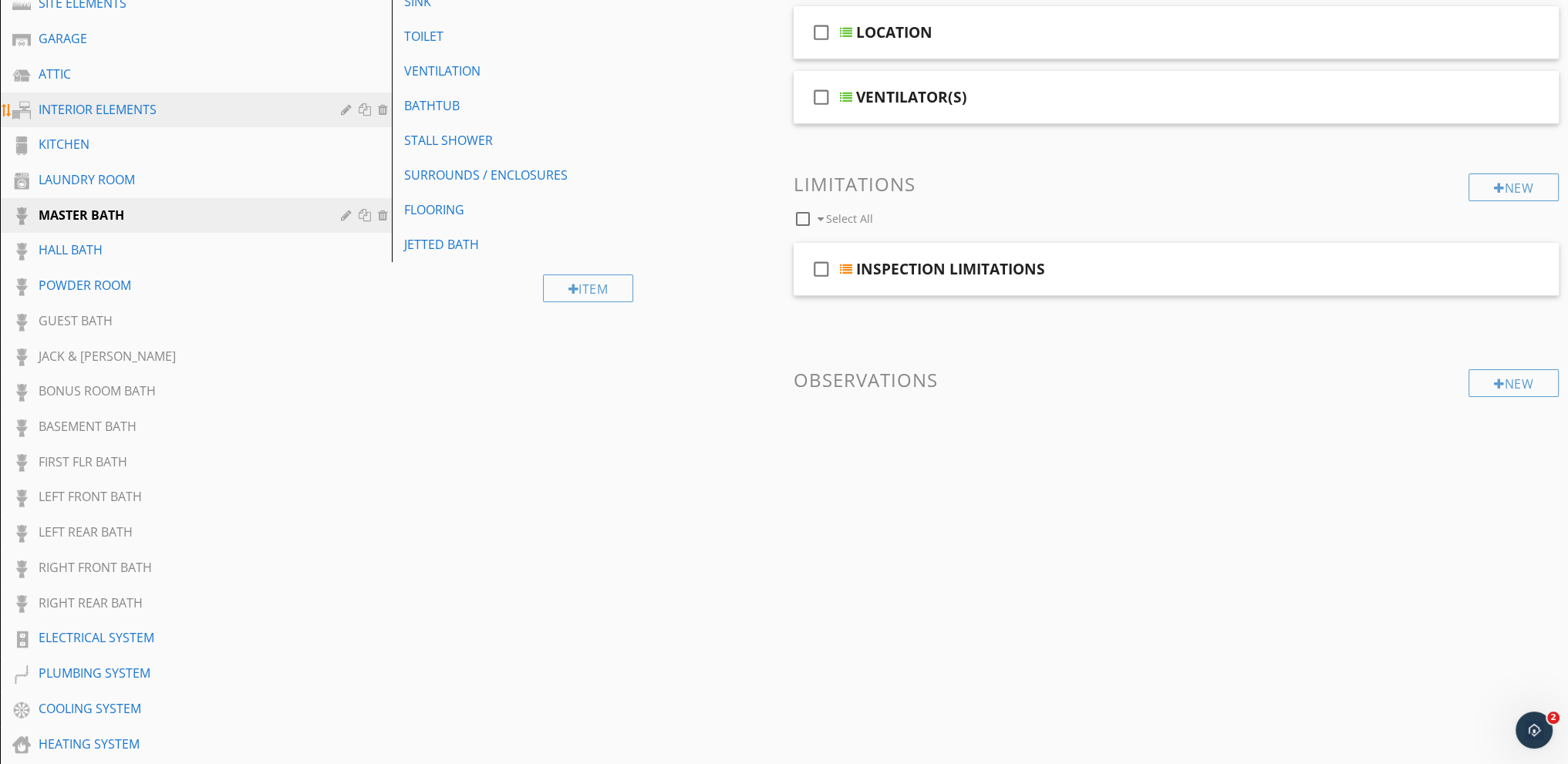
click at [344, 106] on div at bounding box center [348, 109] width 15 height 12
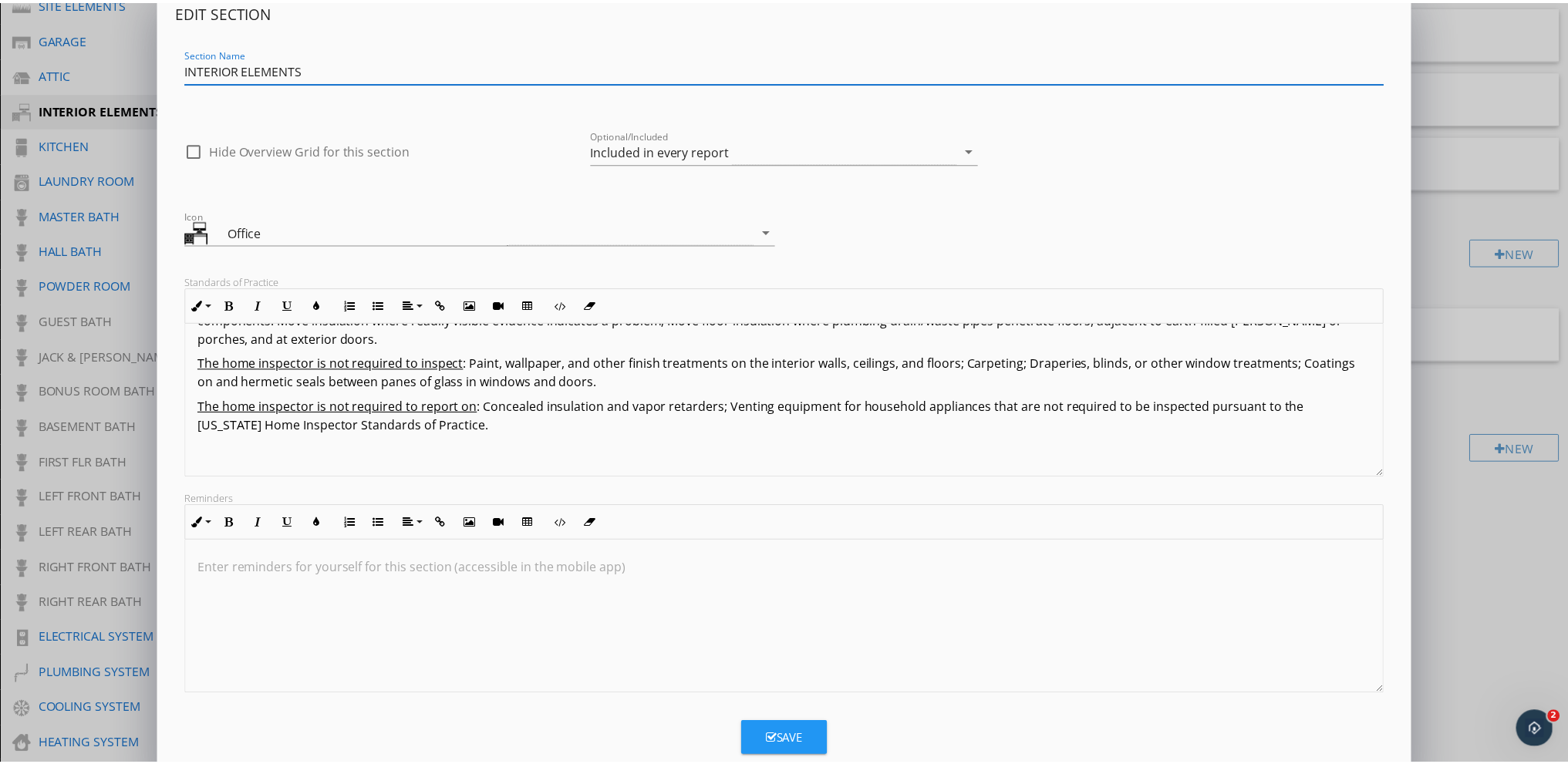
scroll to position [0, 0]
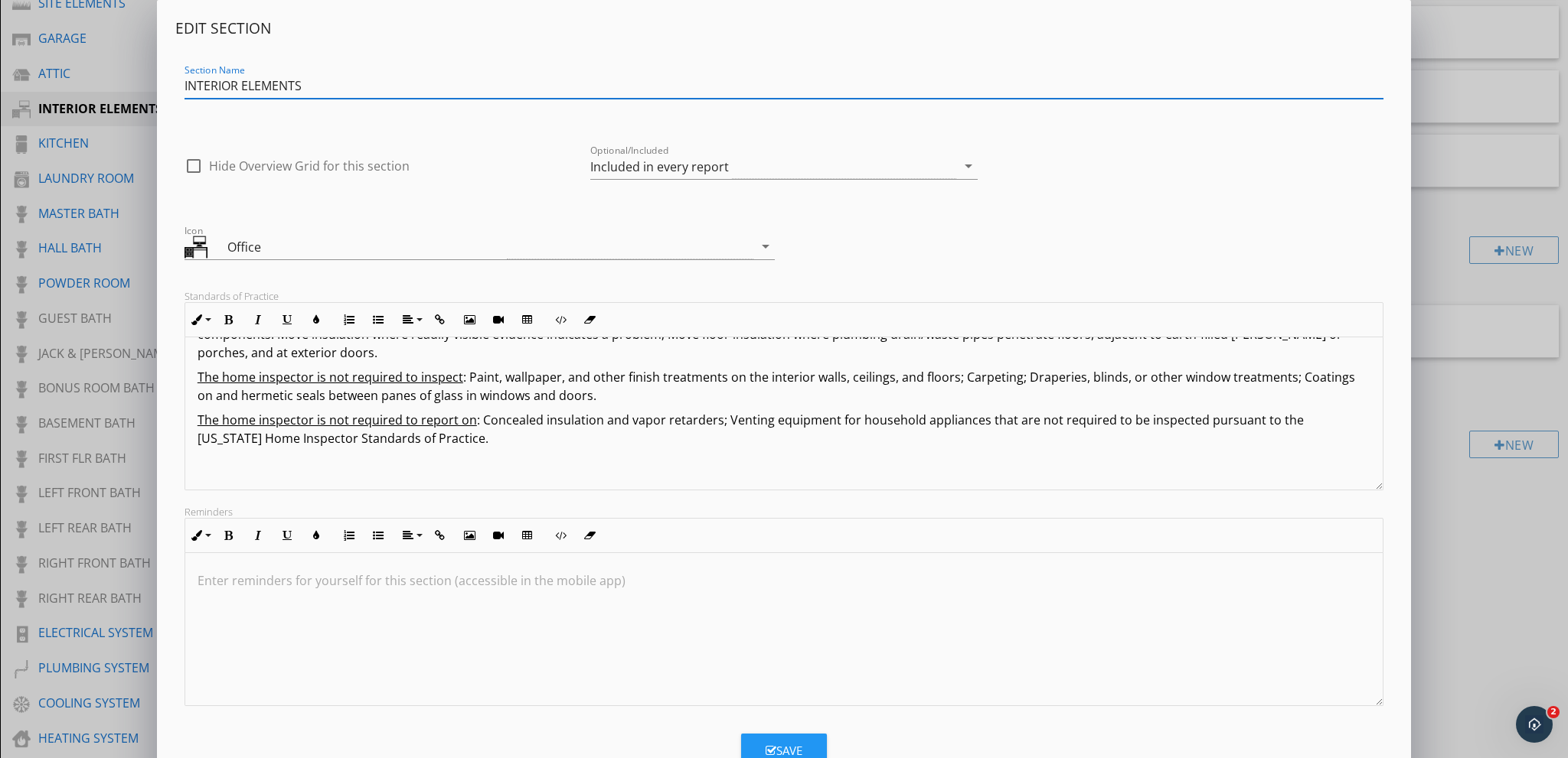
click at [114, 26] on div "Edit Section Section Name INTERIOR ELEMENTS check_box_outline_blank Hide Overvi…" at bounding box center [784, 405] width 1568 height 811
